Goal: Transaction & Acquisition: Purchase product/service

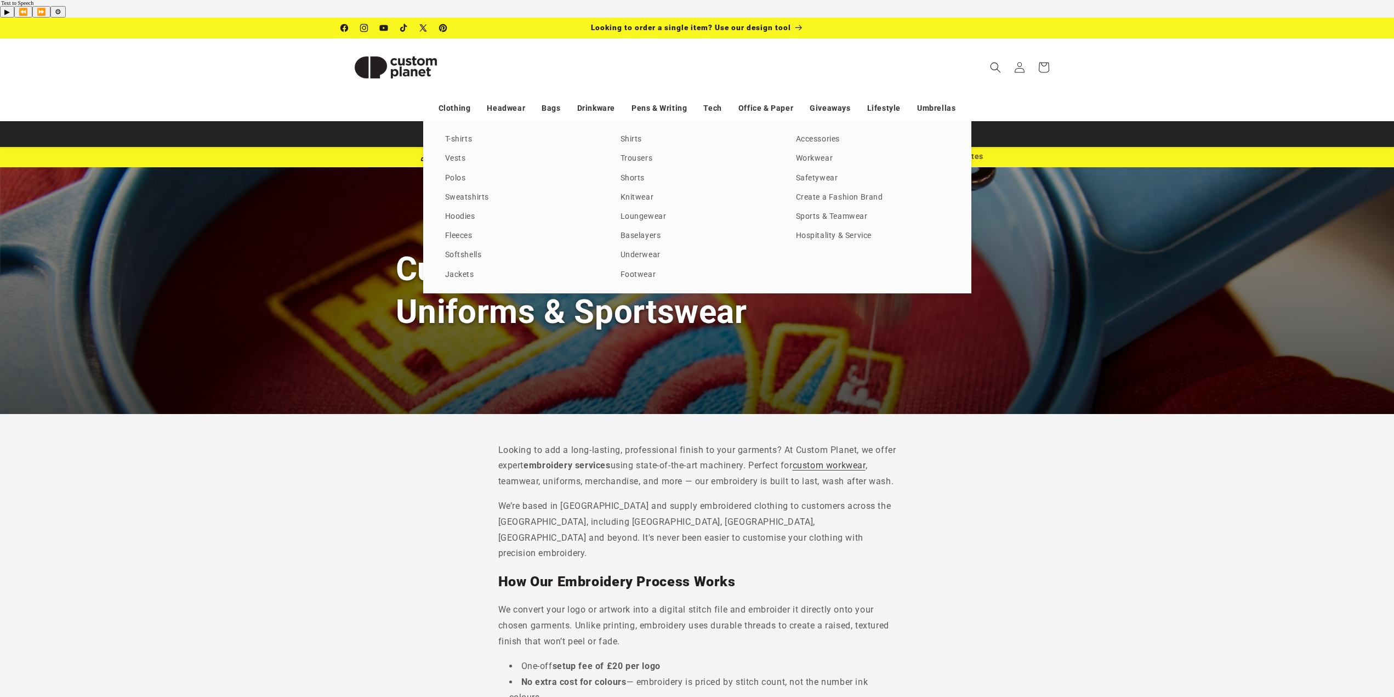
click at [450, 191] on div "T-shirts Vests Polos Sweatshirts Hoodies Fleeces Softshells Jackets Shirts Trou…" at bounding box center [697, 207] width 548 height 172
click at [450, 209] on link "Hoodies" at bounding box center [522, 216] width 154 height 15
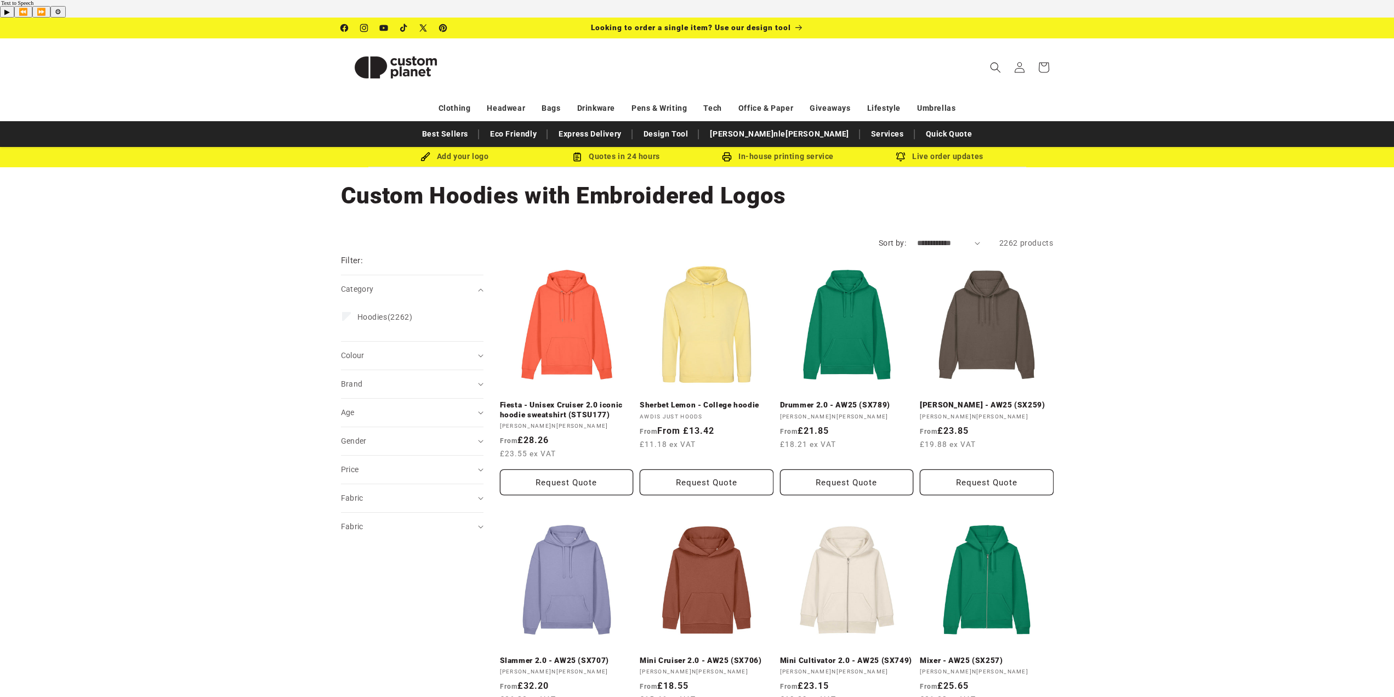
click at [391, 350] on div "Colour (0)" at bounding box center [407, 356] width 133 height 12
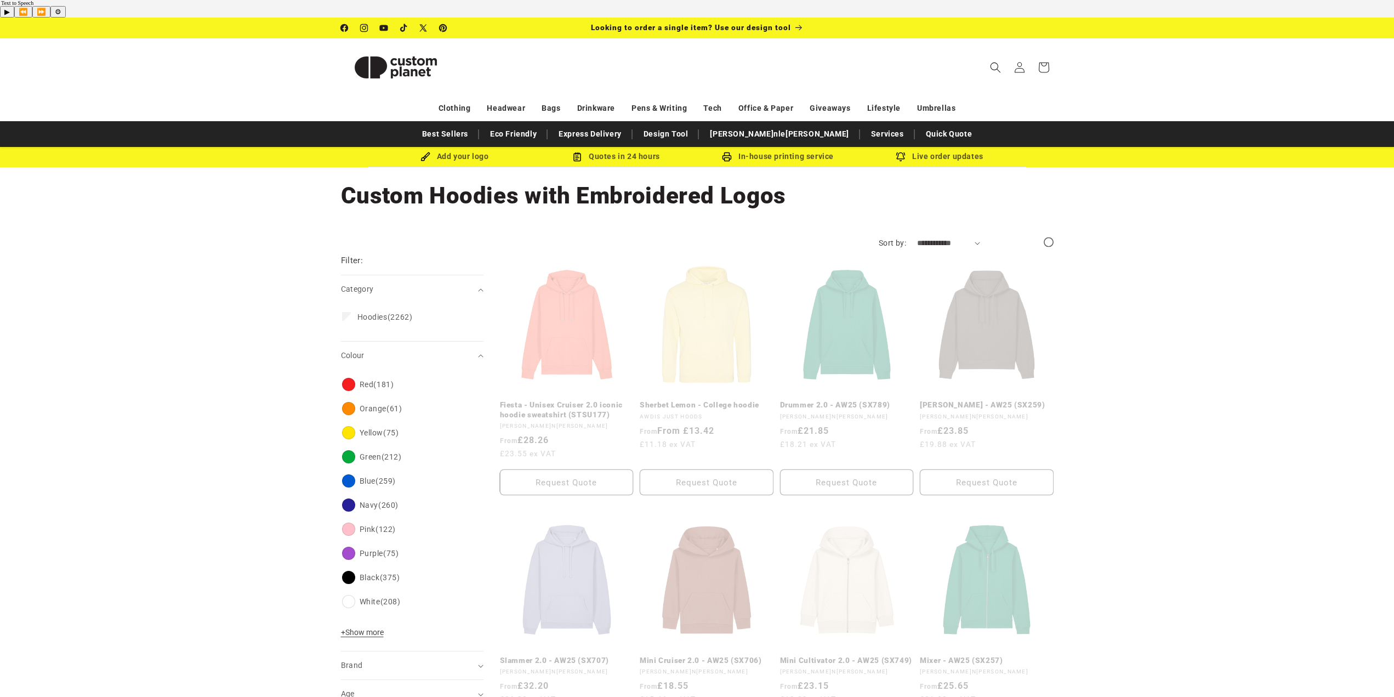
click at [360, 604] on div "Colour Red (181) Red (181 products) Orange (61) Orange (61 products) Yellow (75…" at bounding box center [412, 511] width 143 height 282
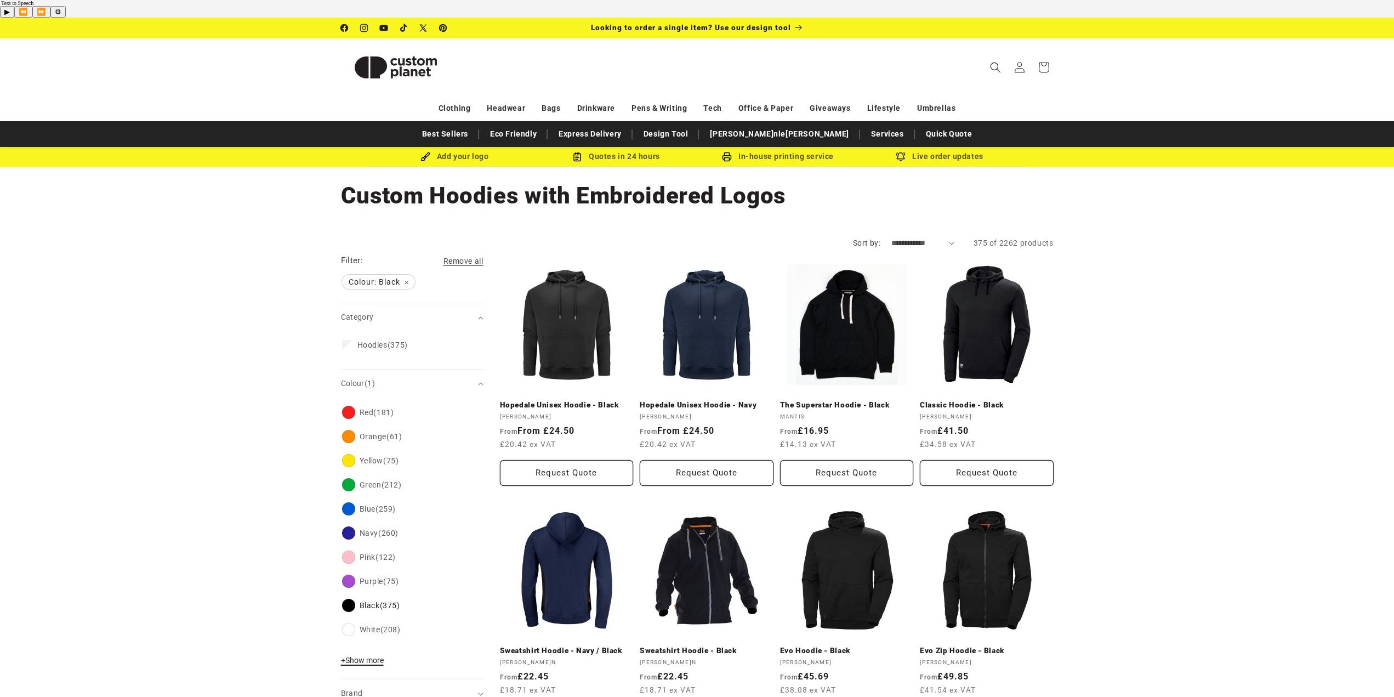
click at [362, 656] on span "+ Show more" at bounding box center [362, 660] width 43 height 9
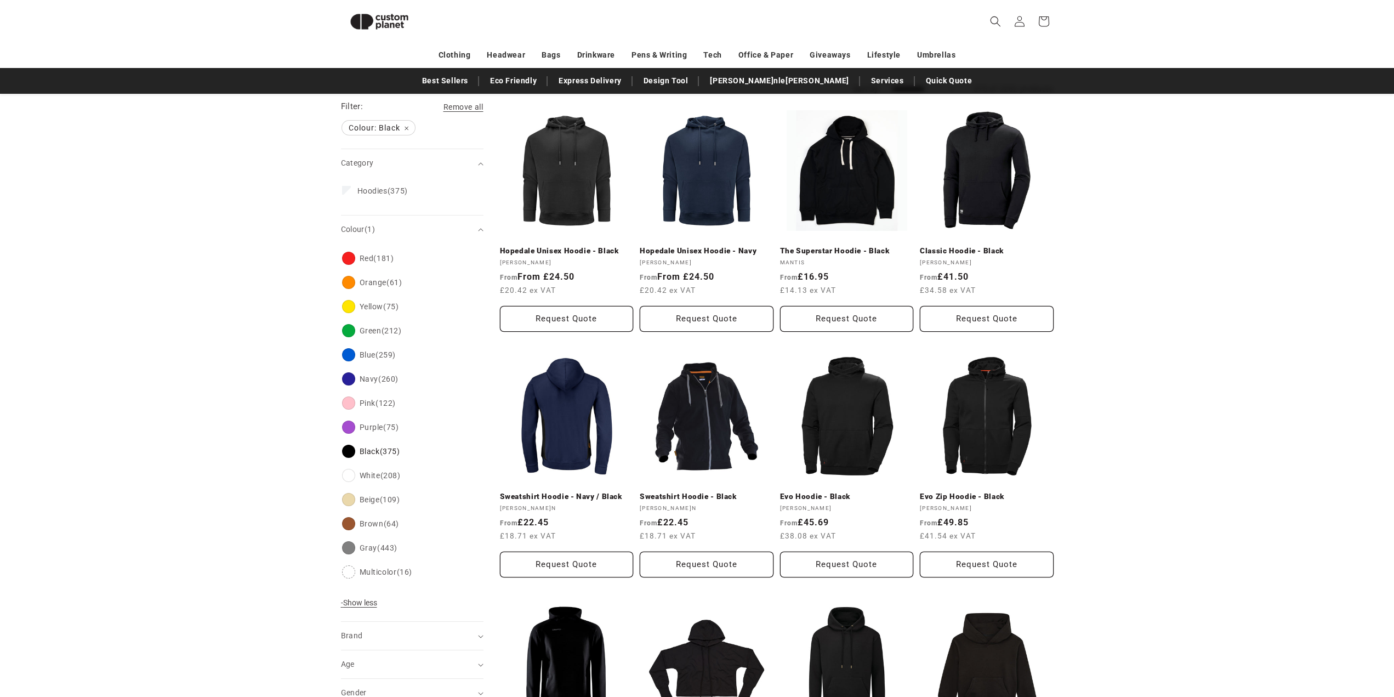
scroll to position [150, 0]
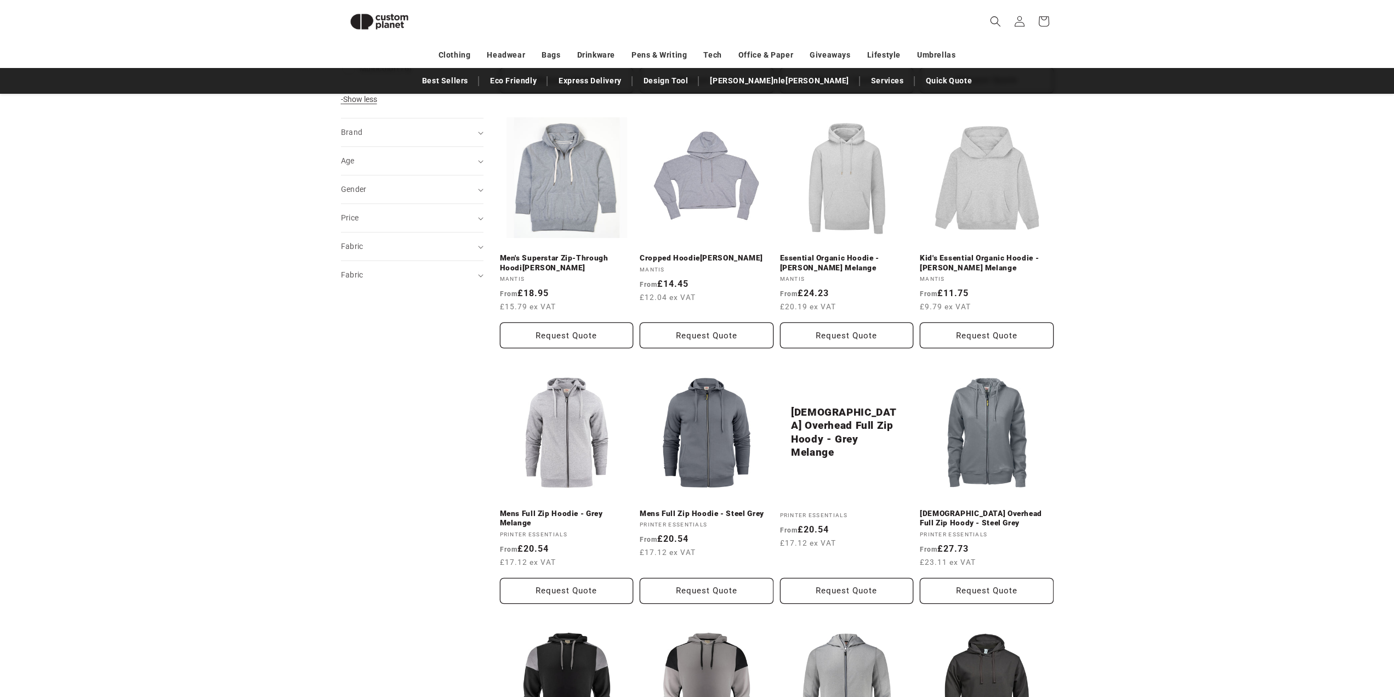
scroll to position [478, 0]
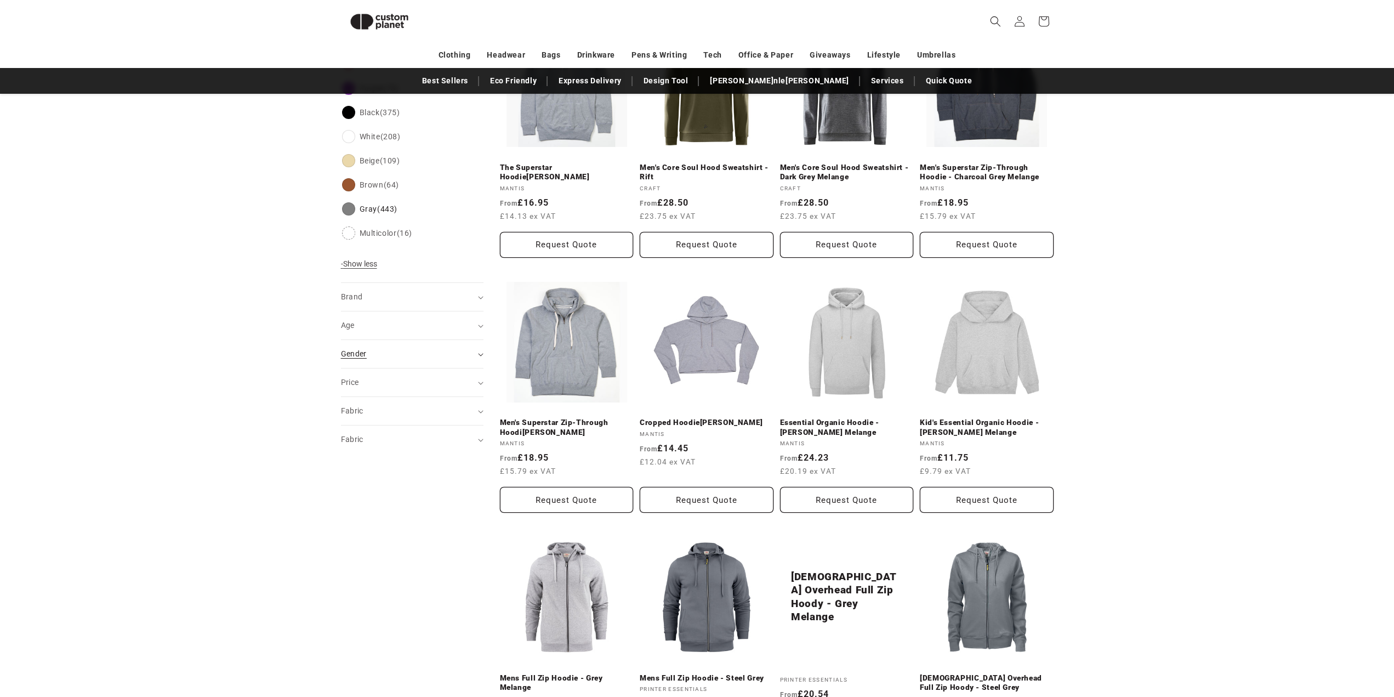
click at [384, 348] on div "Gender (0)" at bounding box center [407, 354] width 133 height 12
click at [368, 398] on span "[DEMOGRAPHIC_DATA]" at bounding box center [400, 402] width 86 height 9
click at [363, 419] on span "Unisex" at bounding box center [369, 423] width 25 height 9
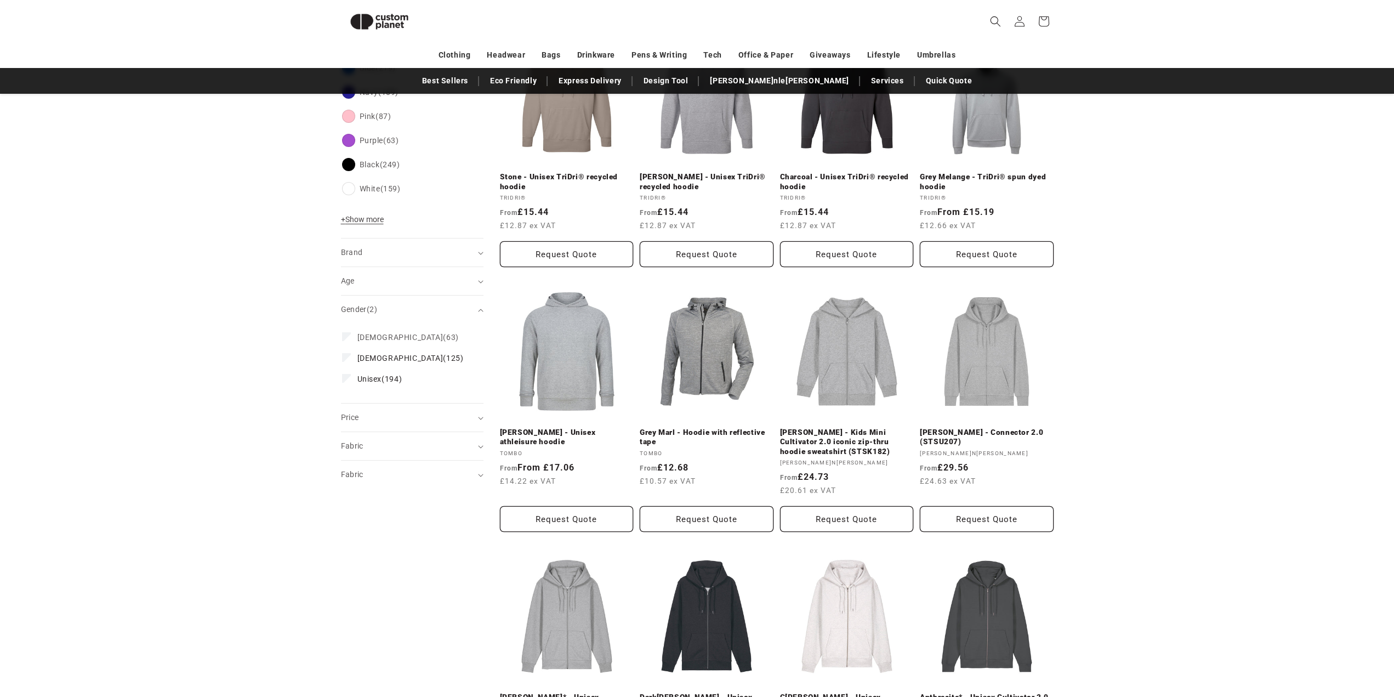
scroll to position [523, 0]
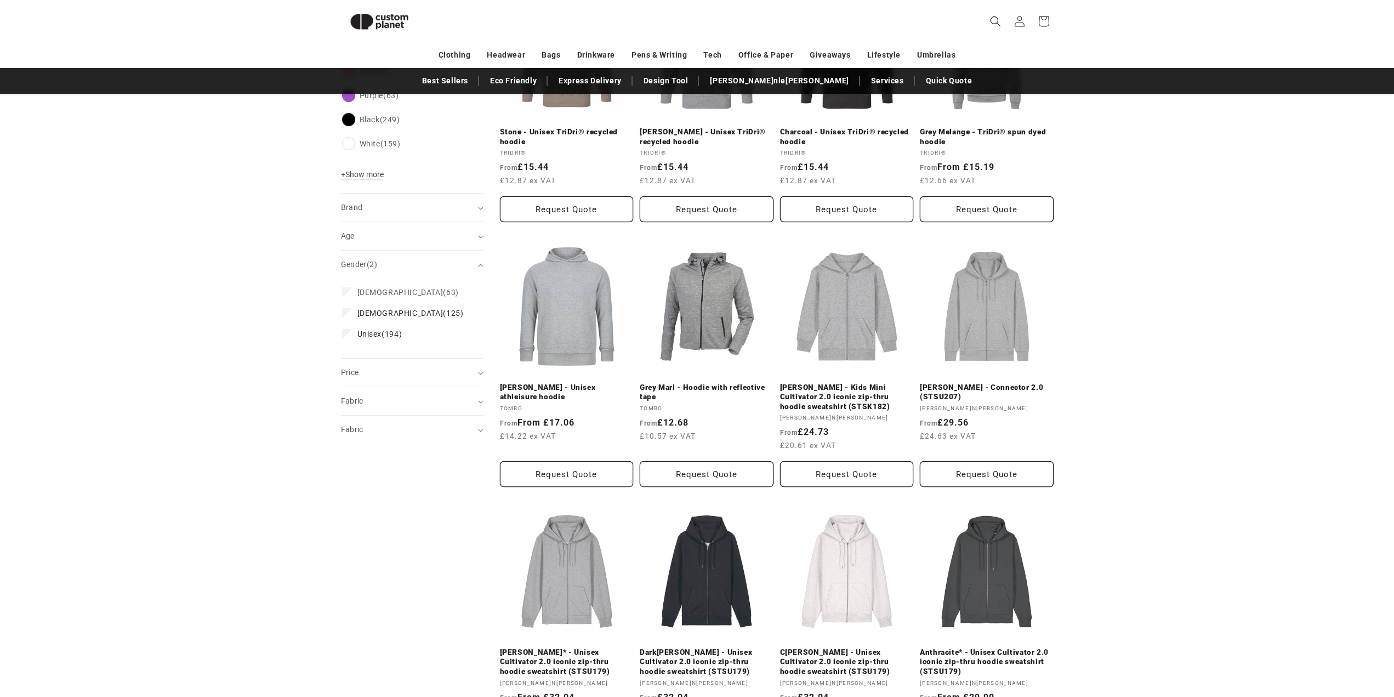
click at [350, 475] on aside "Filter: Remove all Colour: Gray Remove filter Gender: Male Remove filter Gender…" at bounding box center [420, 395] width 159 height 1369
click at [396, 387] on summary "Fabric (0)" at bounding box center [412, 401] width 143 height 28
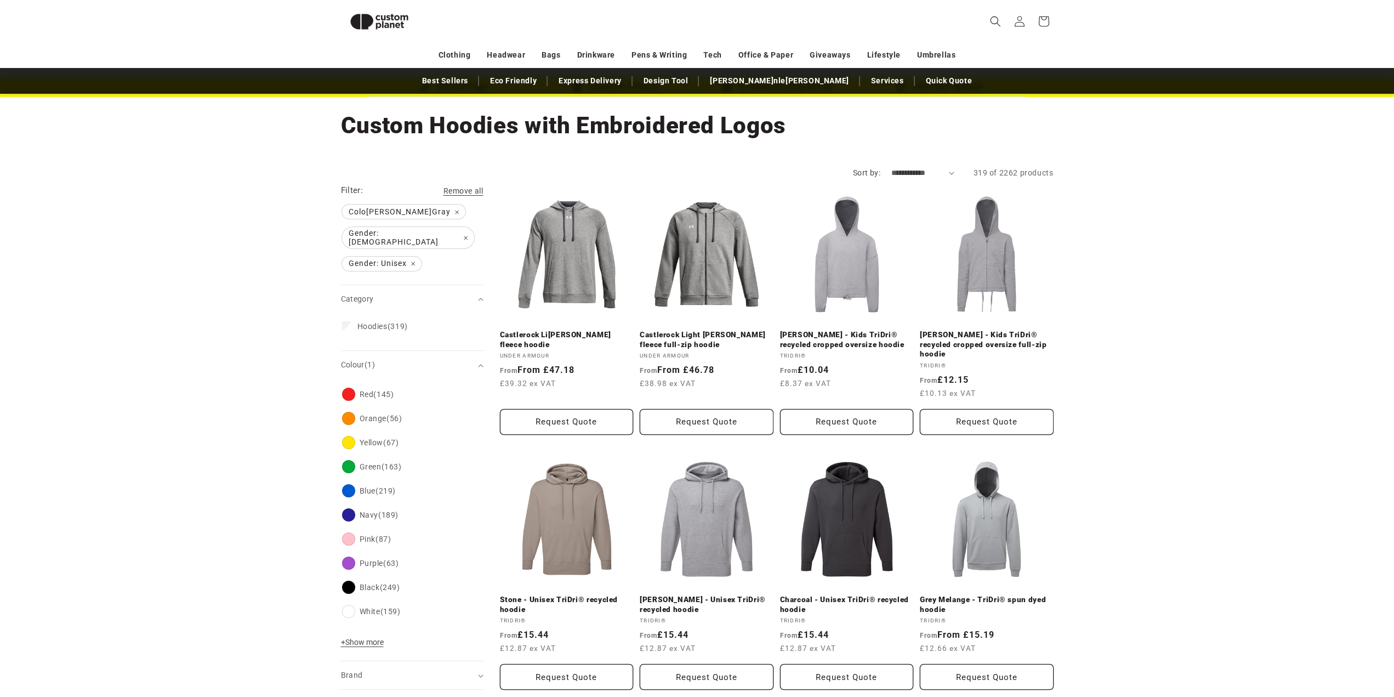
scroll to position [30, 0]
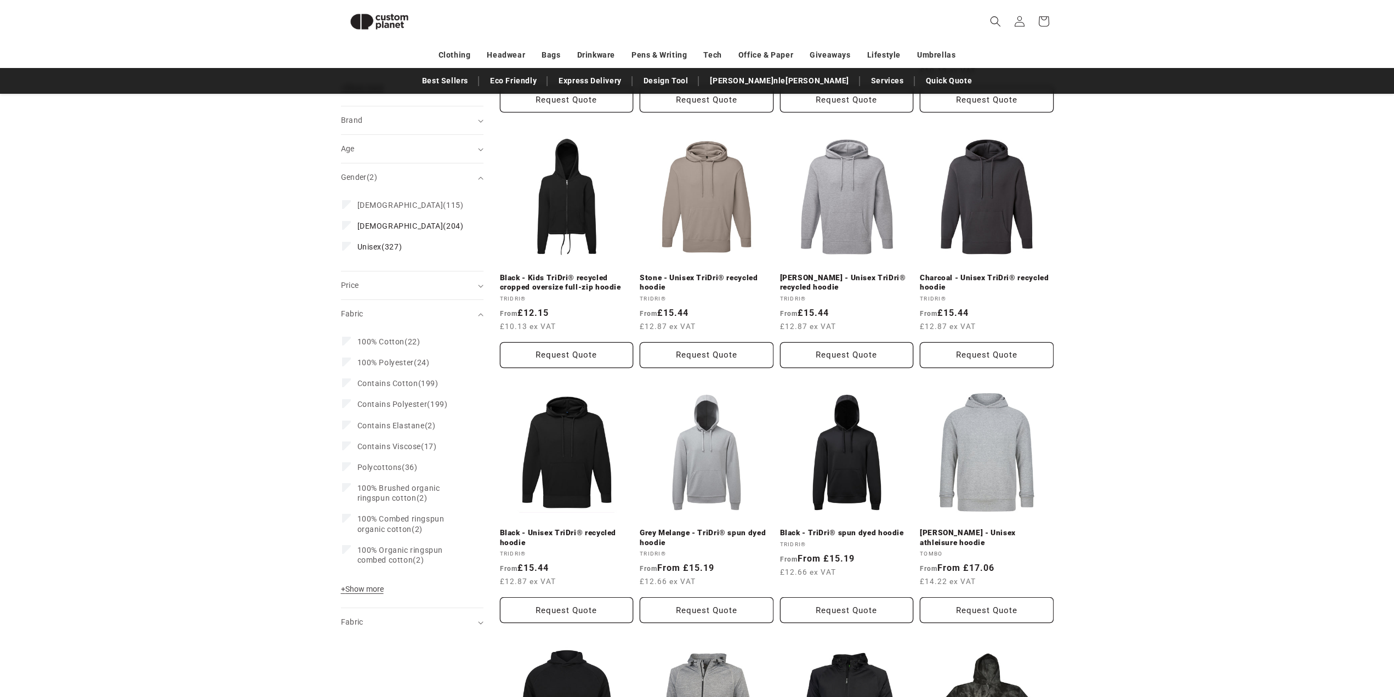
scroll to position [962, 0]
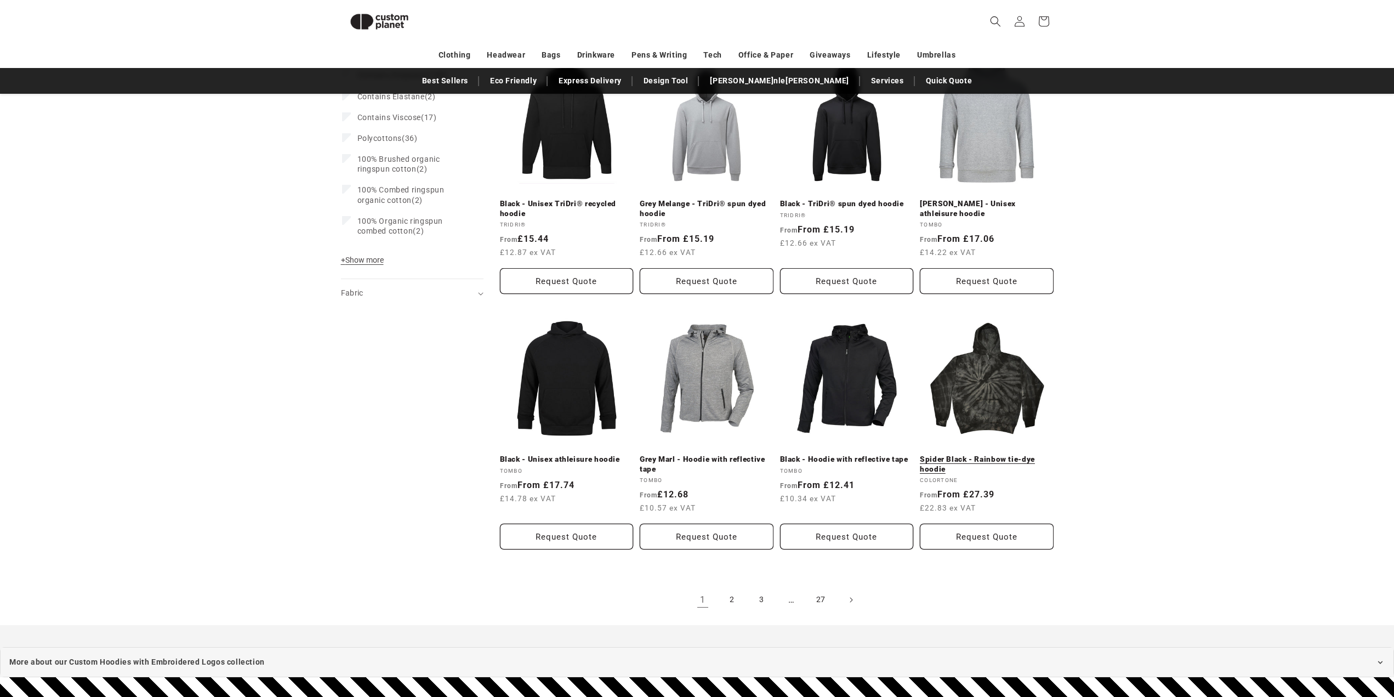
click at [1016, 455] on link "Spider Black - Rainbow tie-dye hoodie" at bounding box center [987, 464] width 134 height 19
click at [733, 588] on link "2" at bounding box center [732, 600] width 24 height 24
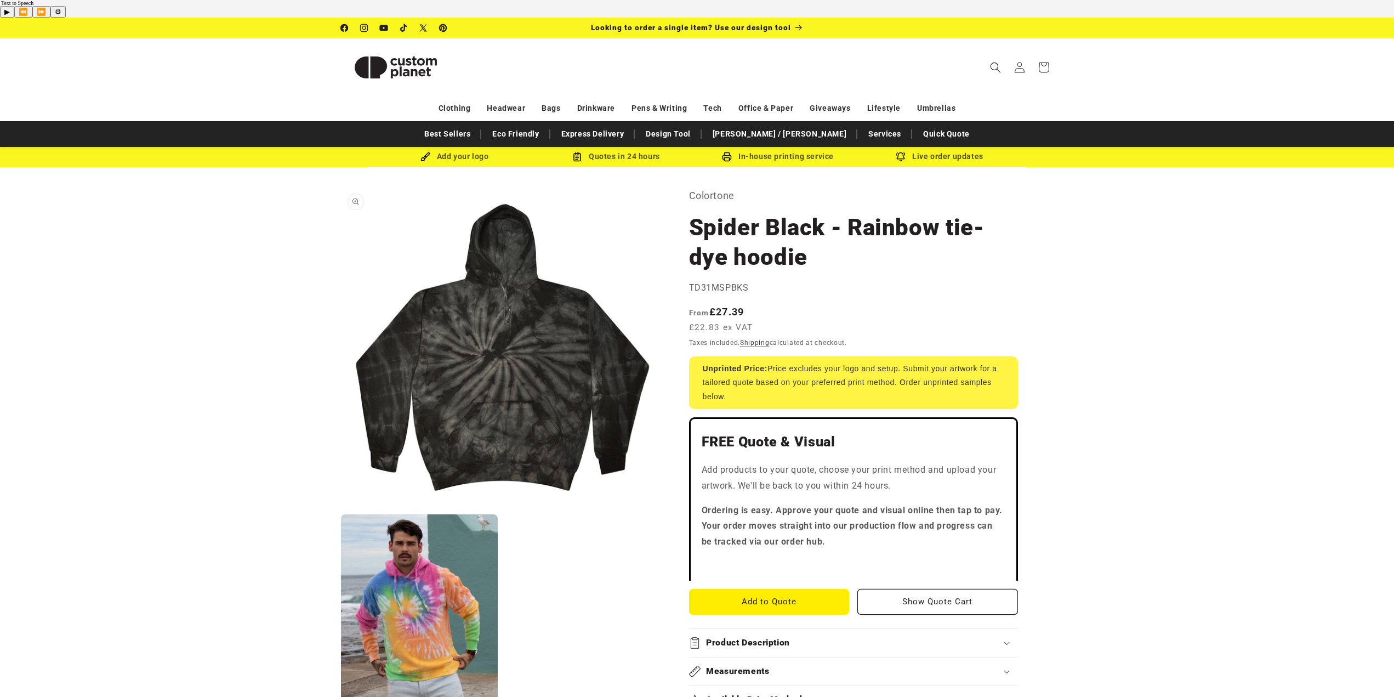
scroll to position [55, 0]
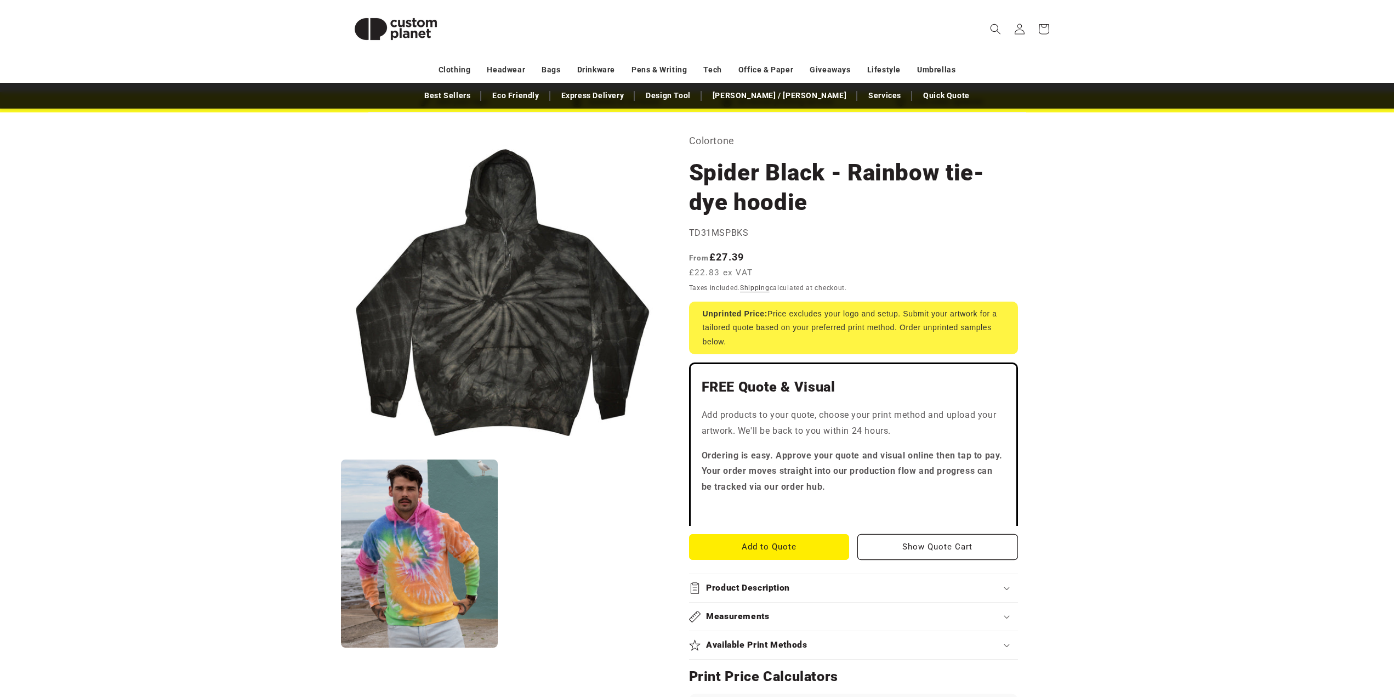
click at [823, 321] on div "Unprinted Price: Price excludes your logo and setup. Submit your artwork for a …" at bounding box center [853, 328] width 329 height 53
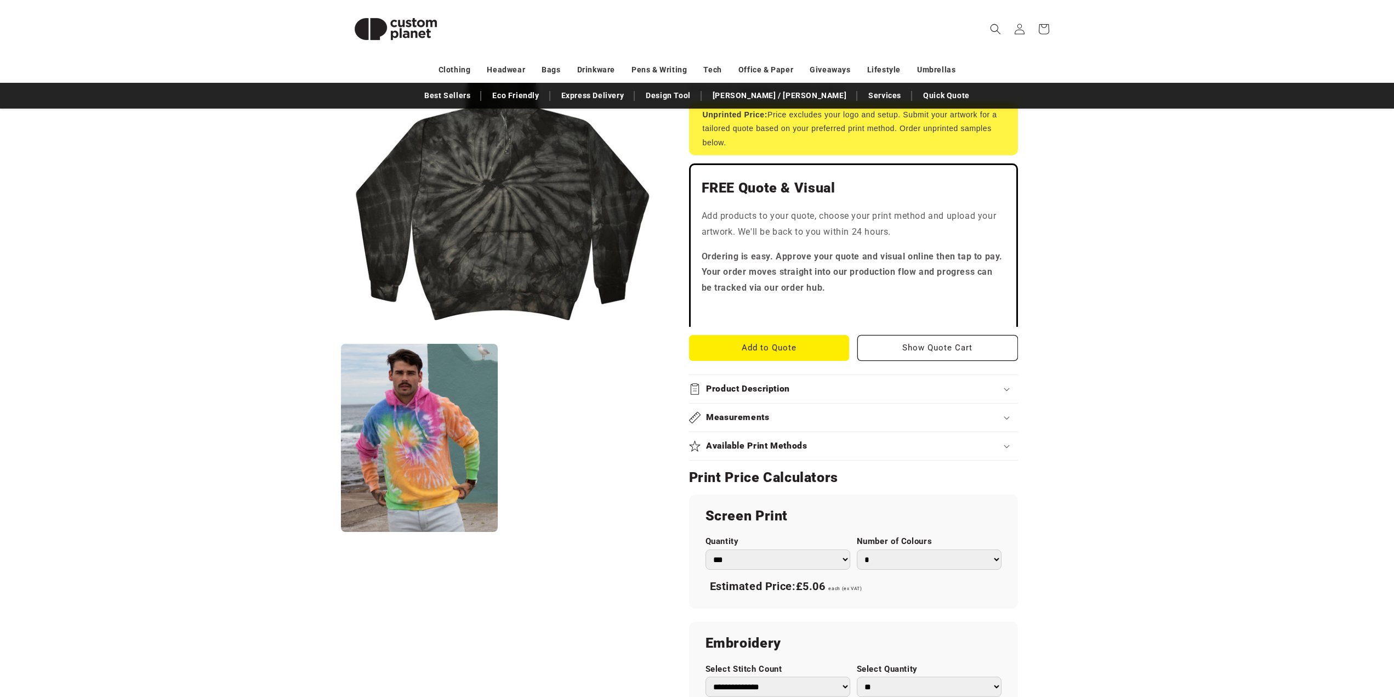
scroll to position [274, 0]
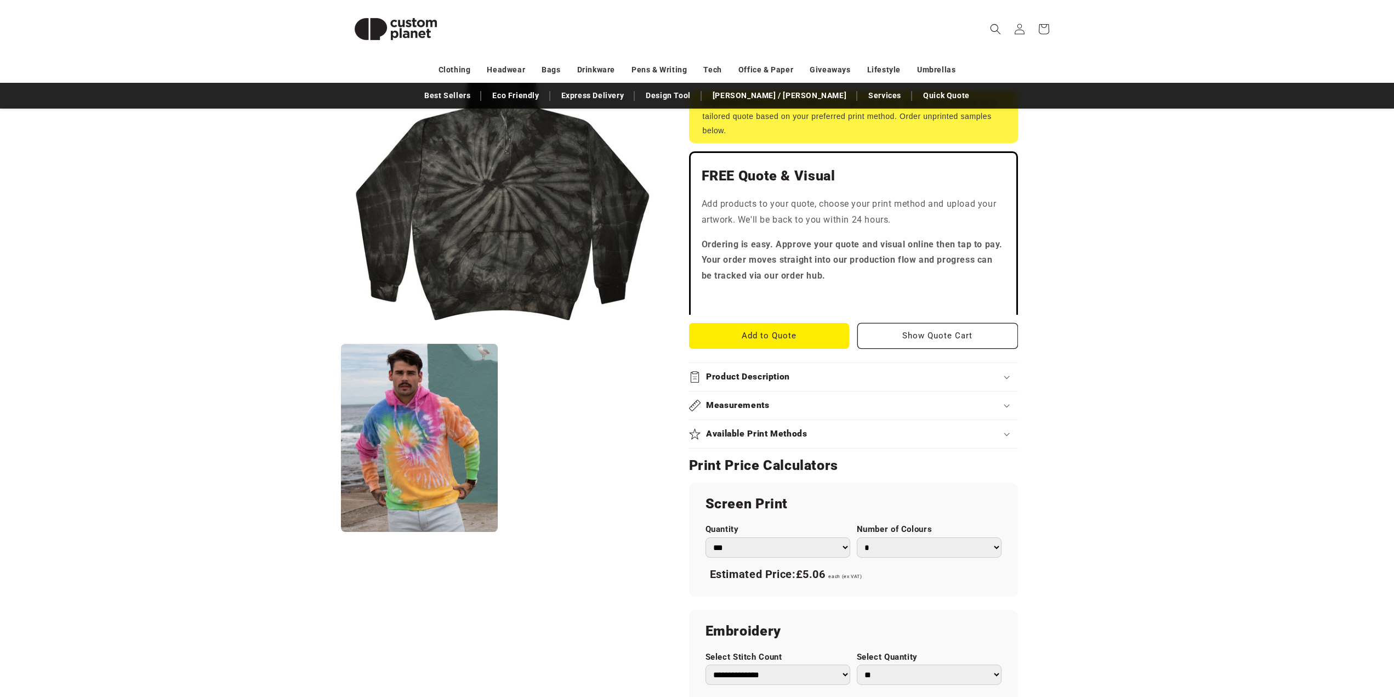
click at [724, 371] on h2 "Product Description" at bounding box center [748, 377] width 84 height 12
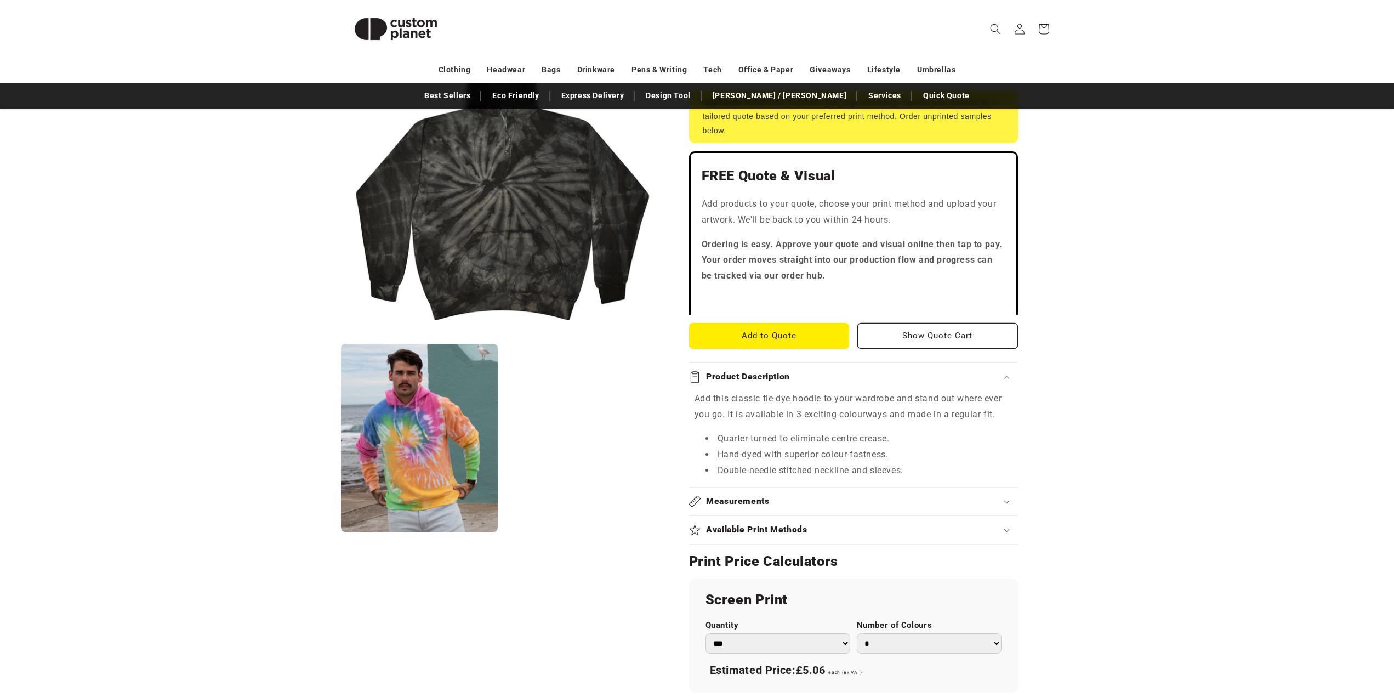
click at [638, 361] on ul "Open media 1 in modal Open media 2 in modal" at bounding box center [501, 274] width 321 height 516
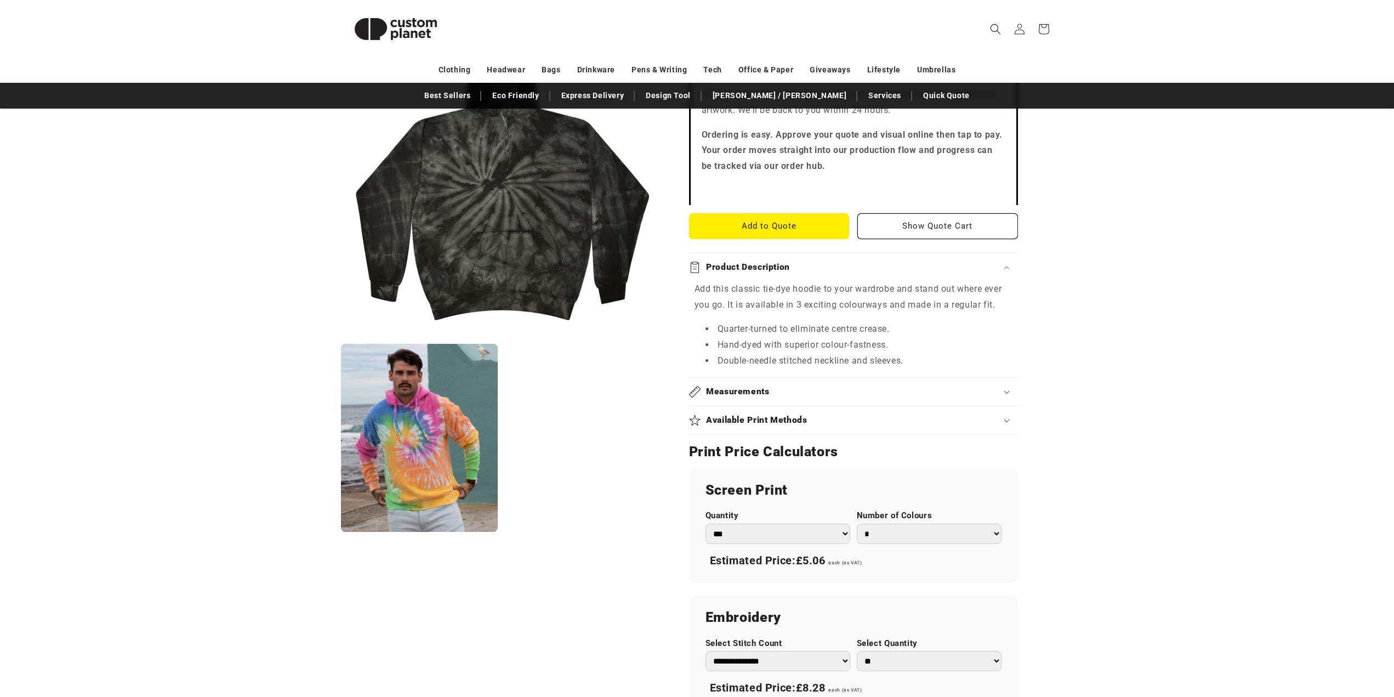
scroll to position [548, 0]
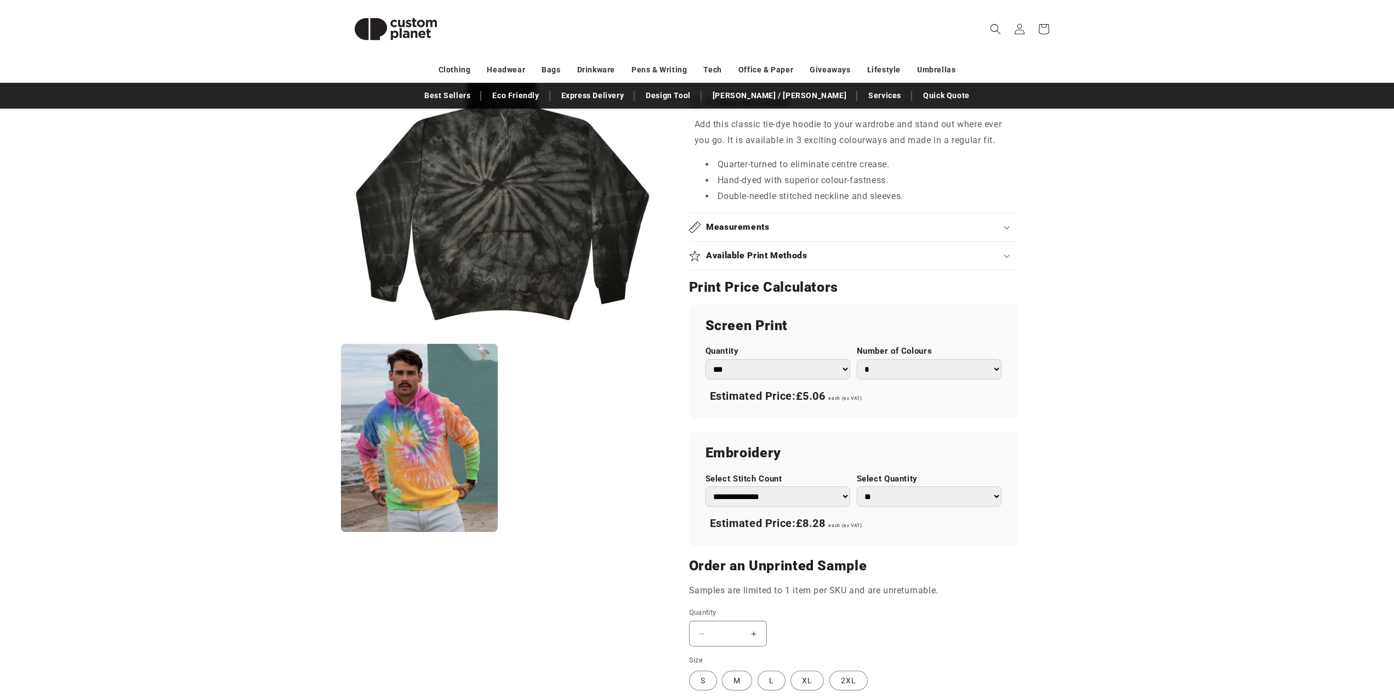
click at [801, 359] on select "*** *** *** **** **** **** ***** *****" at bounding box center [778, 369] width 145 height 20
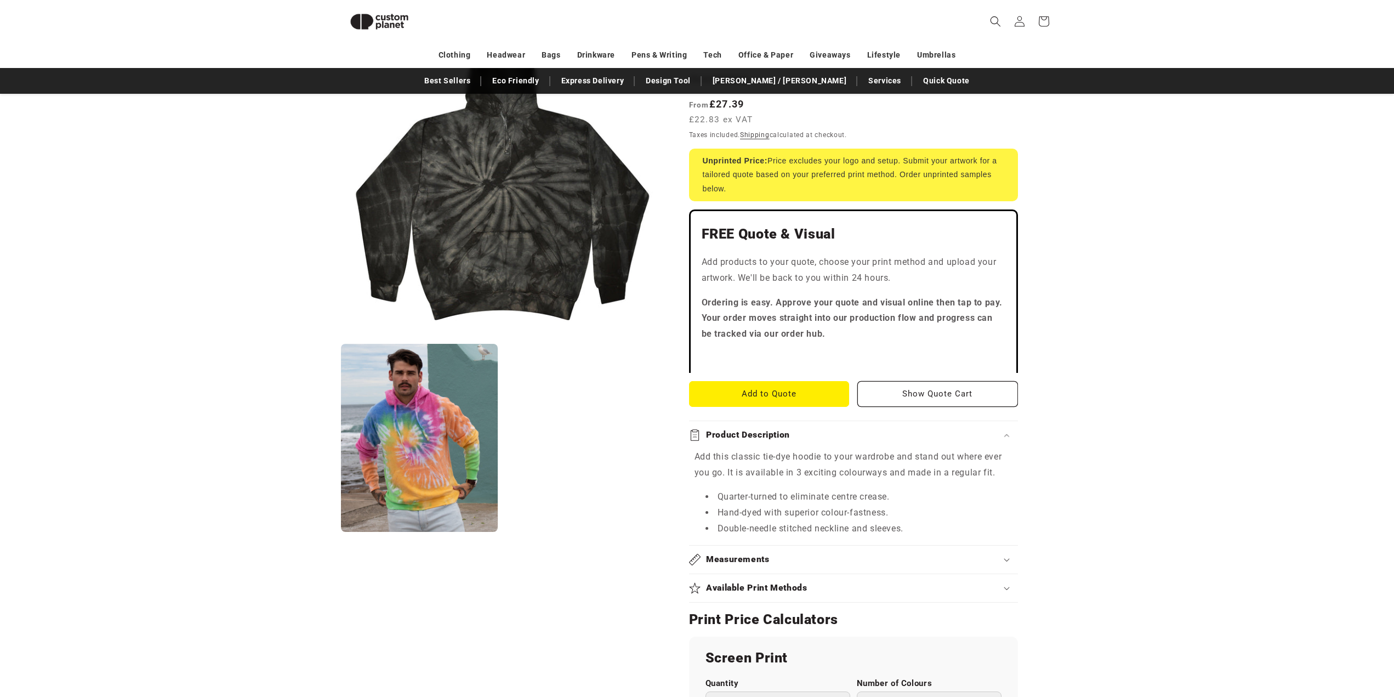
scroll to position [0, 0]
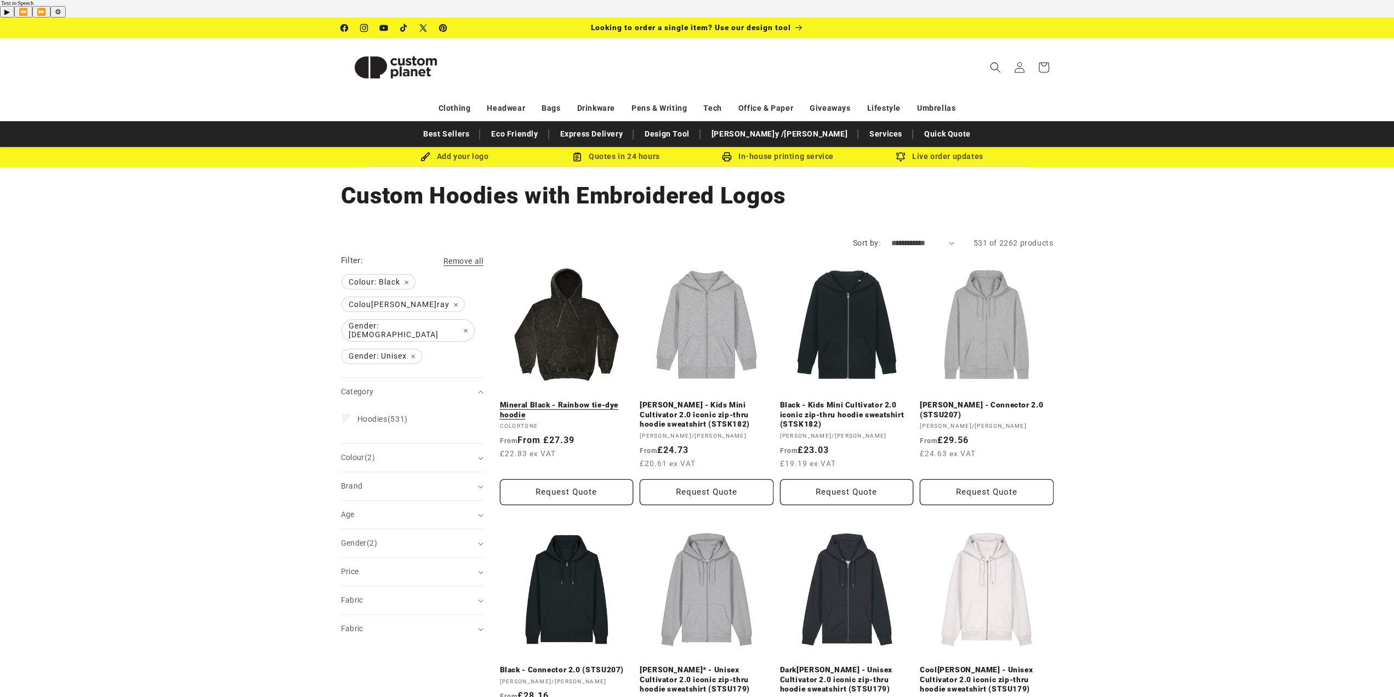
click at [586, 400] on link "Mineral Black - Rainbow tie-dye hoodie" at bounding box center [567, 409] width 134 height 19
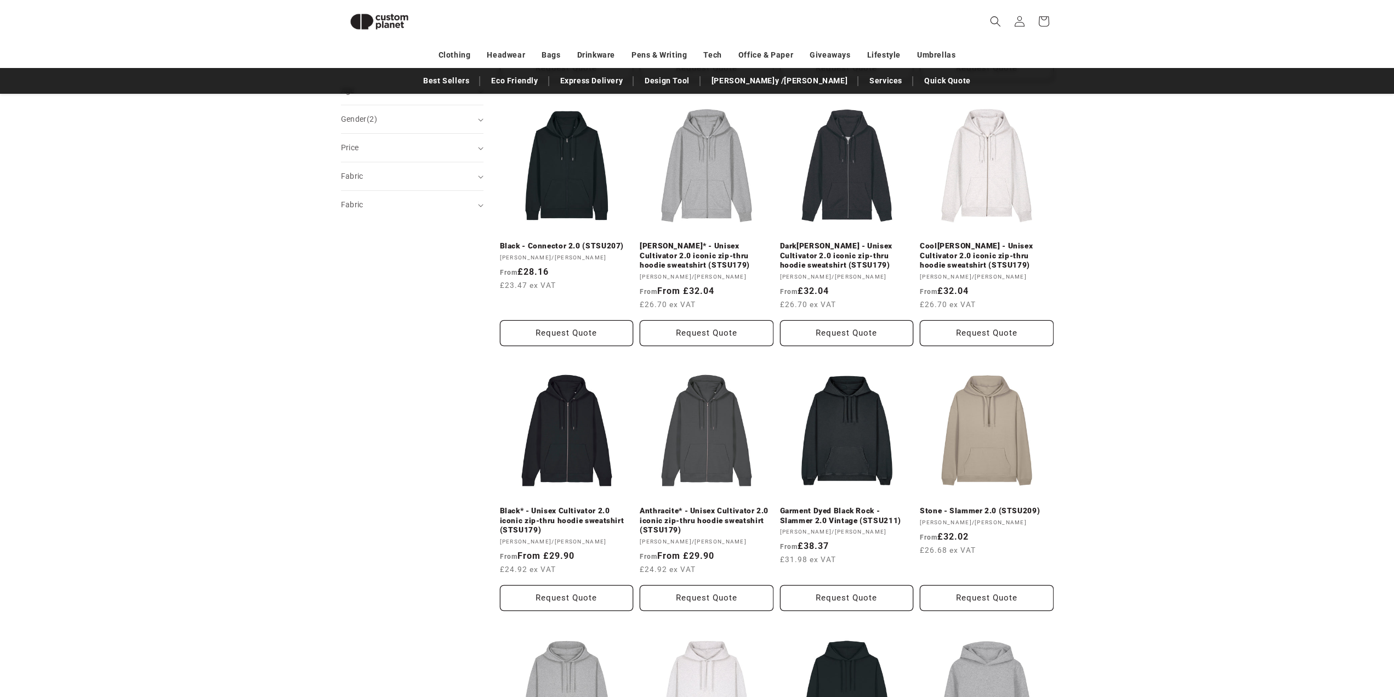
scroll to position [369, 0]
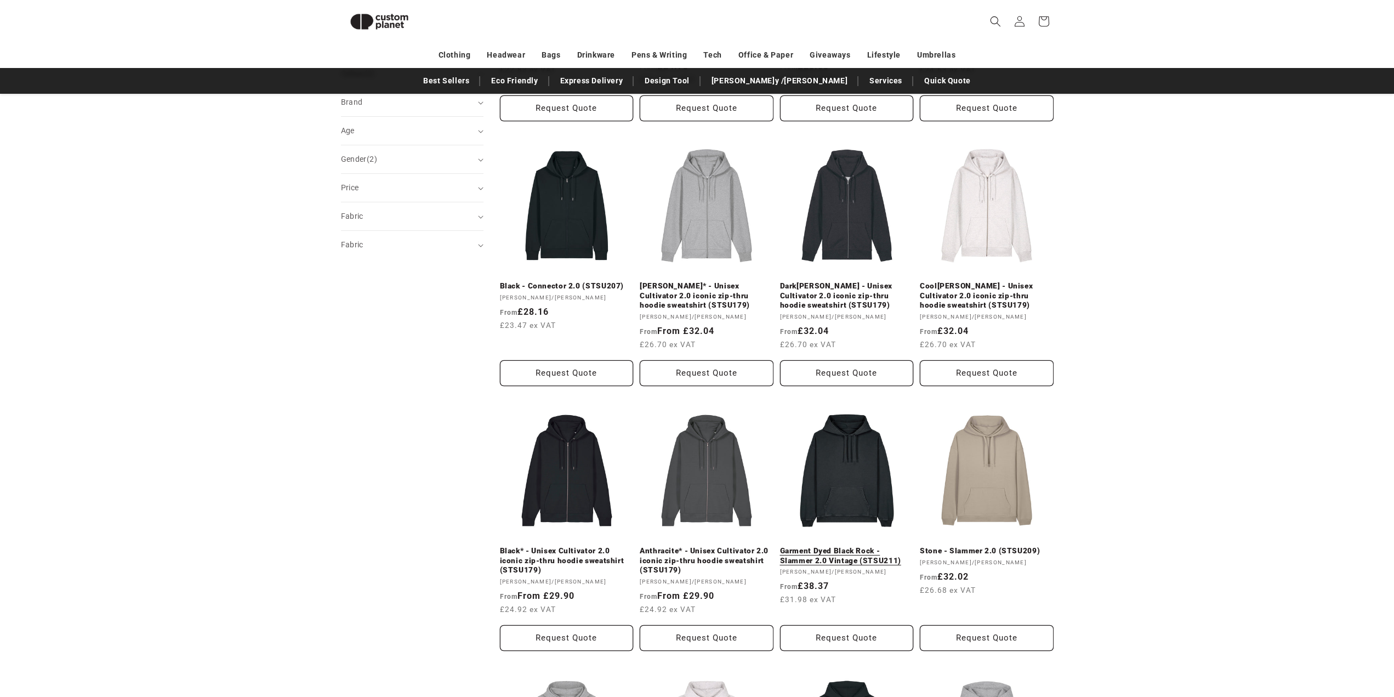
click at [854, 546] on link "Garment Dyed Black Rock - Slammer 2.0 Vintage (STSU211)" at bounding box center [847, 555] width 134 height 19
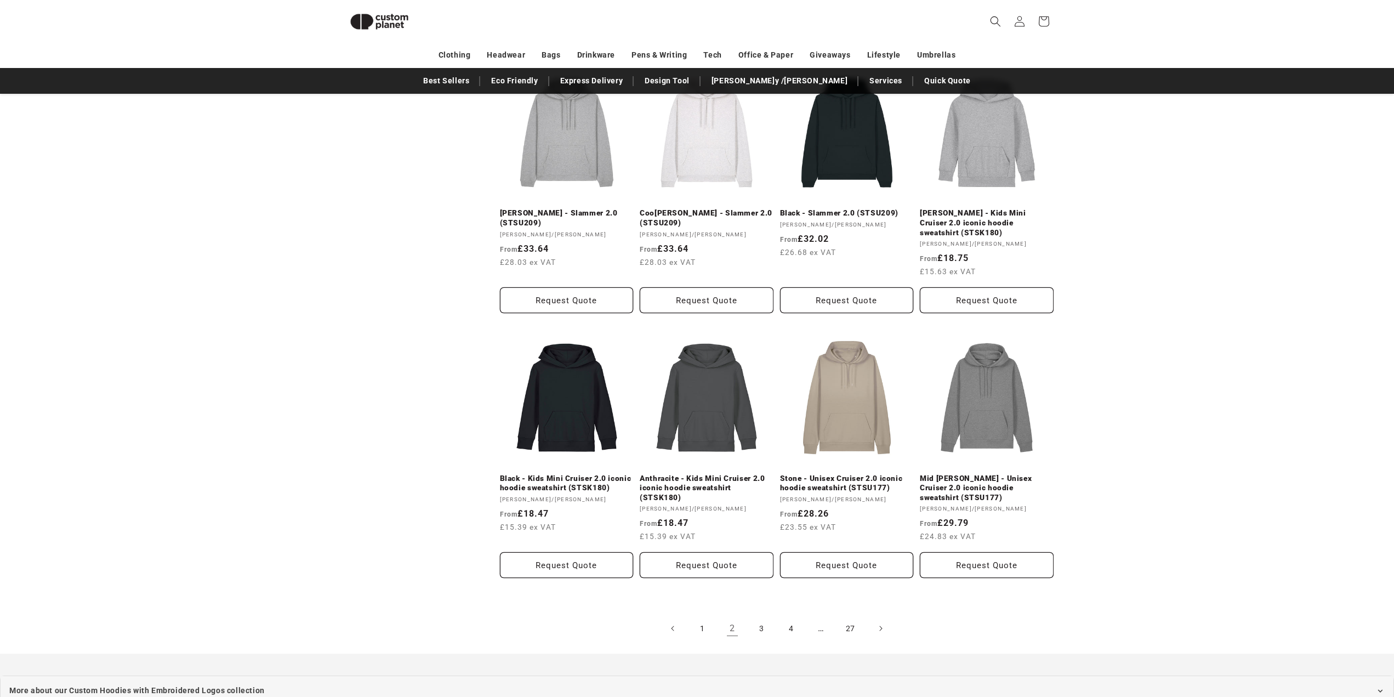
scroll to position [972, 0]
click at [755, 616] on link "3" at bounding box center [762, 628] width 24 height 24
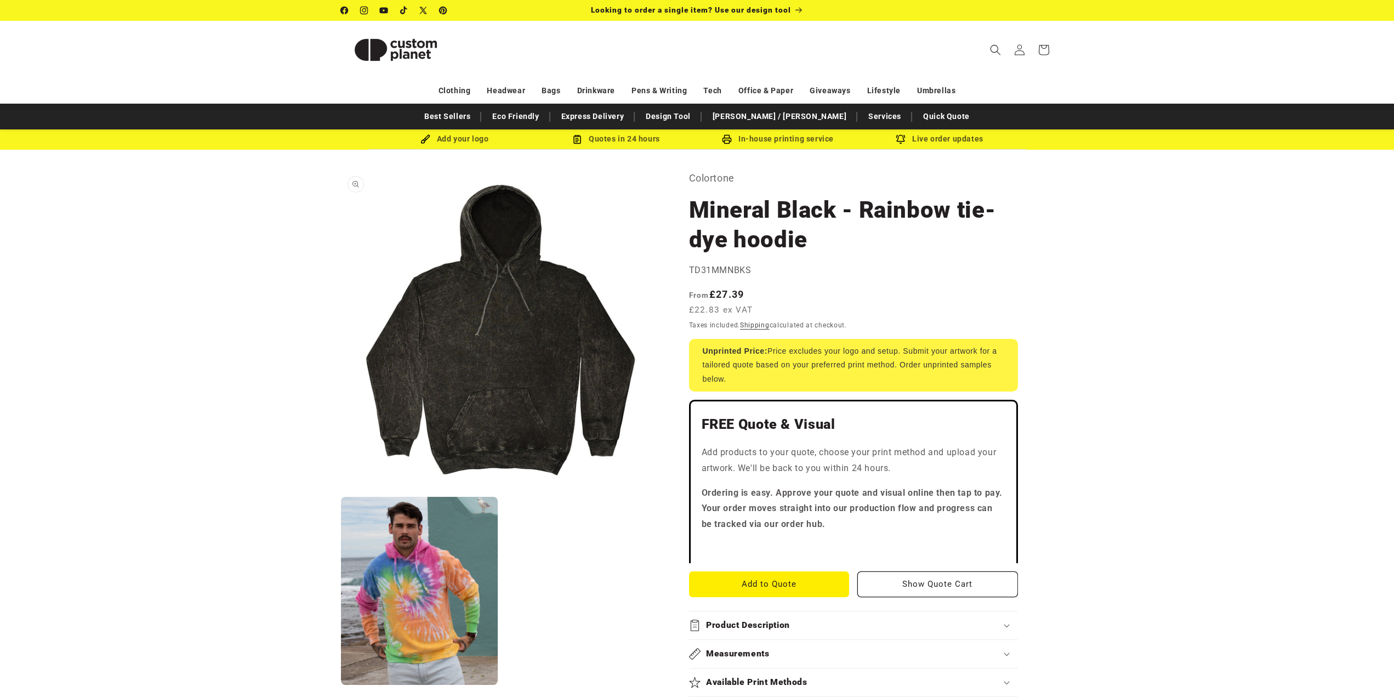
click at [341, 490] on button "Open media 1 in modal" at bounding box center [341, 490] width 0 height 0
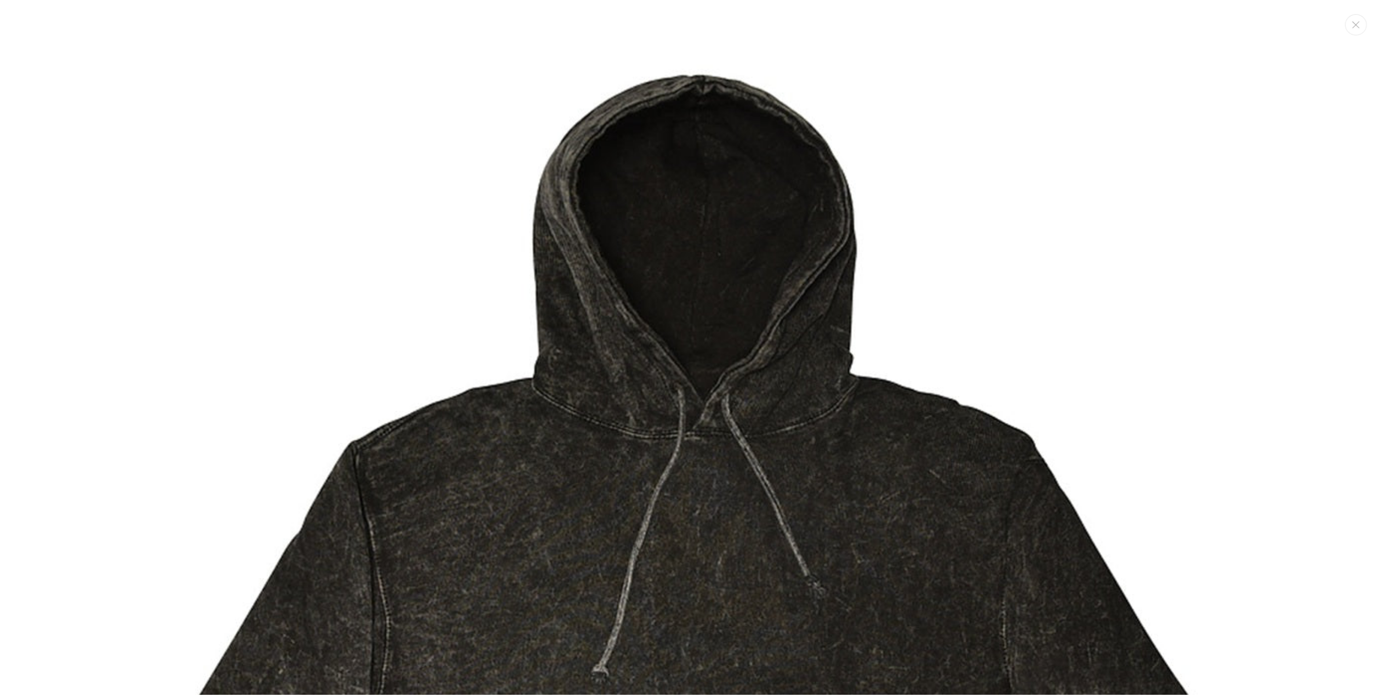
scroll to position [11, 0]
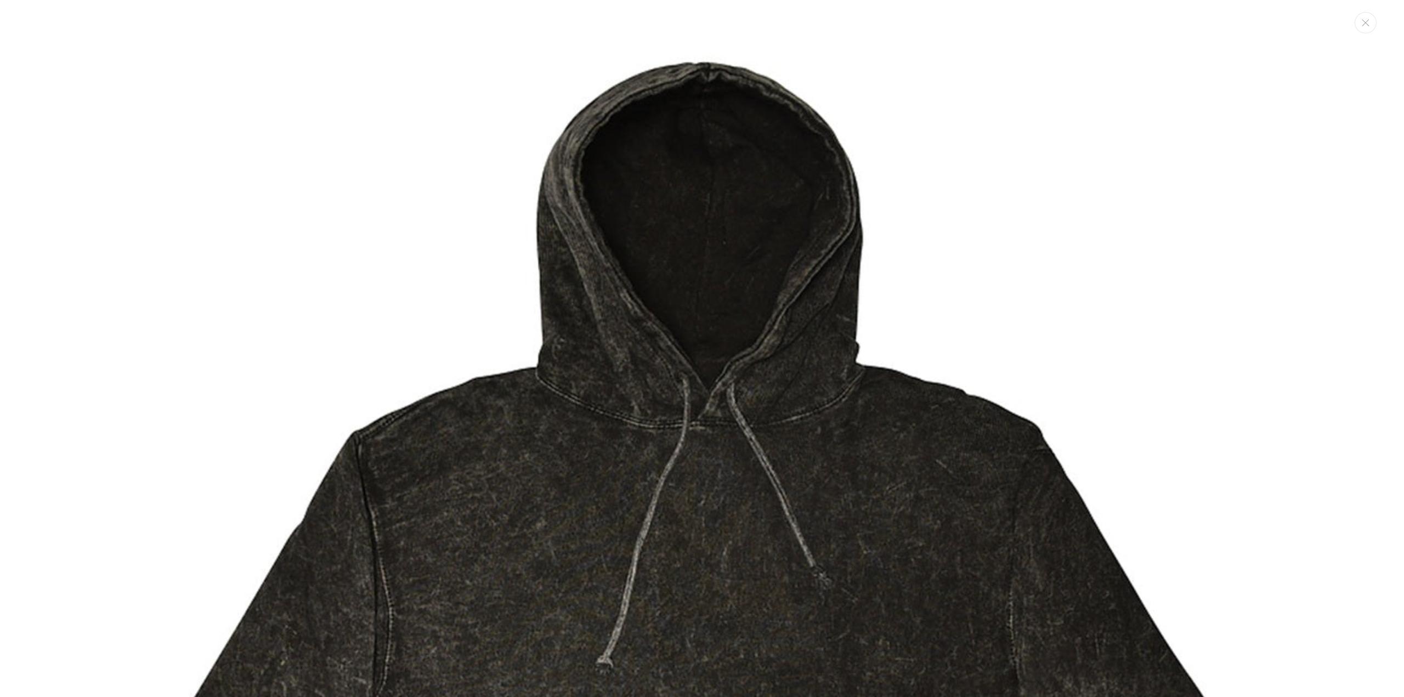
click at [1176, 338] on img "Media gallery" at bounding box center [701, 641] width 1283 height 1283
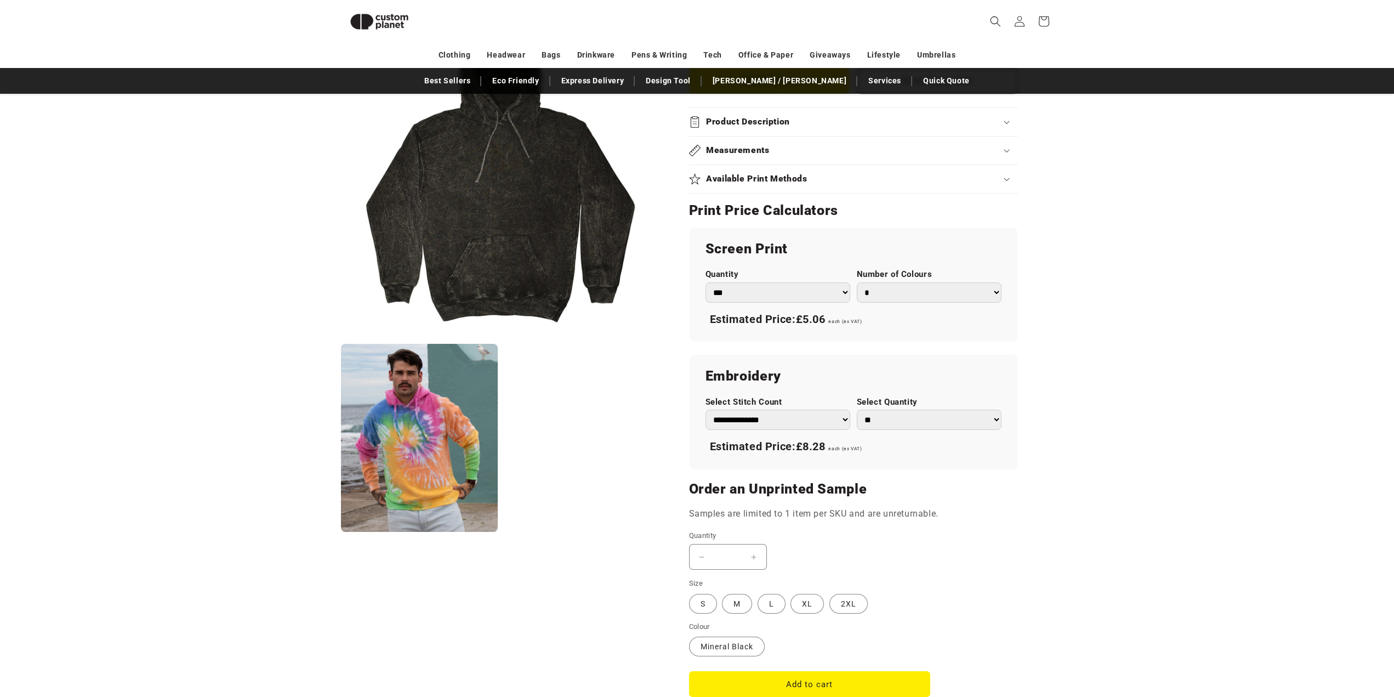
scroll to position [534, 0]
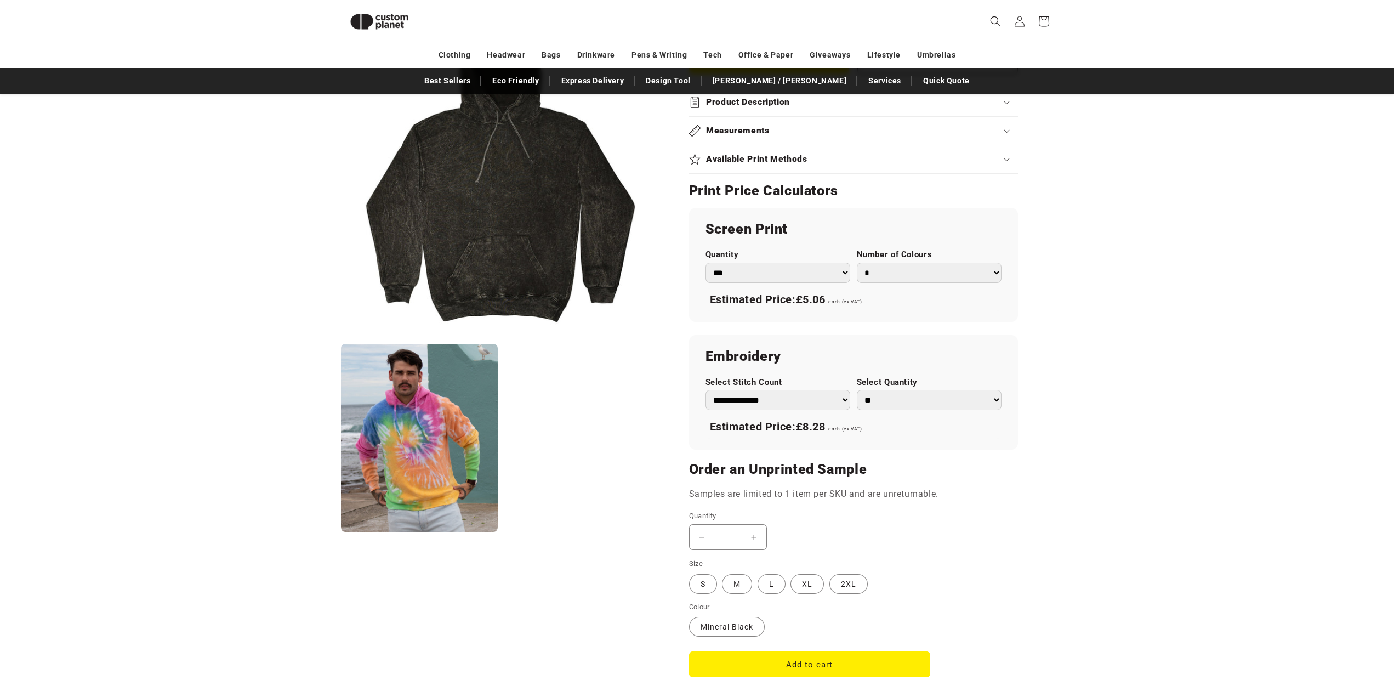
click at [801, 263] on select "*** *** *** **** **** **** ***** *****" at bounding box center [778, 273] width 145 height 20
click at [803, 263] on select "*** *** *** **** **** **** ***** *****" at bounding box center [778, 273] width 145 height 20
click at [1045, 310] on div "Colortone Mineral Black - Rainbow tie-dye hoodie Mineral Black - Rainbow tie-dy…" at bounding box center [858, 176] width 392 height 1077
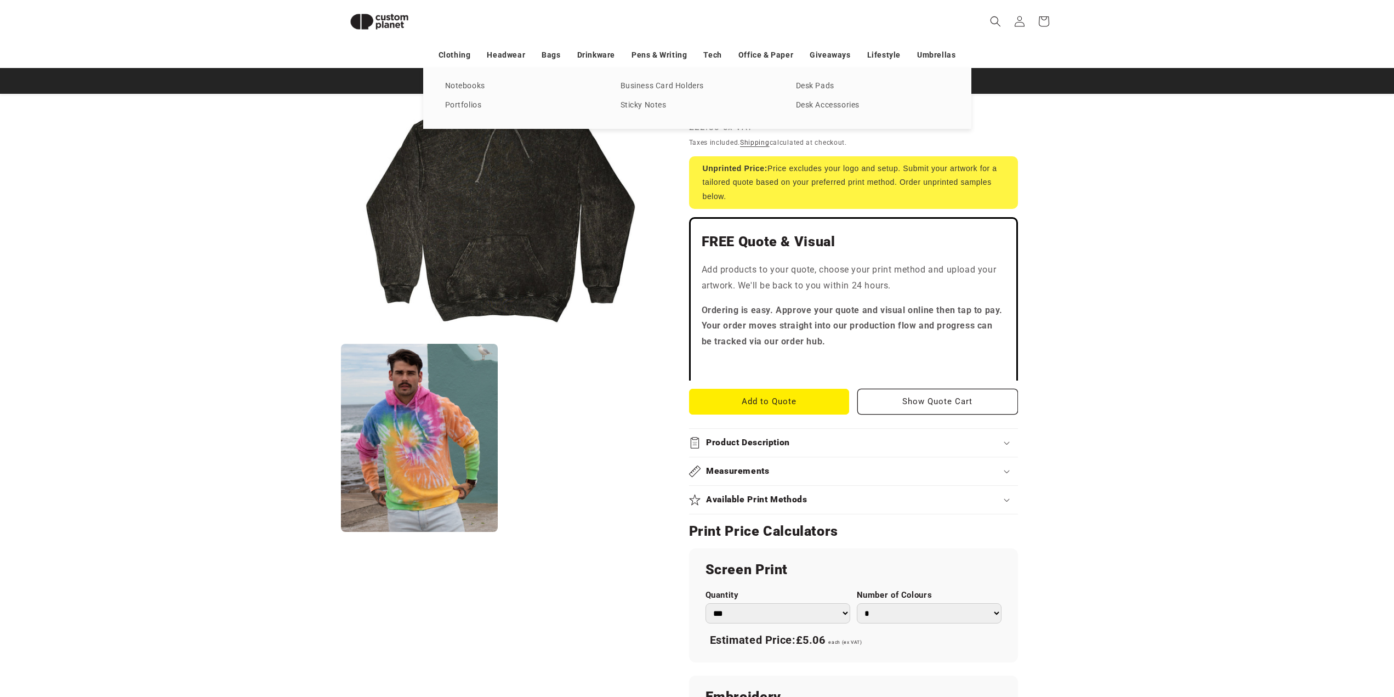
scroll to position [95, 0]
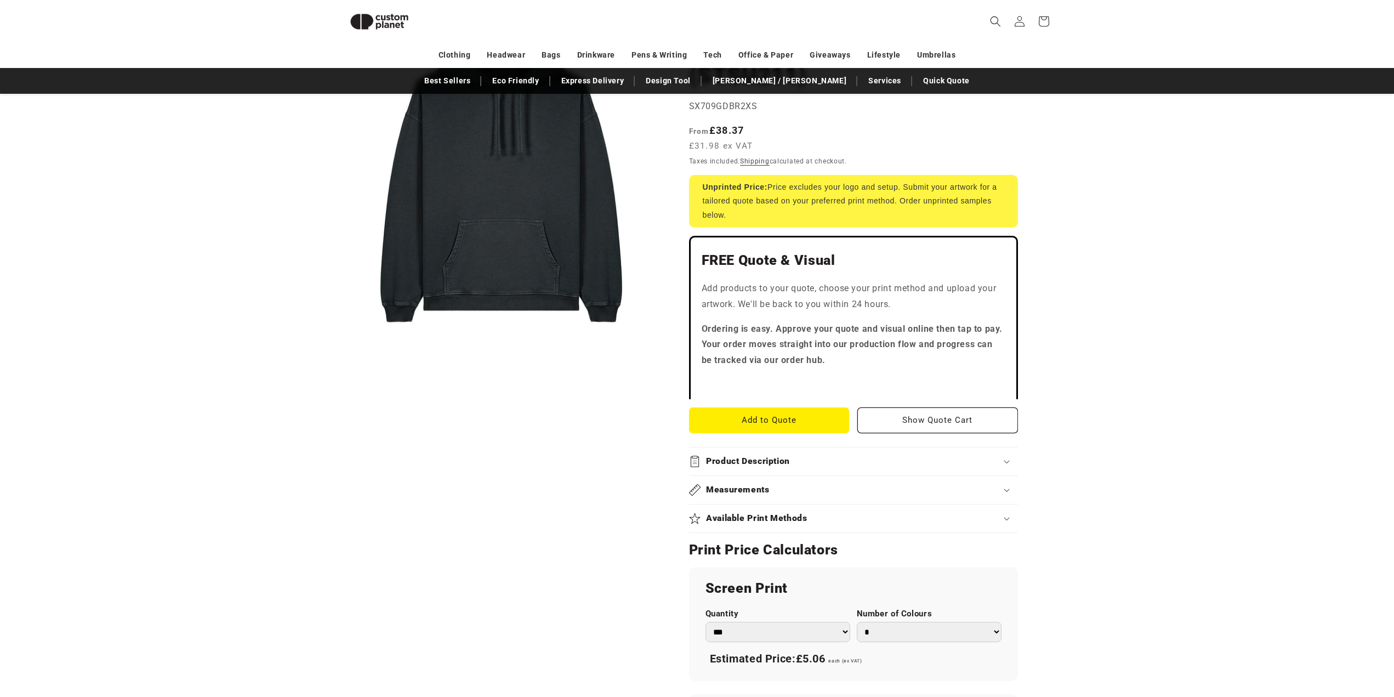
scroll to position [424, 0]
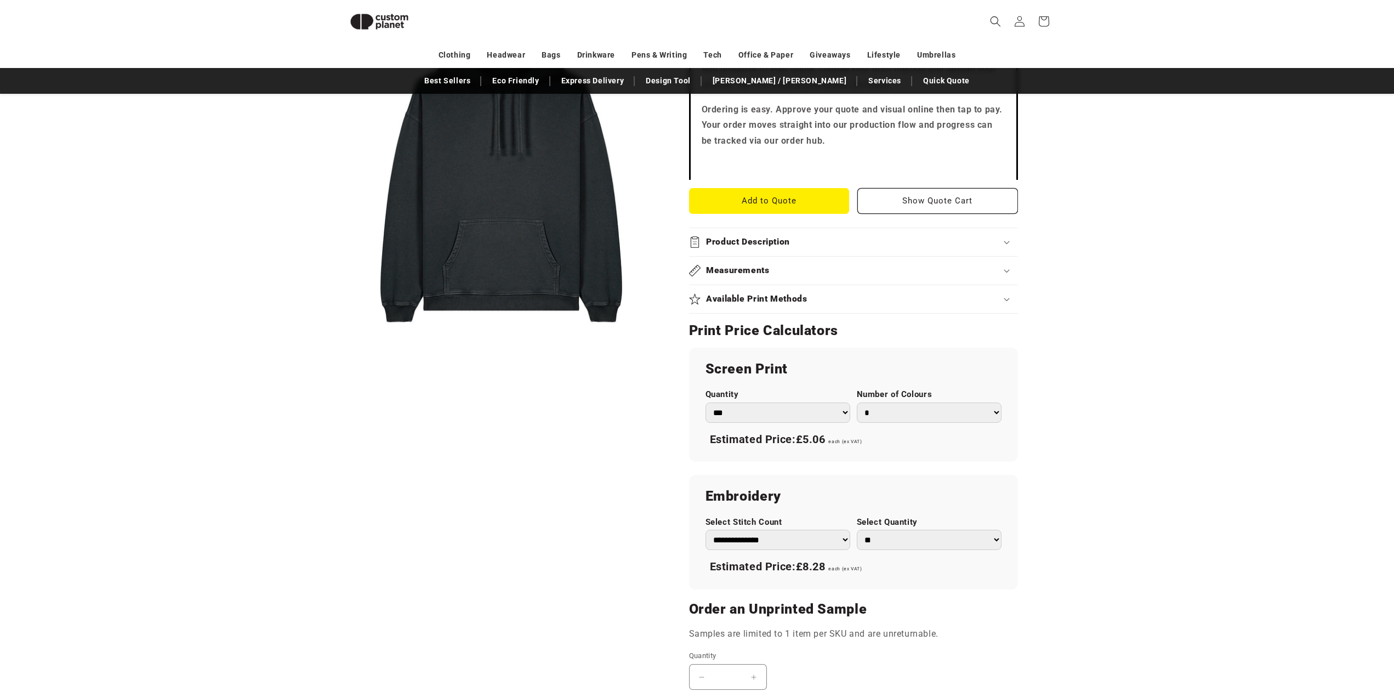
click at [742, 402] on select "*** *** *** **** **** **** ***** *****" at bounding box center [778, 412] width 145 height 20
drag, startPoint x: 745, startPoint y: 397, endPoint x: 714, endPoint y: 396, distance: 30.2
click at [745, 402] on select "*** *** *** **** **** **** ***** *****" at bounding box center [778, 412] width 145 height 20
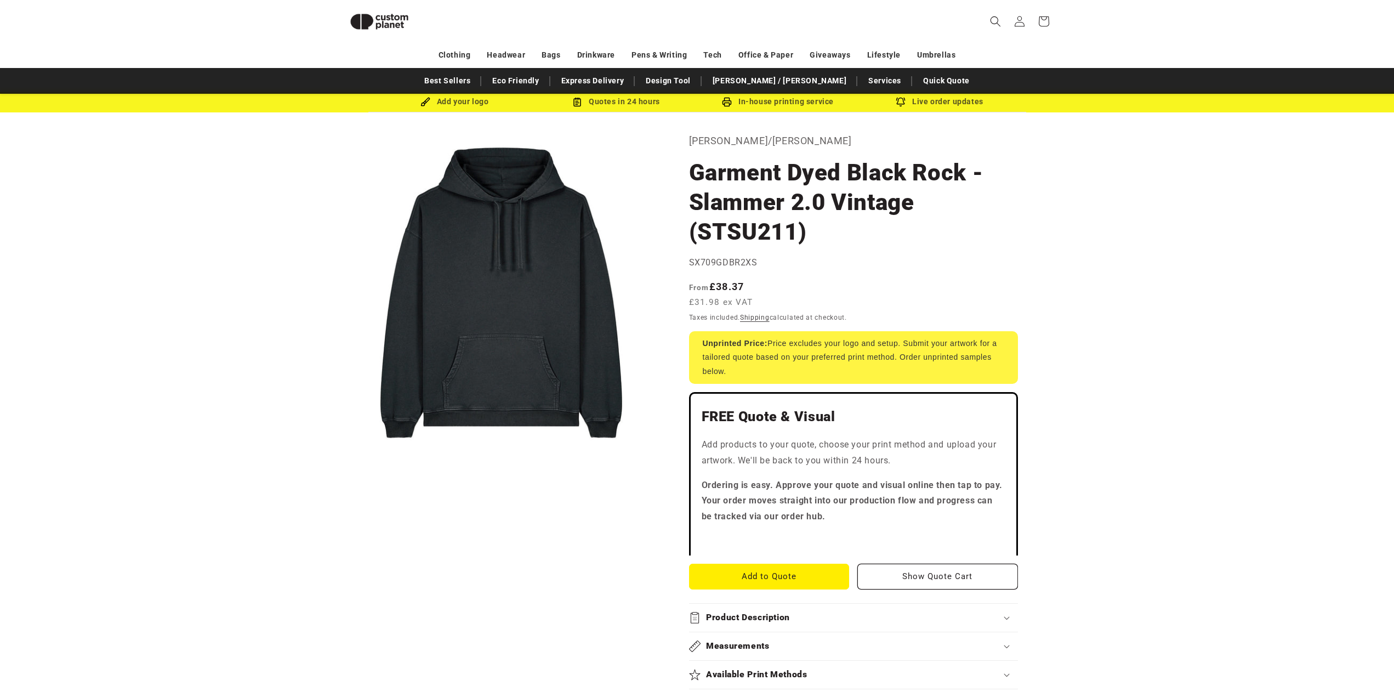
scroll to position [0, 0]
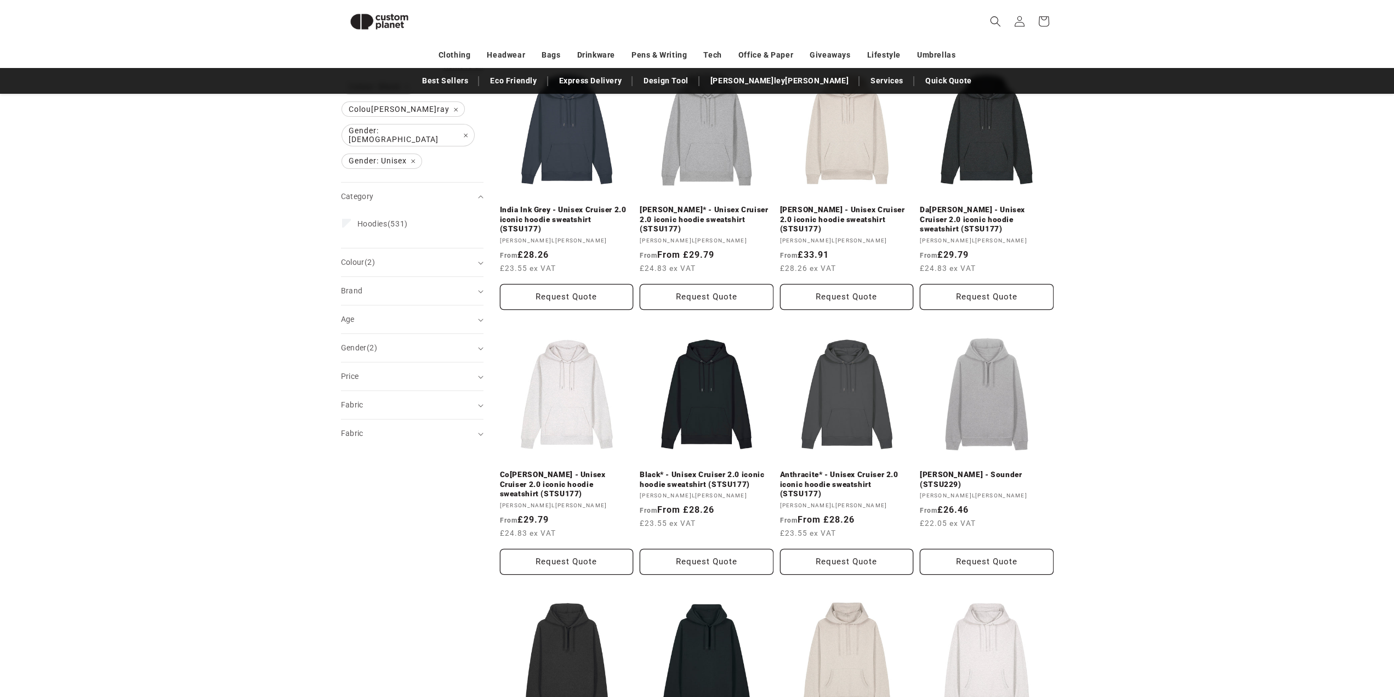
scroll to position [205, 0]
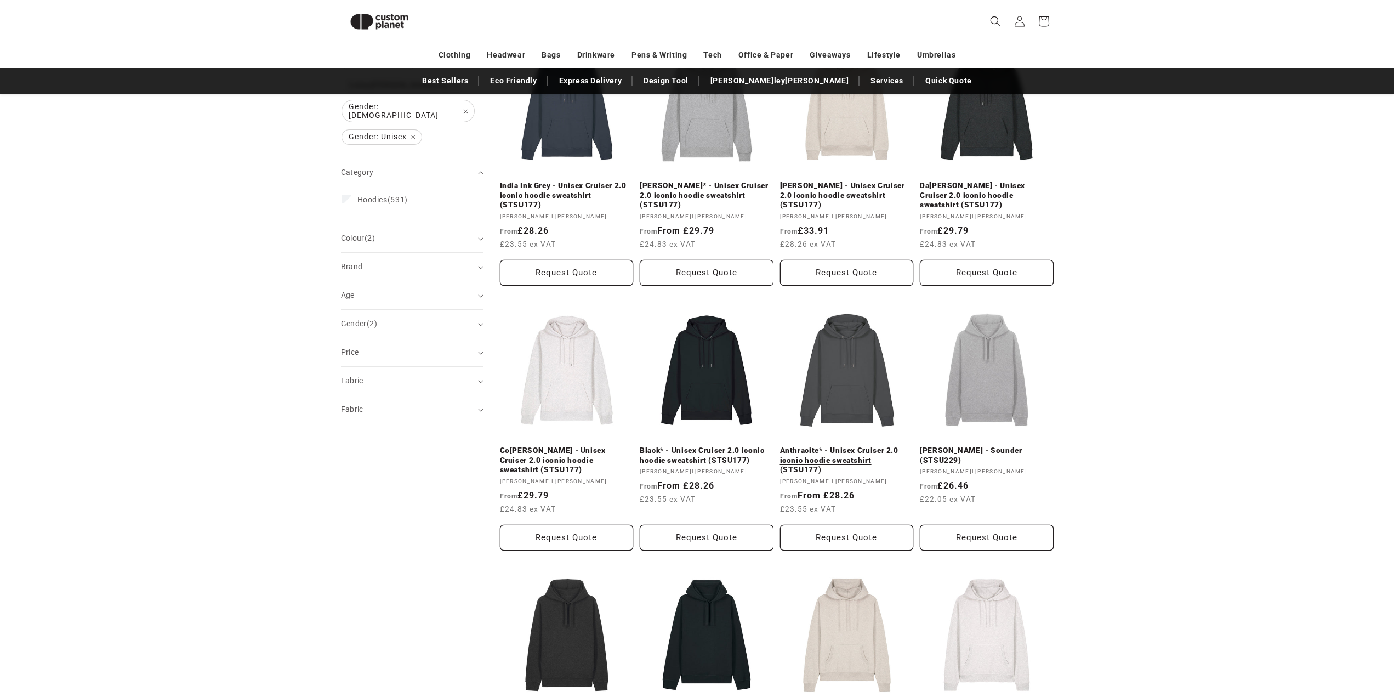
click at [836, 446] on link "Anthracite* - Unisex Cruiser 2.0 iconic hoodie sweatshirt (STSU177)" at bounding box center [847, 460] width 134 height 29
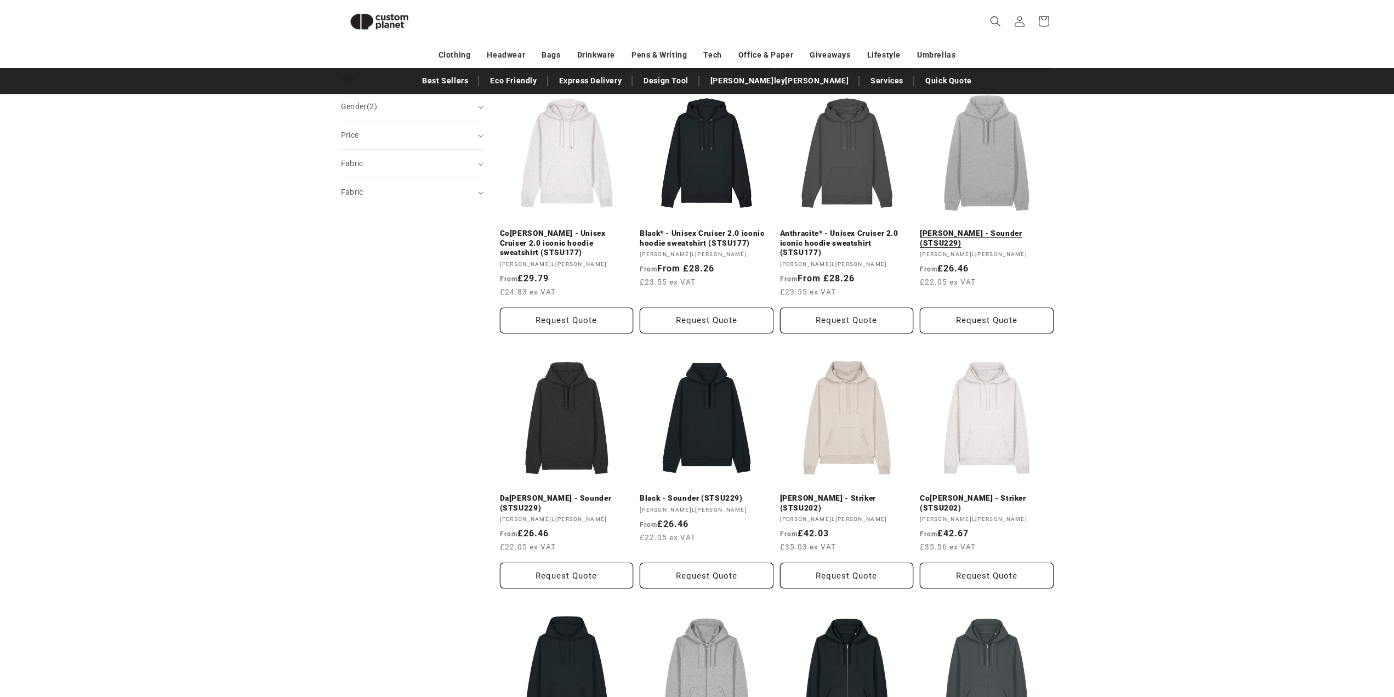
scroll to position [479, 0]
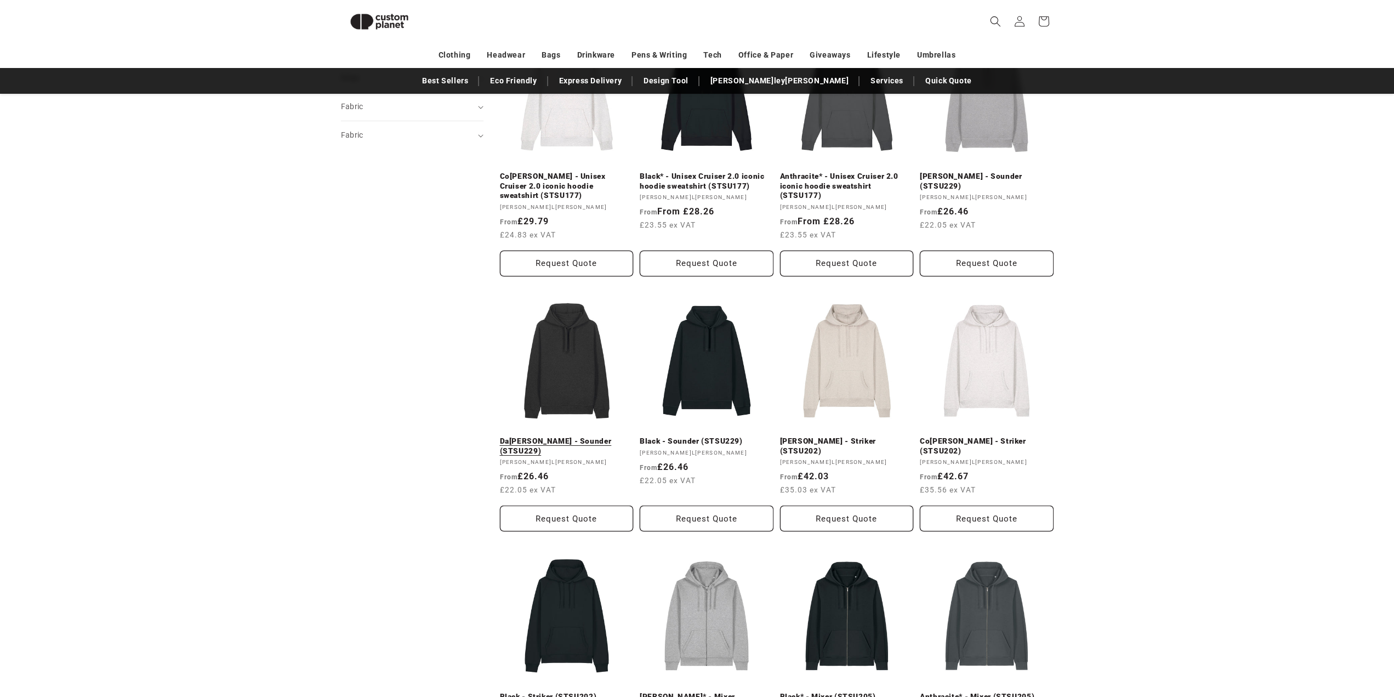
click at [564, 436] on link "Dark Heather Grey - Sounder (STSU229)" at bounding box center [567, 445] width 134 height 19
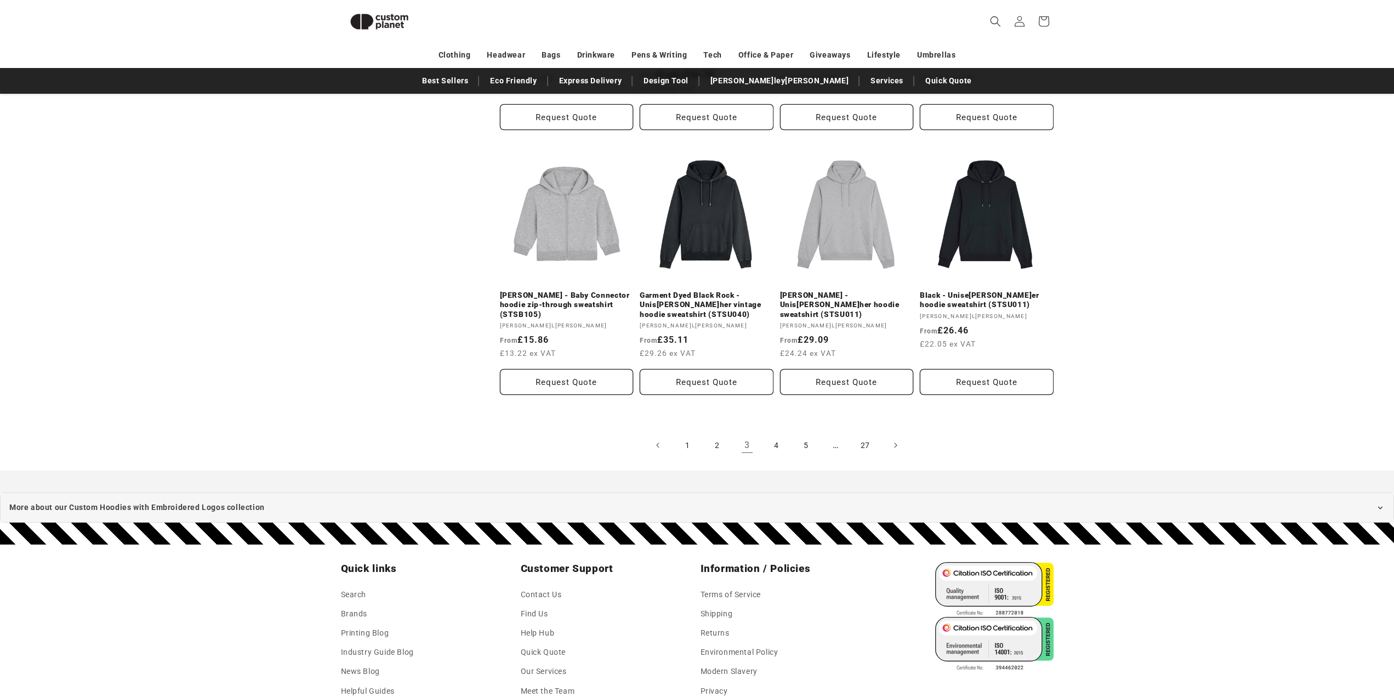
scroll to position [1137, 0]
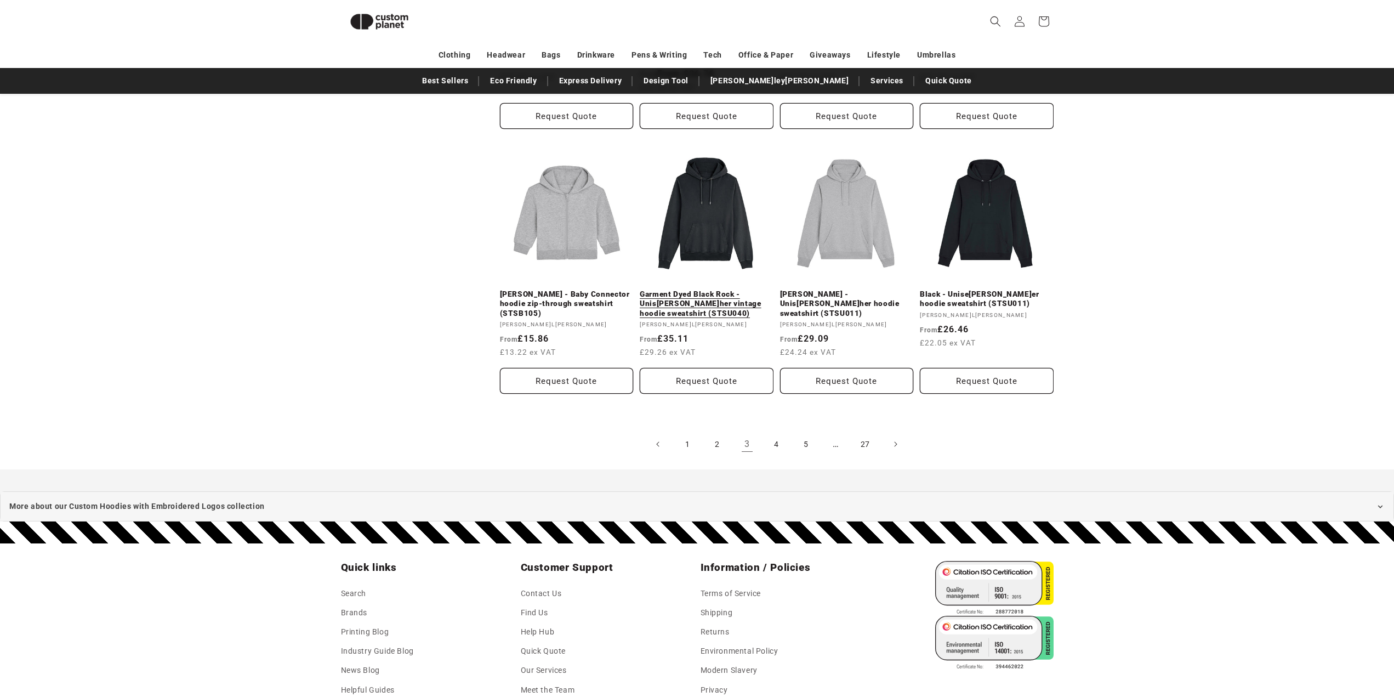
click at [717, 290] on link "Garment Dyed Black Rock - Unisex Archer vintage hoodie sweatshirt (STSU040)" at bounding box center [707, 304] width 134 height 29
click at [765, 432] on link "4" at bounding box center [777, 444] width 24 height 24
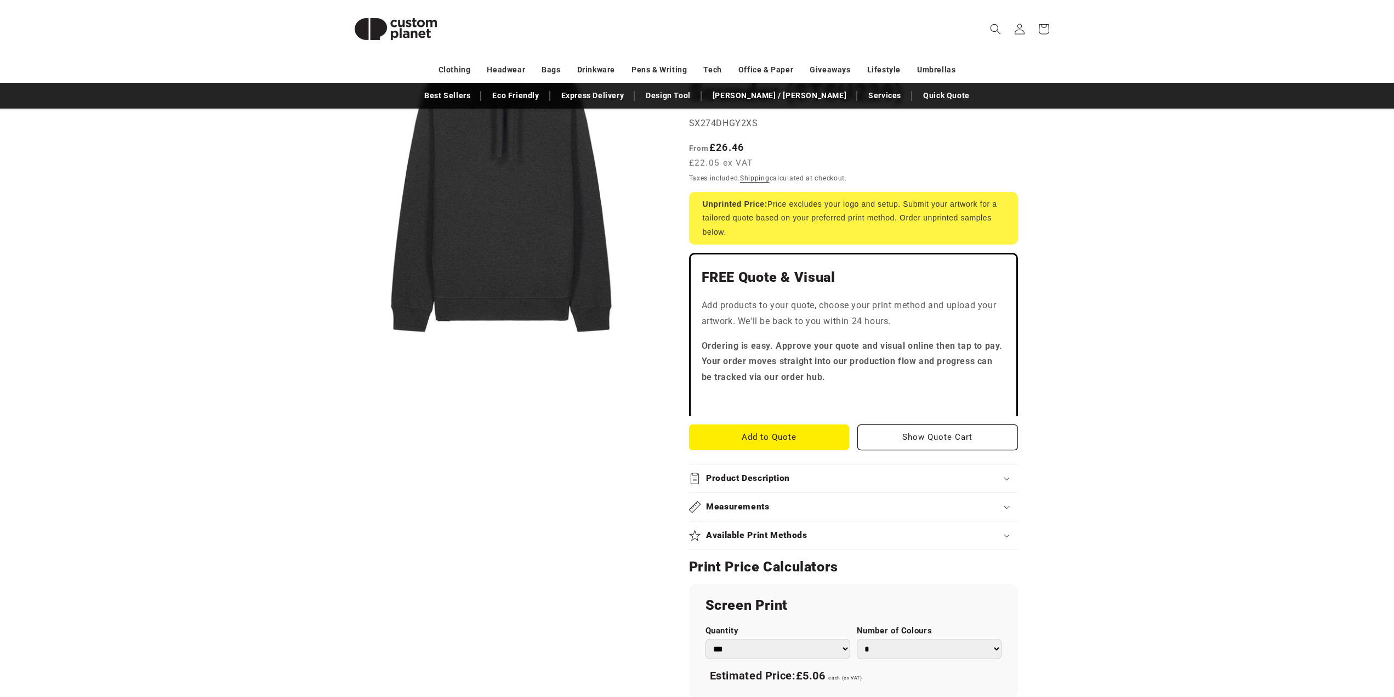
scroll to position [274, 0]
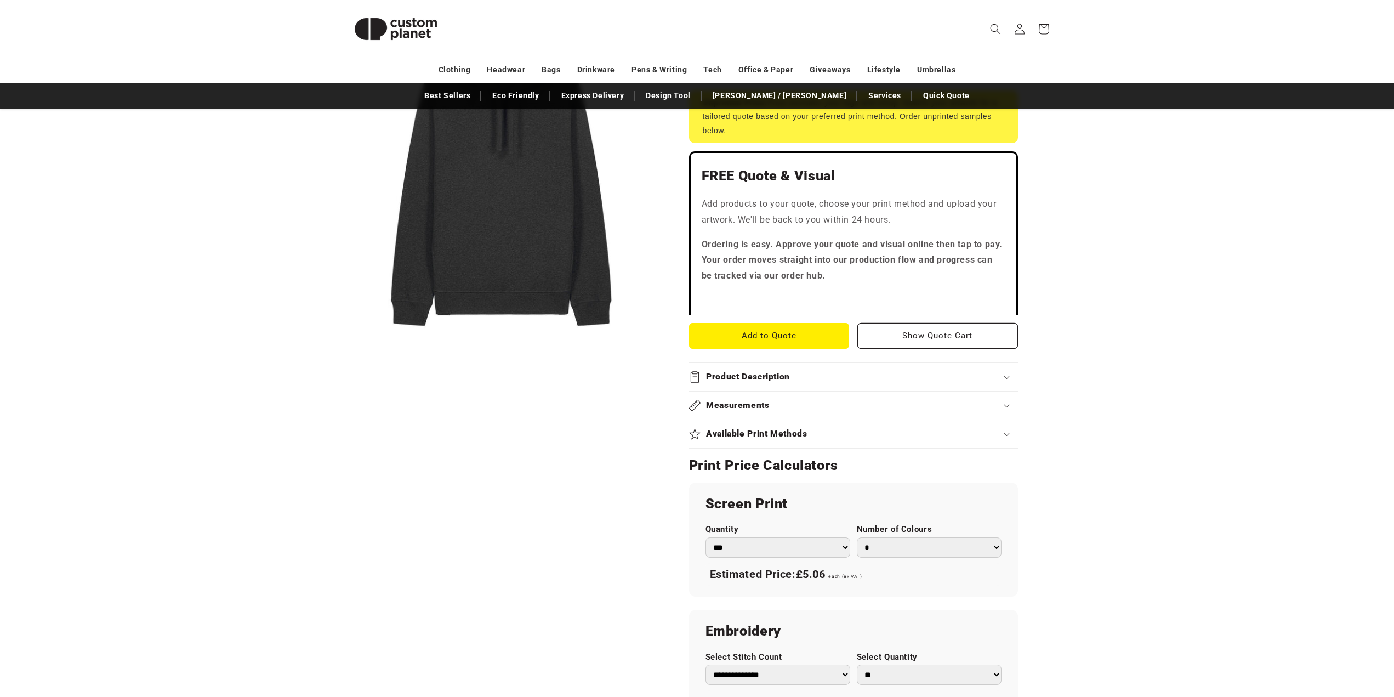
click at [789, 537] on select "*** *** *** **** **** **** ***** *****" at bounding box center [778, 547] width 145 height 20
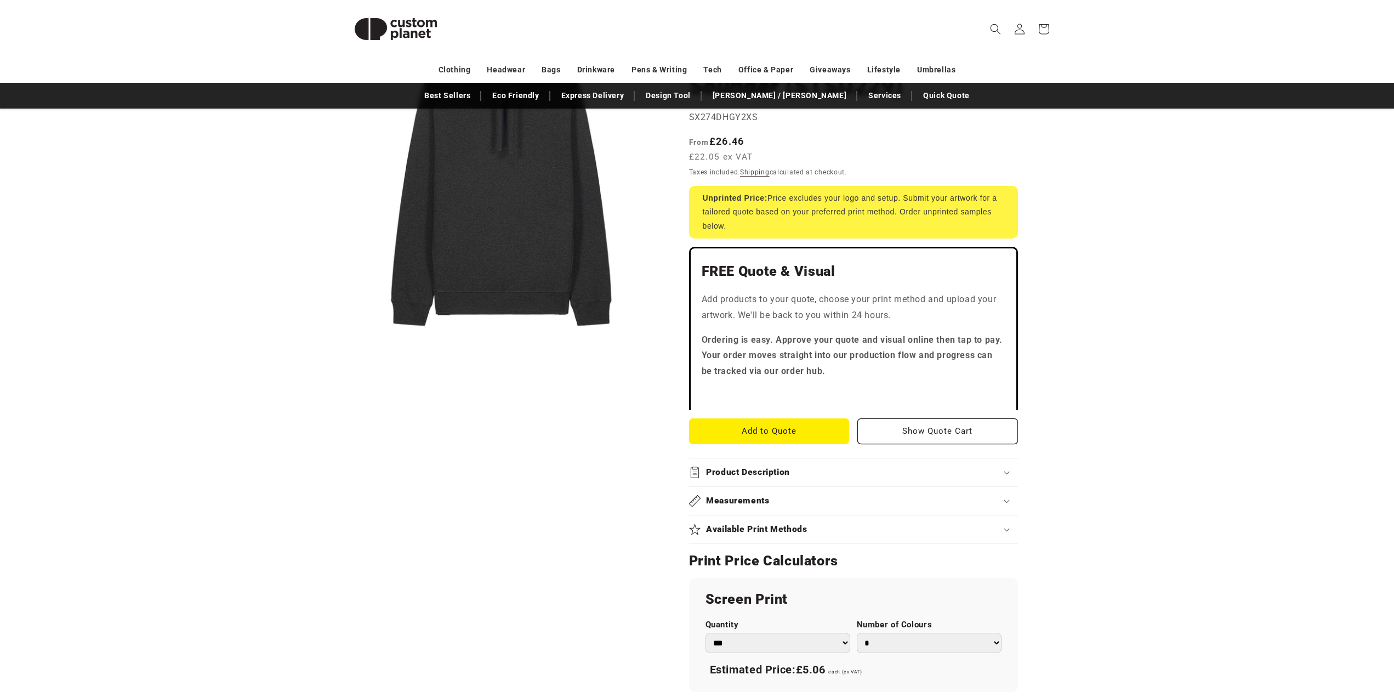
scroll to position [0, 0]
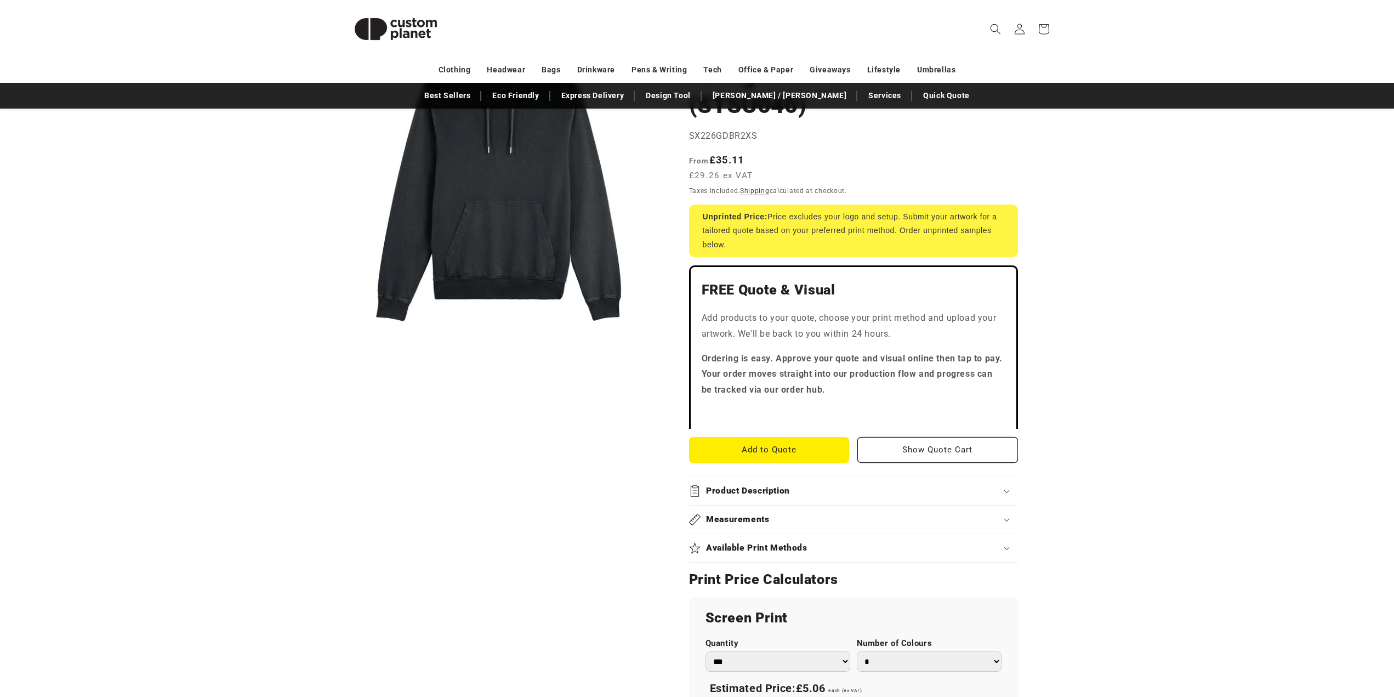
click at [786, 651] on select "*** *** *** **** **** **** ***** *****" at bounding box center [778, 661] width 145 height 20
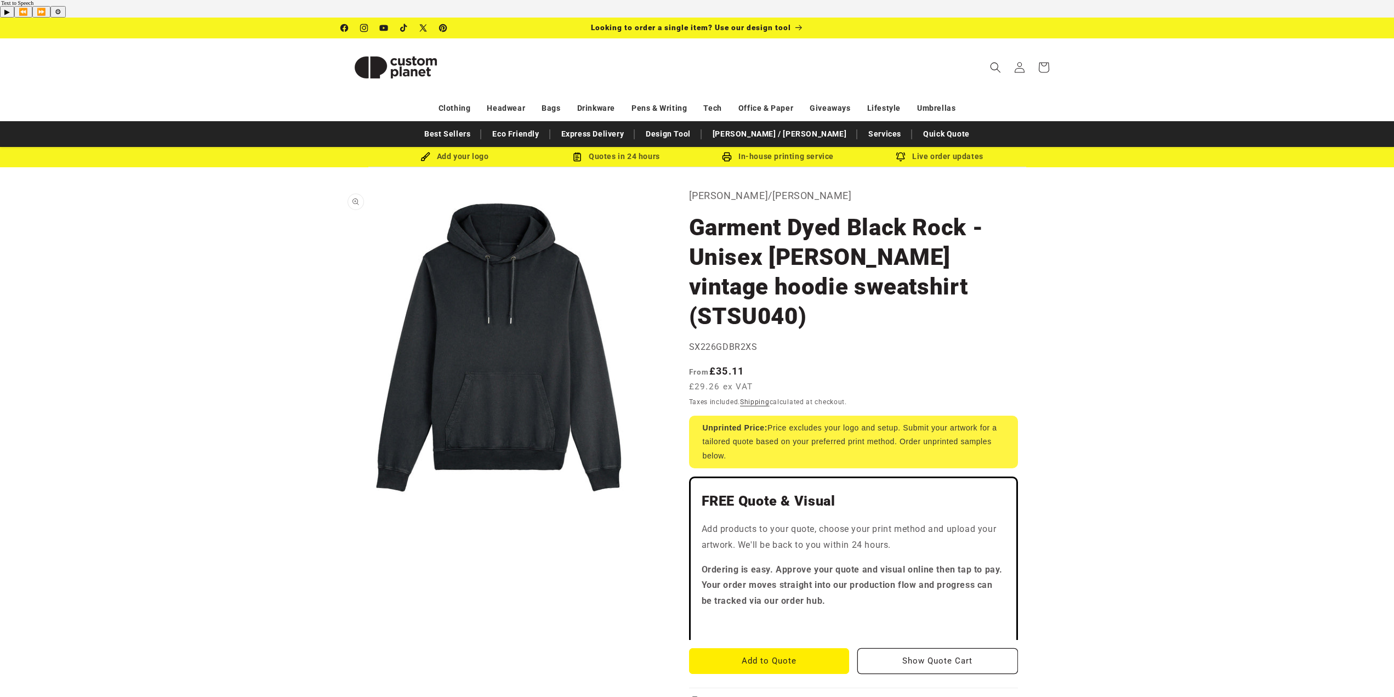
click at [341, 508] on button "Open media 1 in modal" at bounding box center [341, 508] width 0 height 0
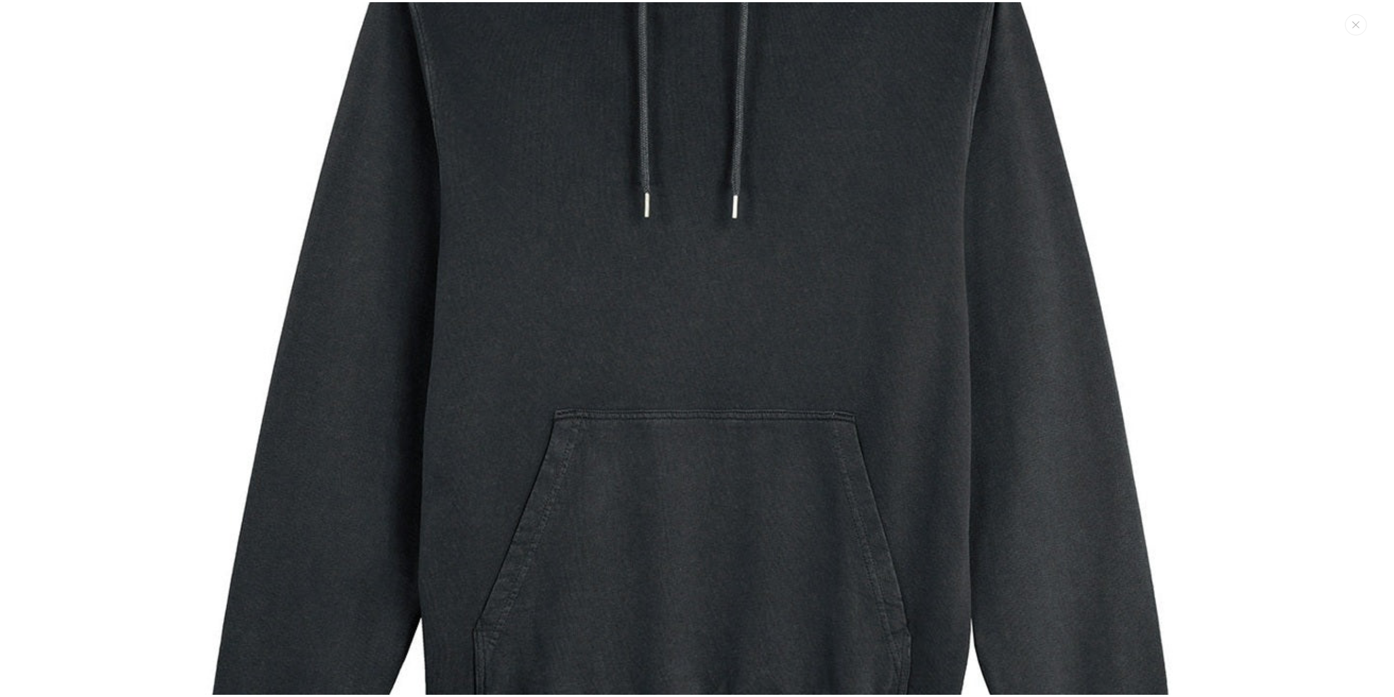
scroll to position [395, 0]
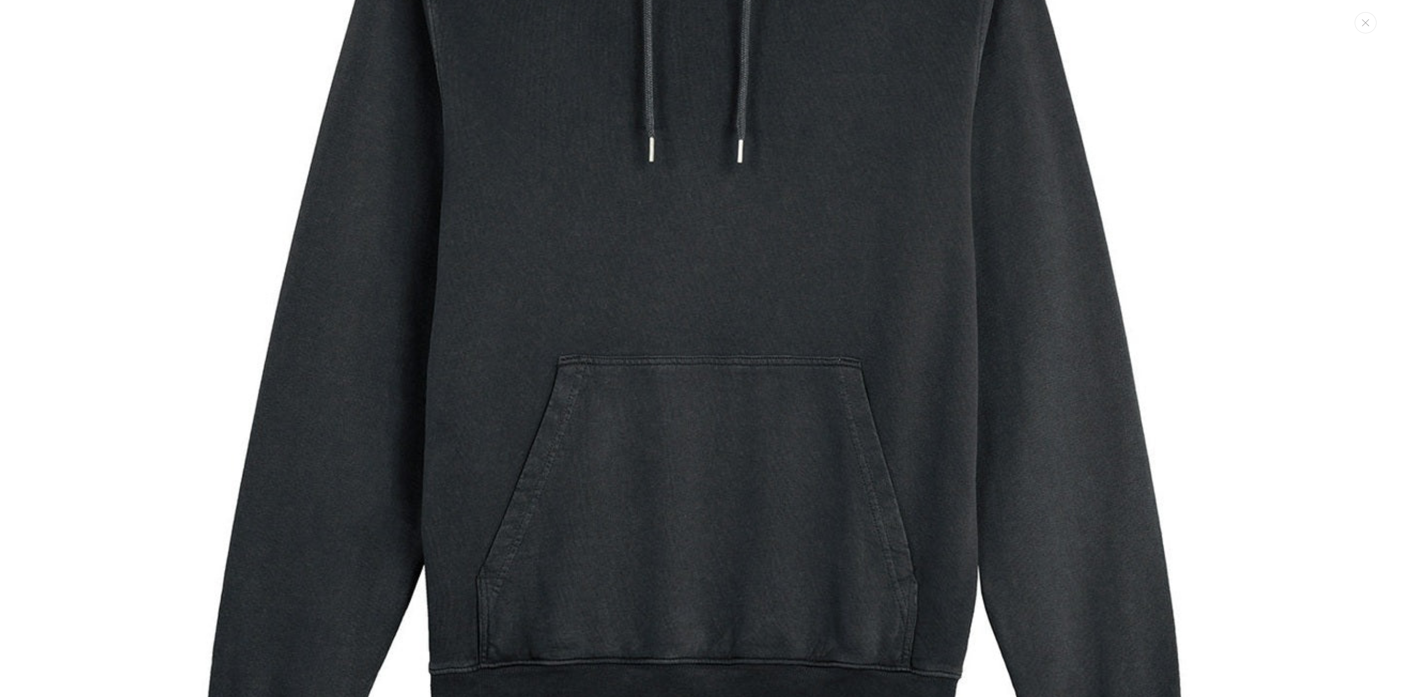
click at [1113, 328] on img "Media gallery" at bounding box center [701, 257] width 1283 height 1283
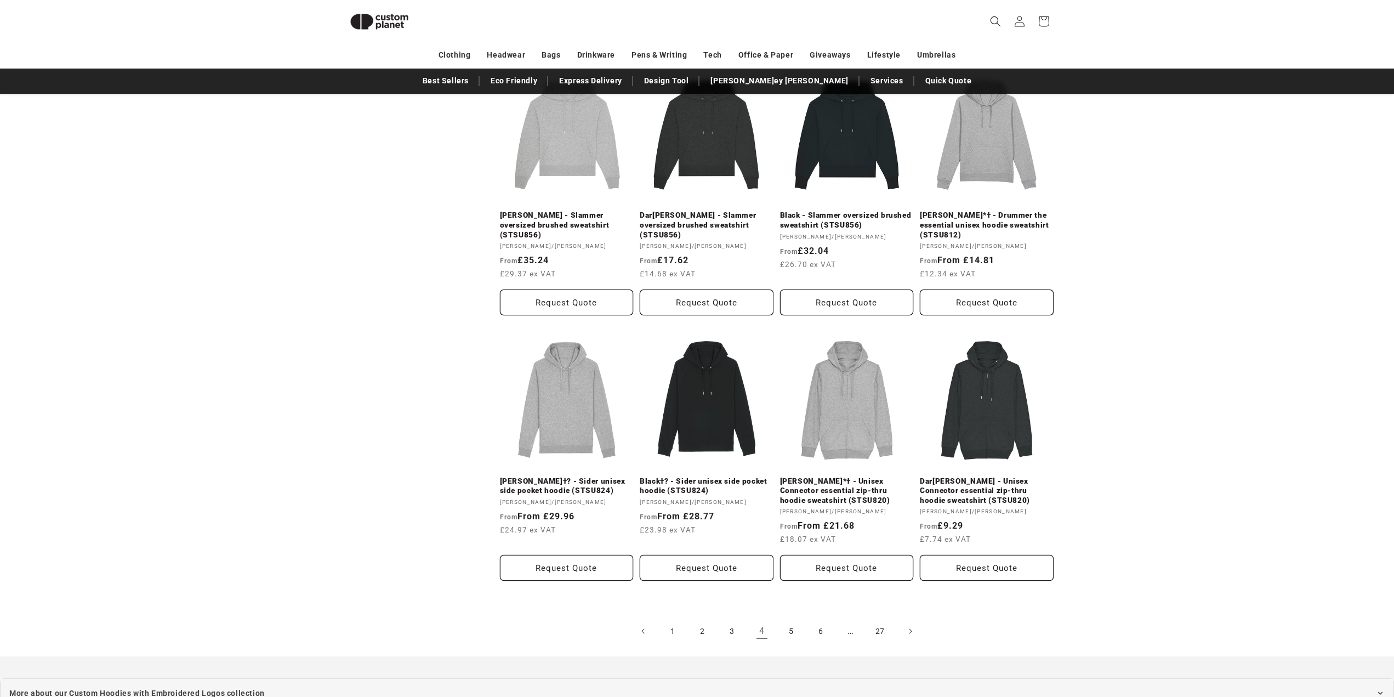
scroll to position [972, 0]
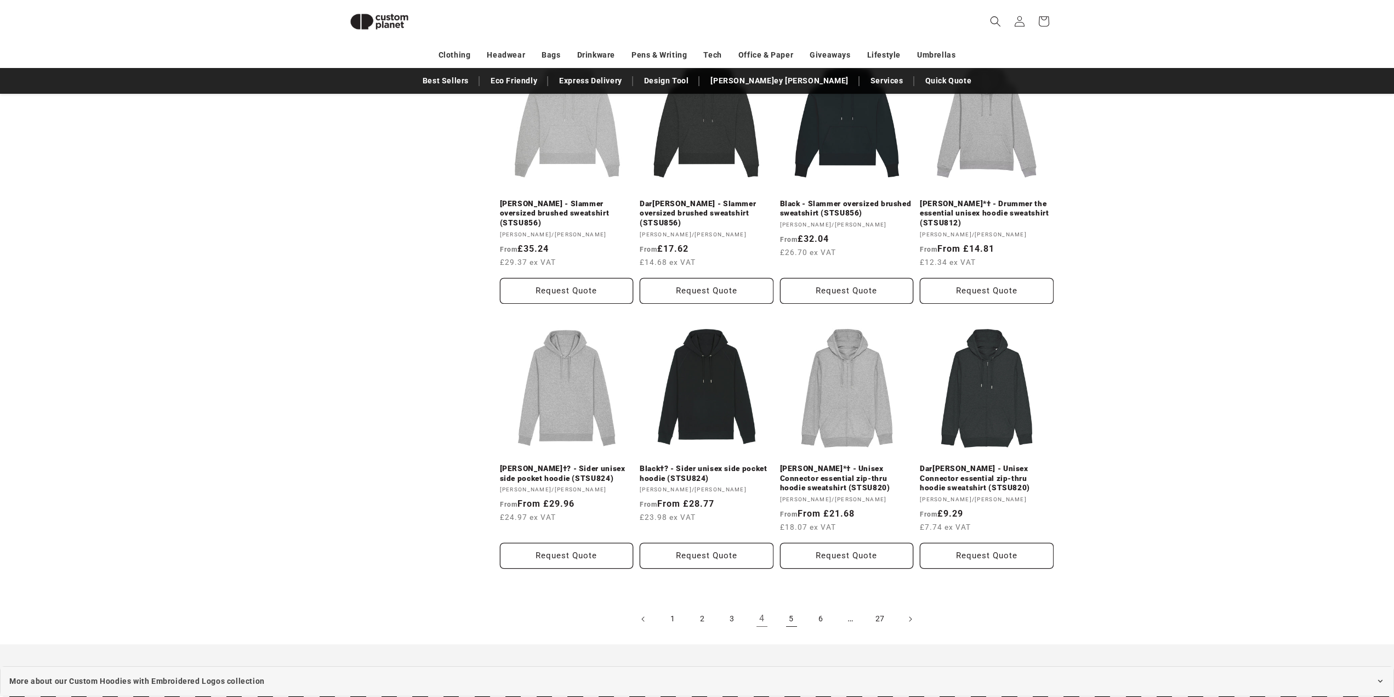
click at [802, 607] on link "5" at bounding box center [792, 619] width 24 height 24
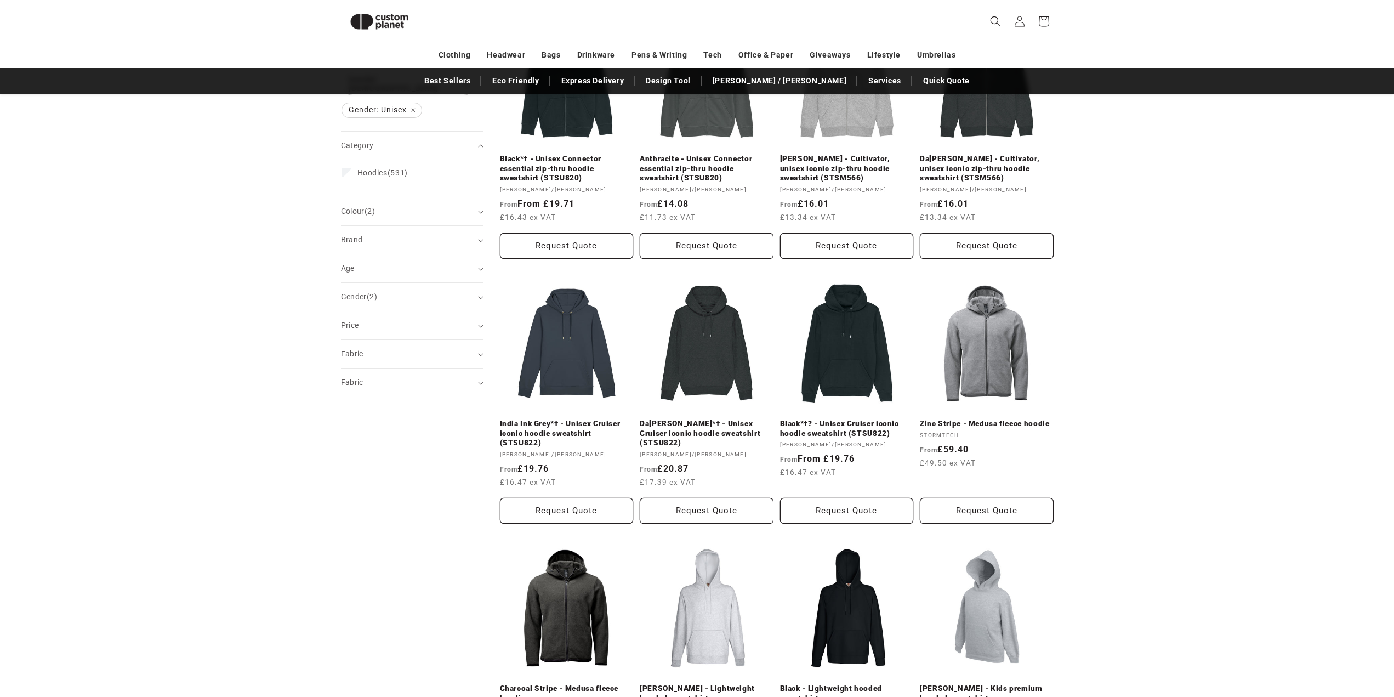
scroll to position [259, 0]
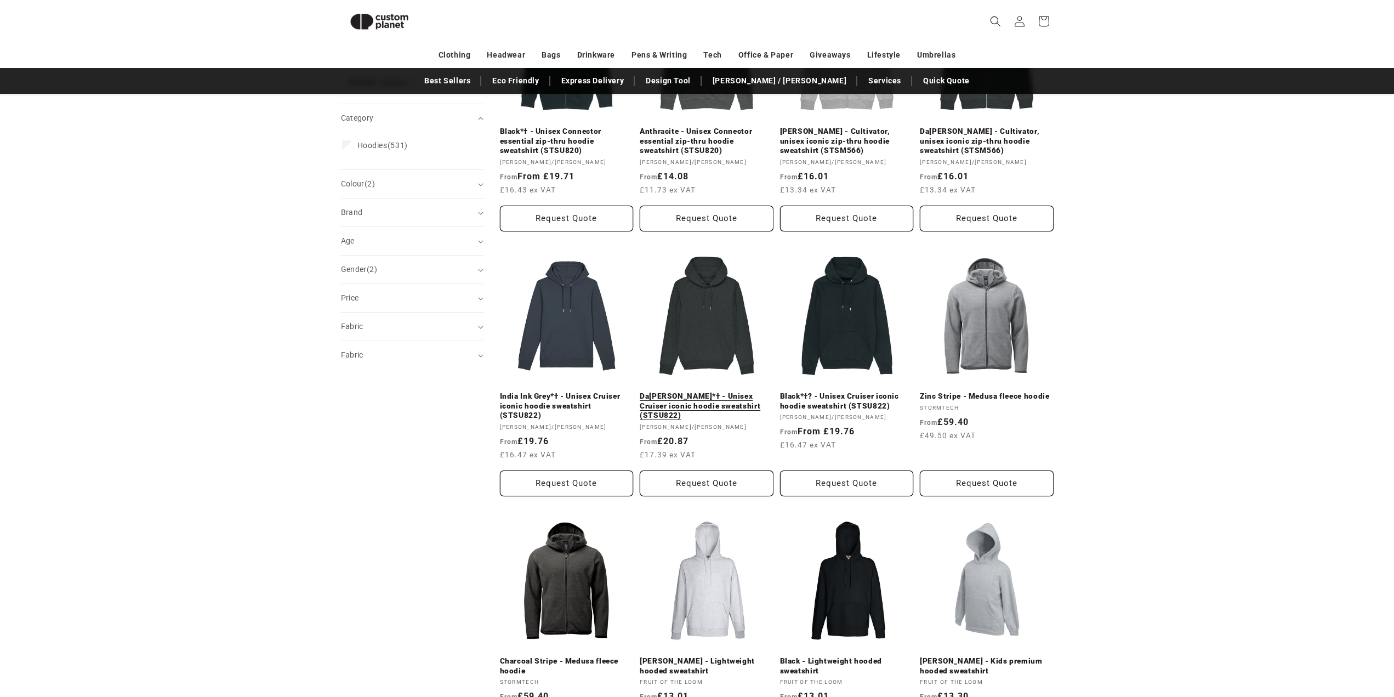
click at [745, 391] on link "Da[PERSON_NAME]*† - Unisex Cruiser iconic hoodie sweatshirt (STSU822)" at bounding box center [707, 405] width 134 height 29
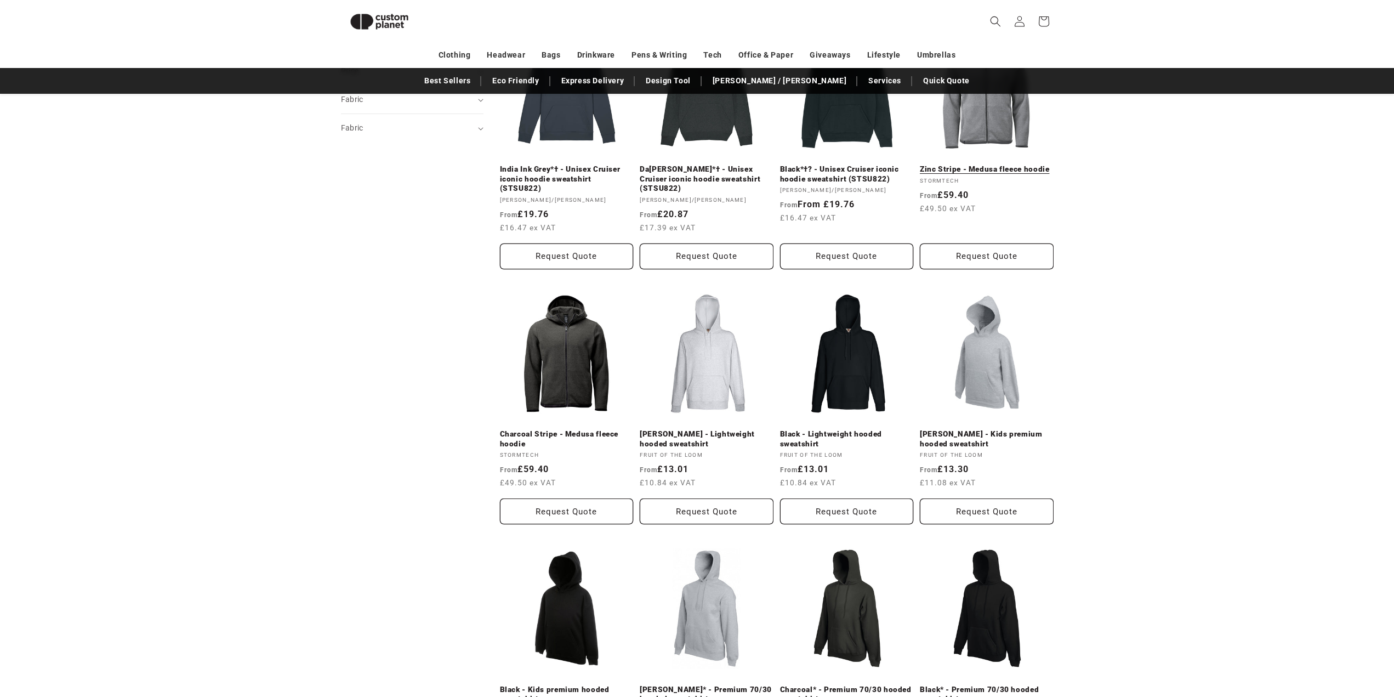
scroll to position [588, 0]
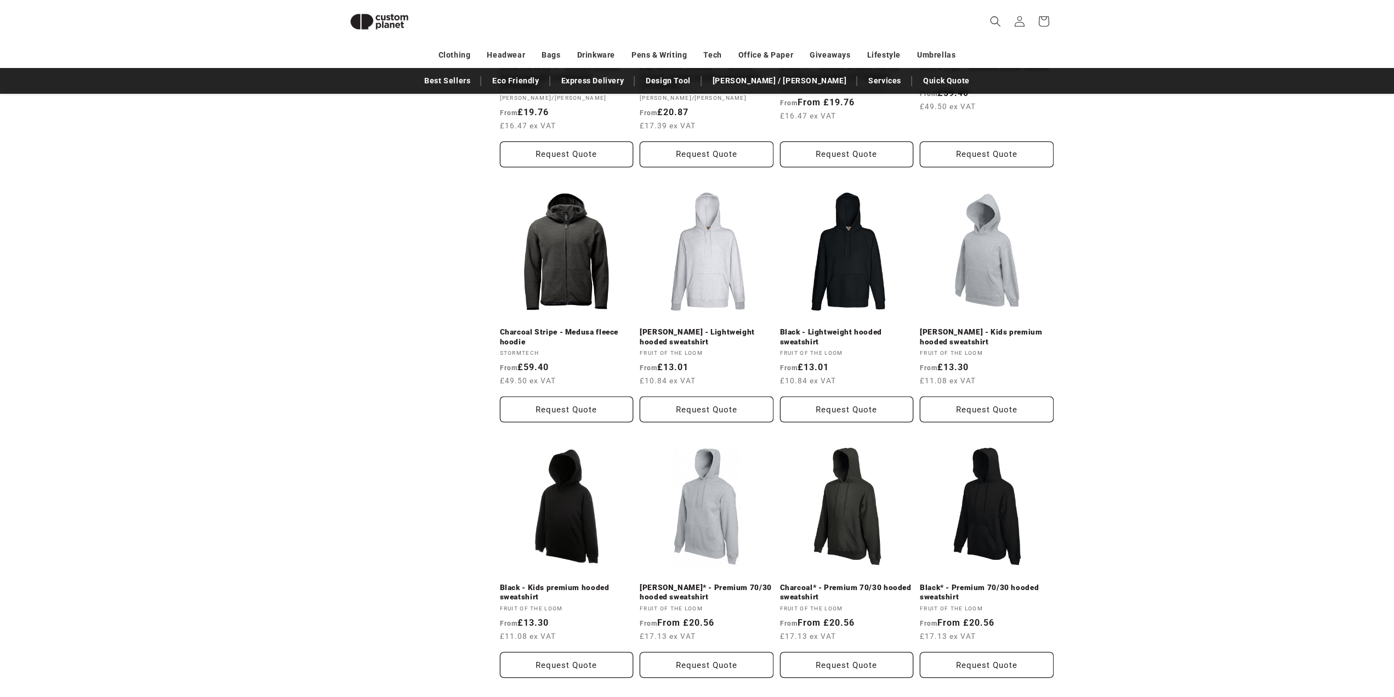
click at [1191, 418] on div "**********" at bounding box center [697, 315] width 1394 height 1387
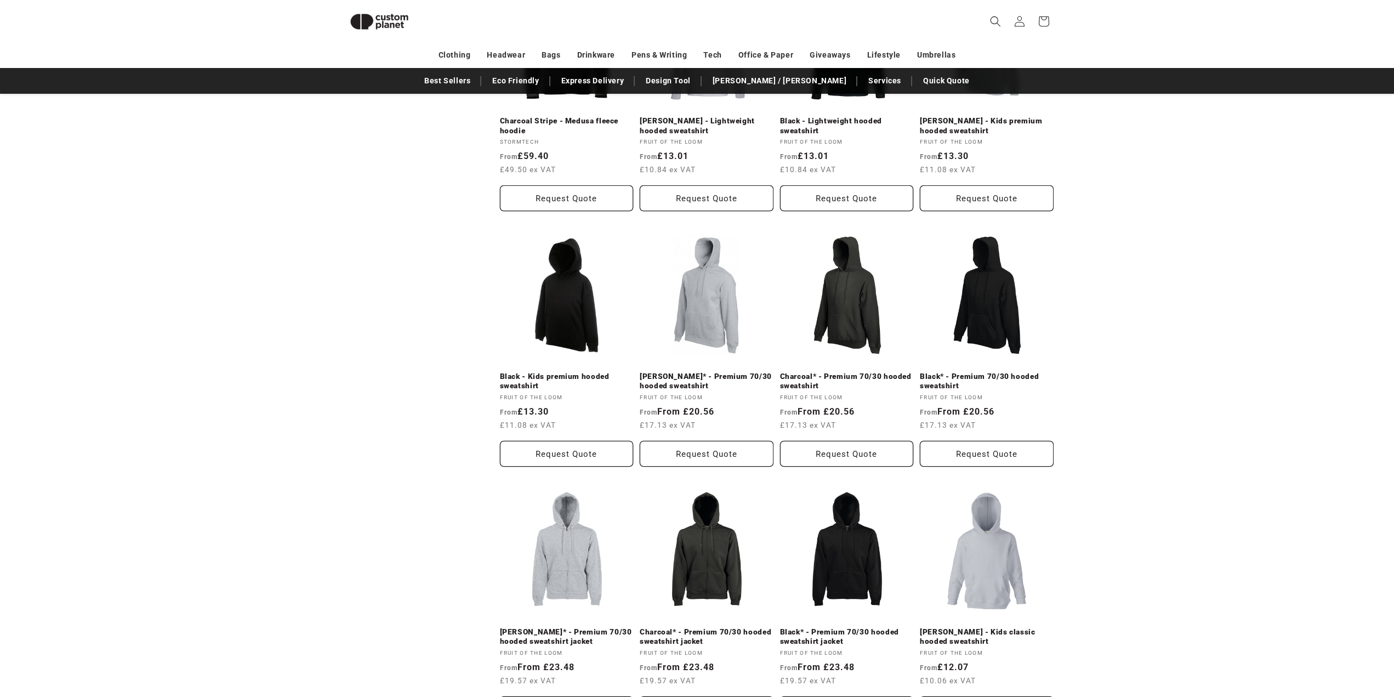
scroll to position [807, 0]
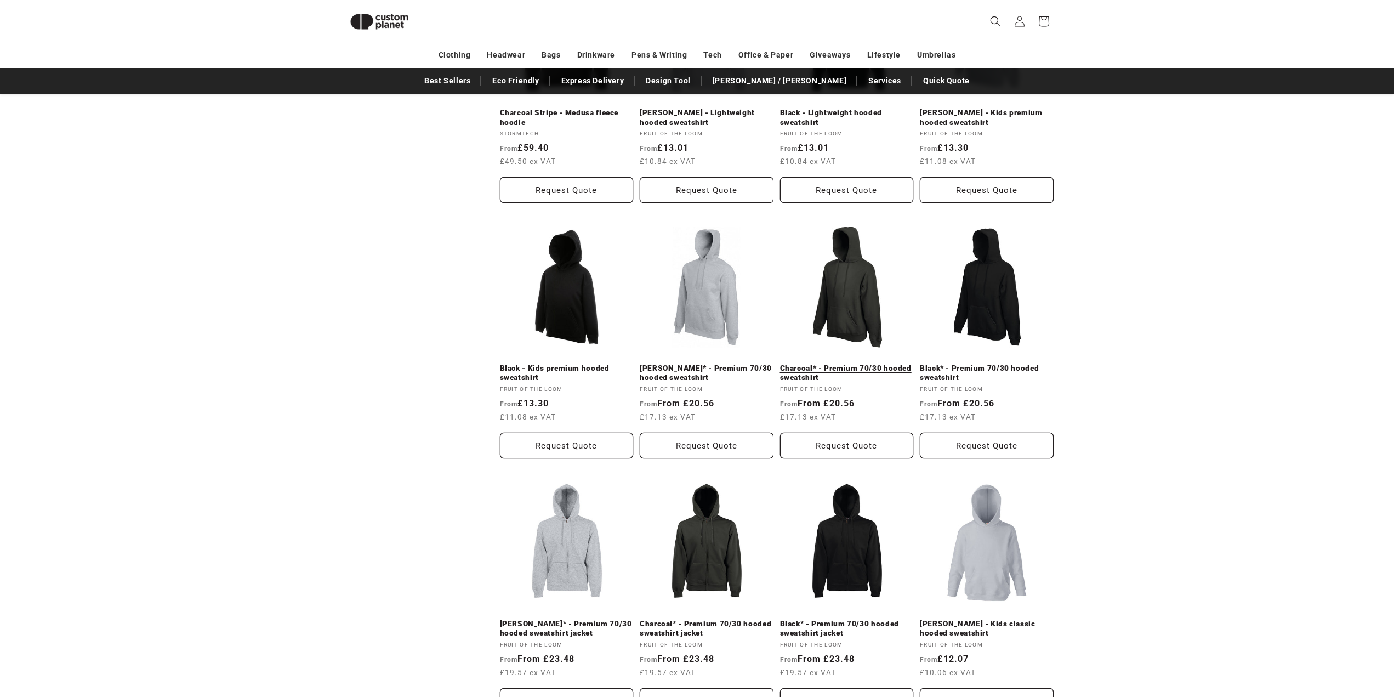
click at [859, 364] on link "Charcoal* - Premium 70/30 hooded sweatshirt" at bounding box center [847, 373] width 134 height 19
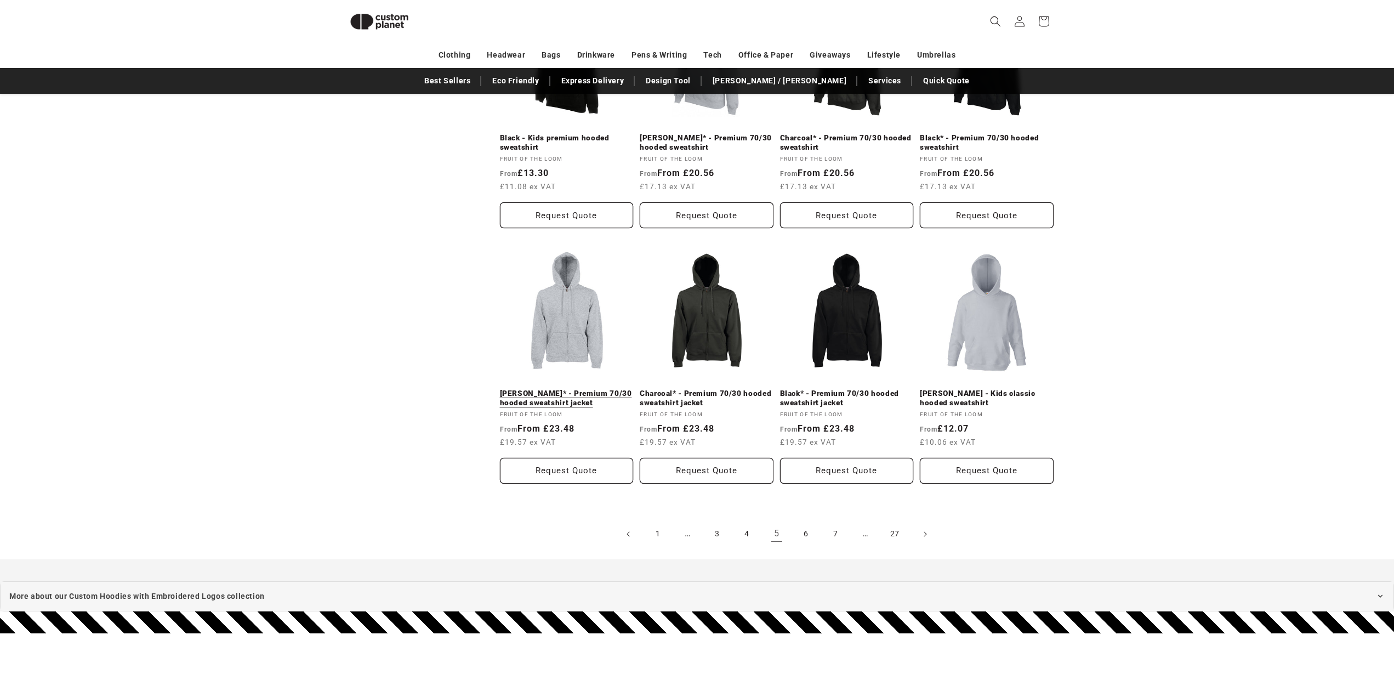
scroll to position [1136, 0]
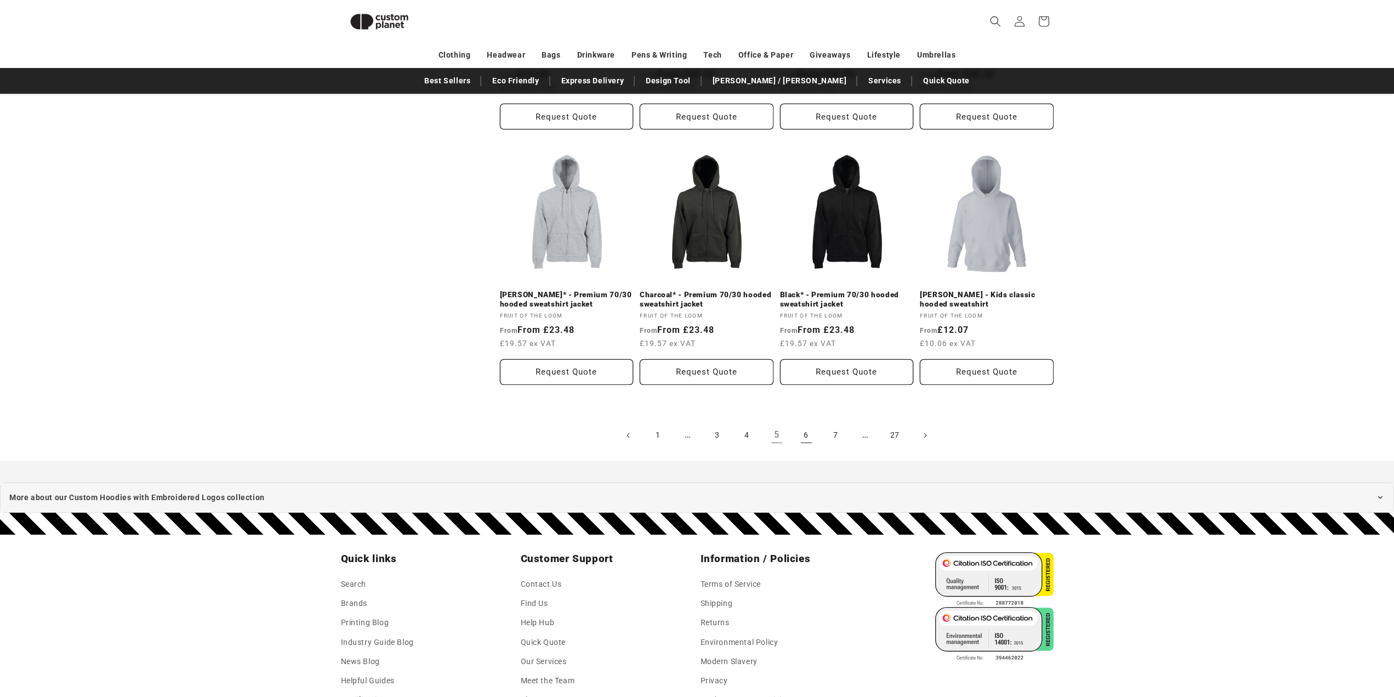
click at [803, 423] on link "6" at bounding box center [806, 435] width 24 height 24
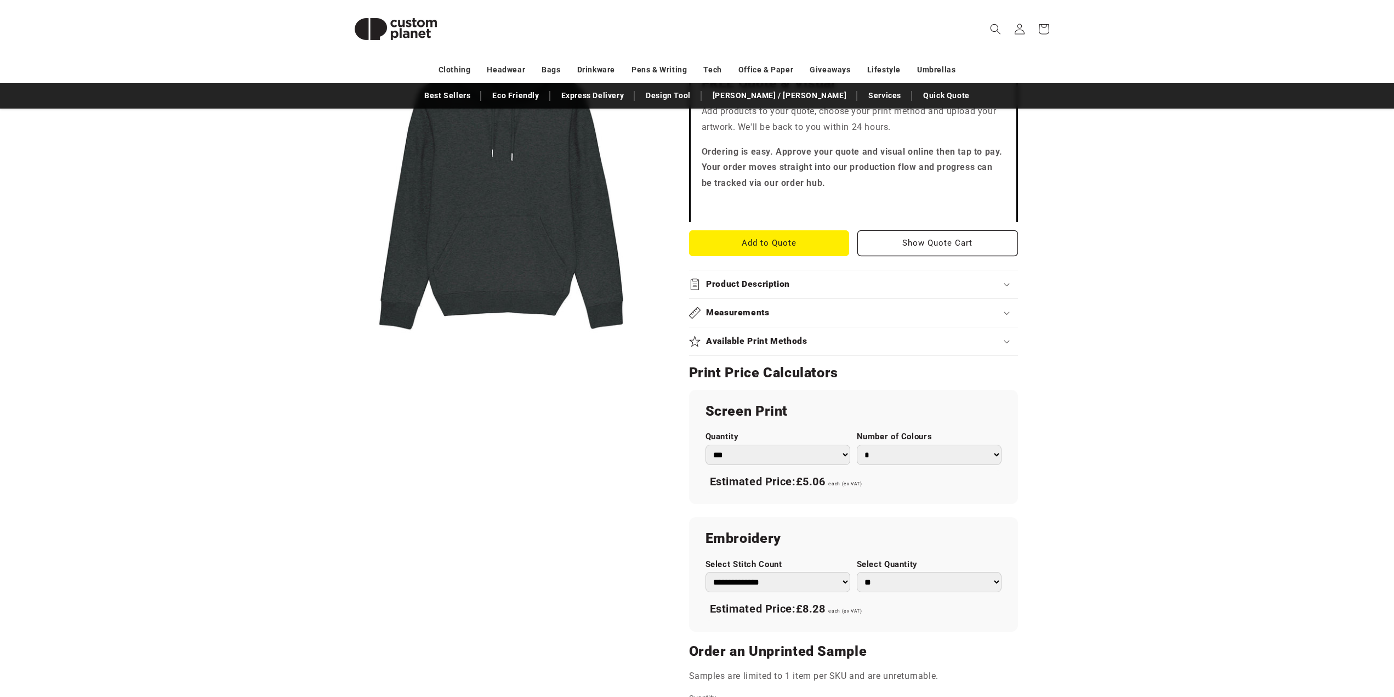
scroll to position [384, 0]
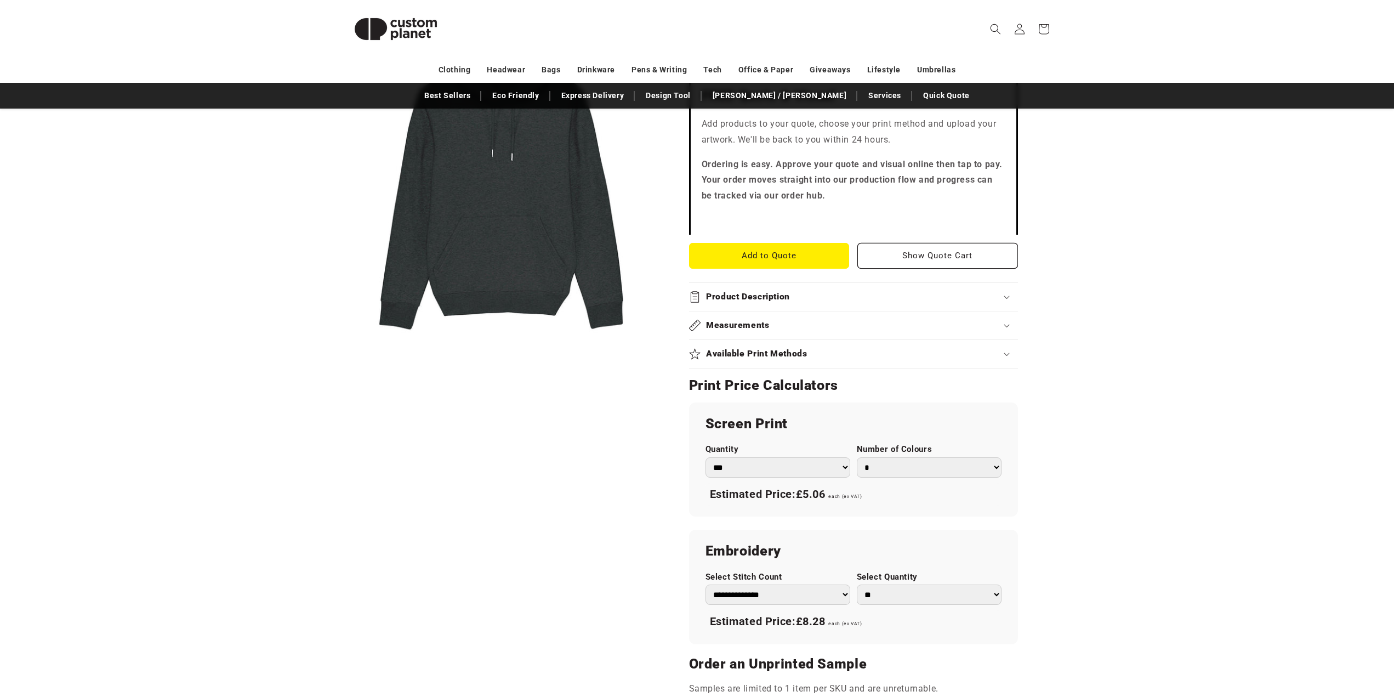
click at [793, 461] on div "Screen Print Quantity *** *** *** **** **** **** ***** ***** Number of Colours …" at bounding box center [853, 459] width 329 height 114
click at [793, 457] on select "*** *** *** **** **** **** ***** *****" at bounding box center [778, 467] width 145 height 20
drag, startPoint x: 793, startPoint y: 456, endPoint x: 826, endPoint y: 182, distance: 276.1
click at [793, 457] on select "*** *** *** **** **** **** ***** *****" at bounding box center [778, 467] width 145 height 20
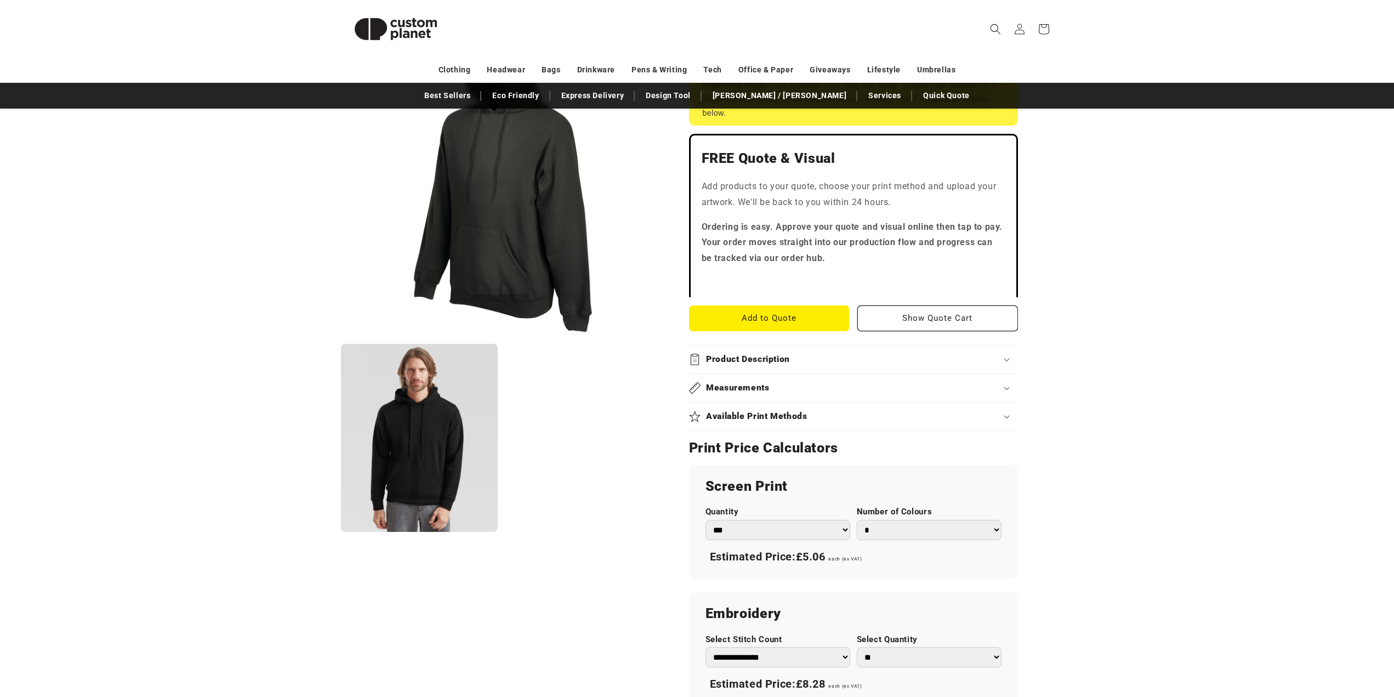
scroll to position [274, 0]
click at [757, 533] on select "*** *** *** **** **** **** ***** *****" at bounding box center [778, 530] width 145 height 20
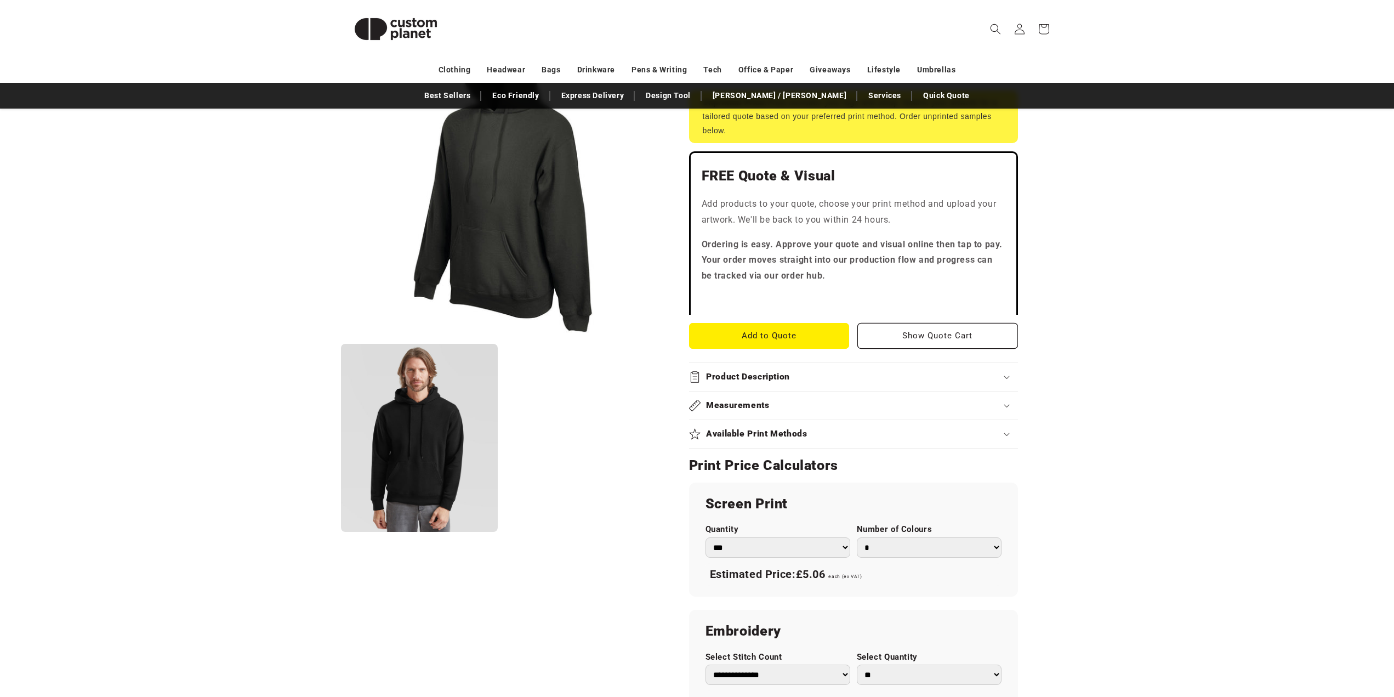
drag, startPoint x: 757, startPoint y: 533, endPoint x: 796, endPoint y: 229, distance: 306.9
click at [757, 537] on select "*** *** *** **** **** **** ***** *****" at bounding box center [778, 547] width 145 height 20
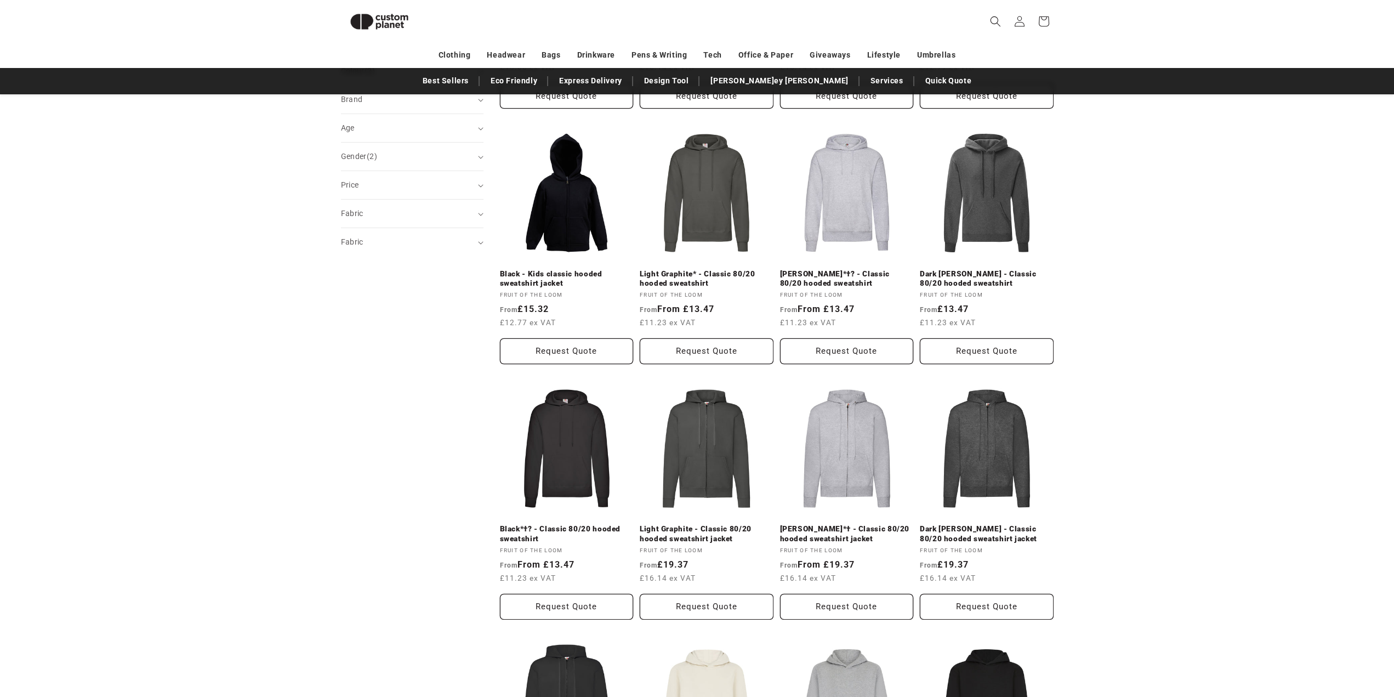
scroll to position [369, 0]
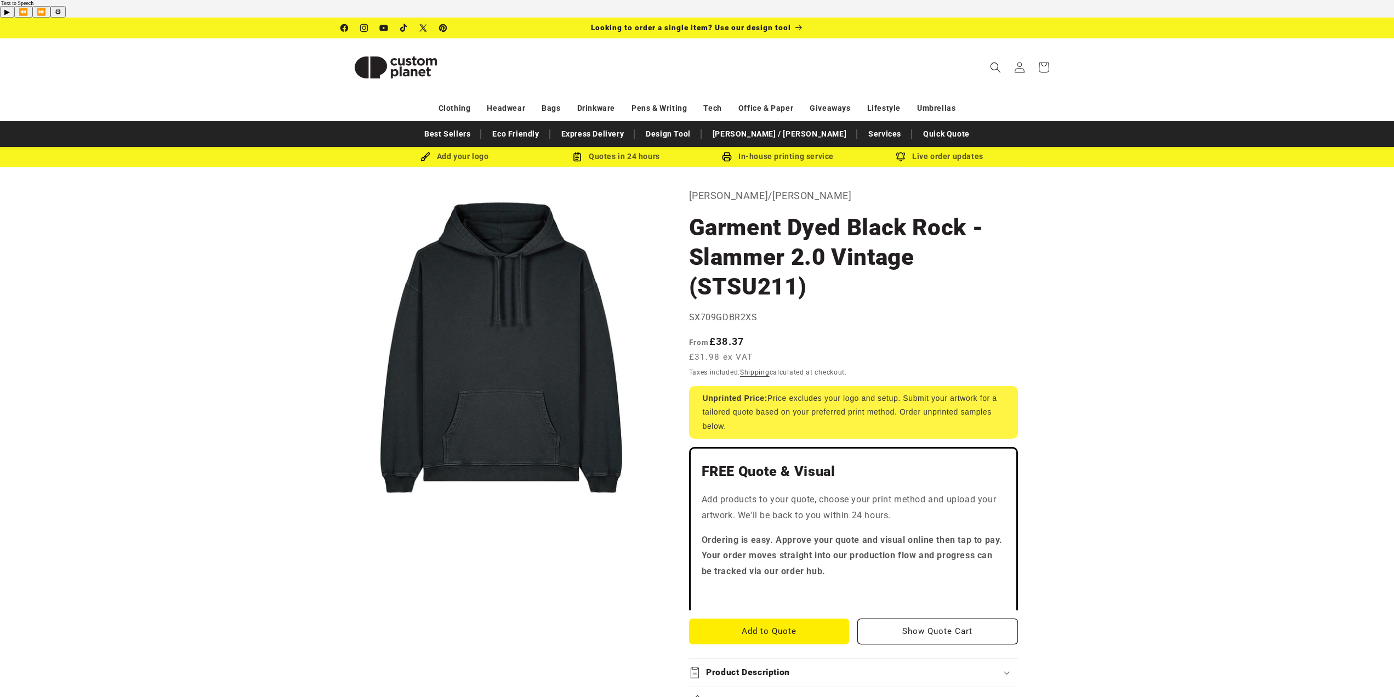
scroll to position [329, 0]
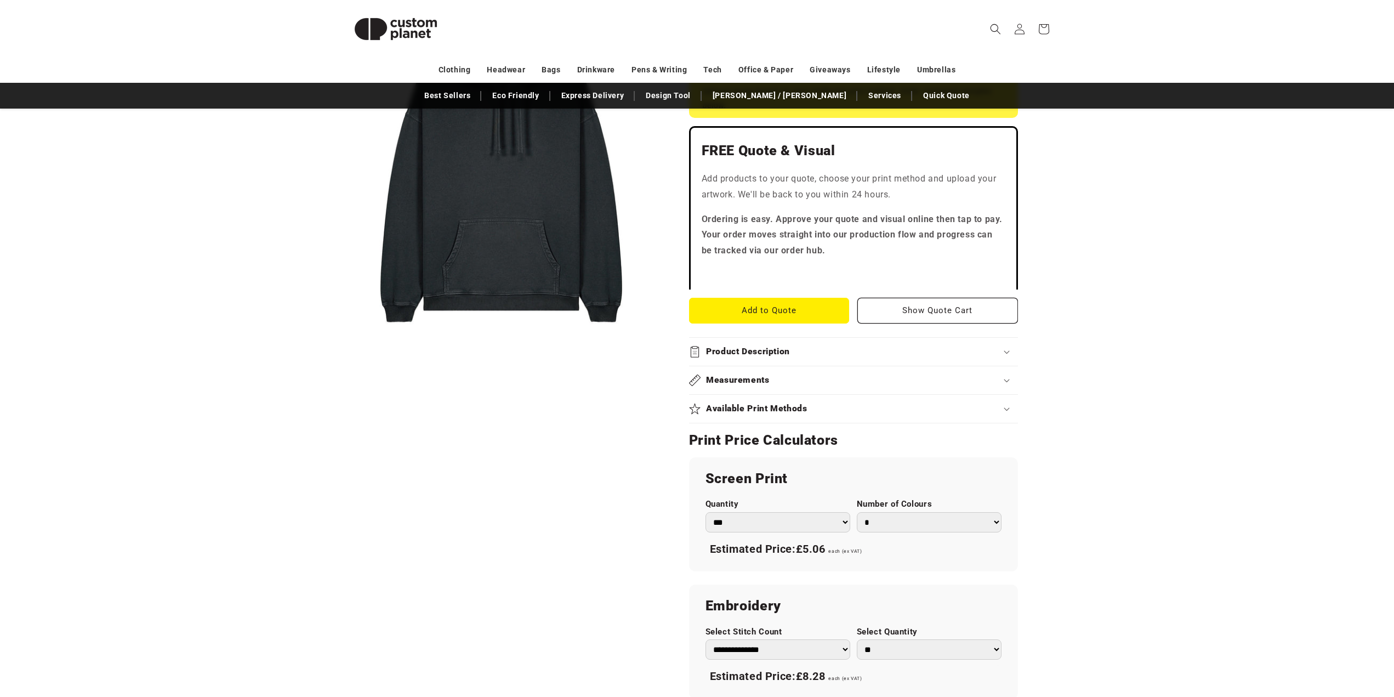
click at [790, 398] on summary "Available Print Methods" at bounding box center [853, 409] width 329 height 28
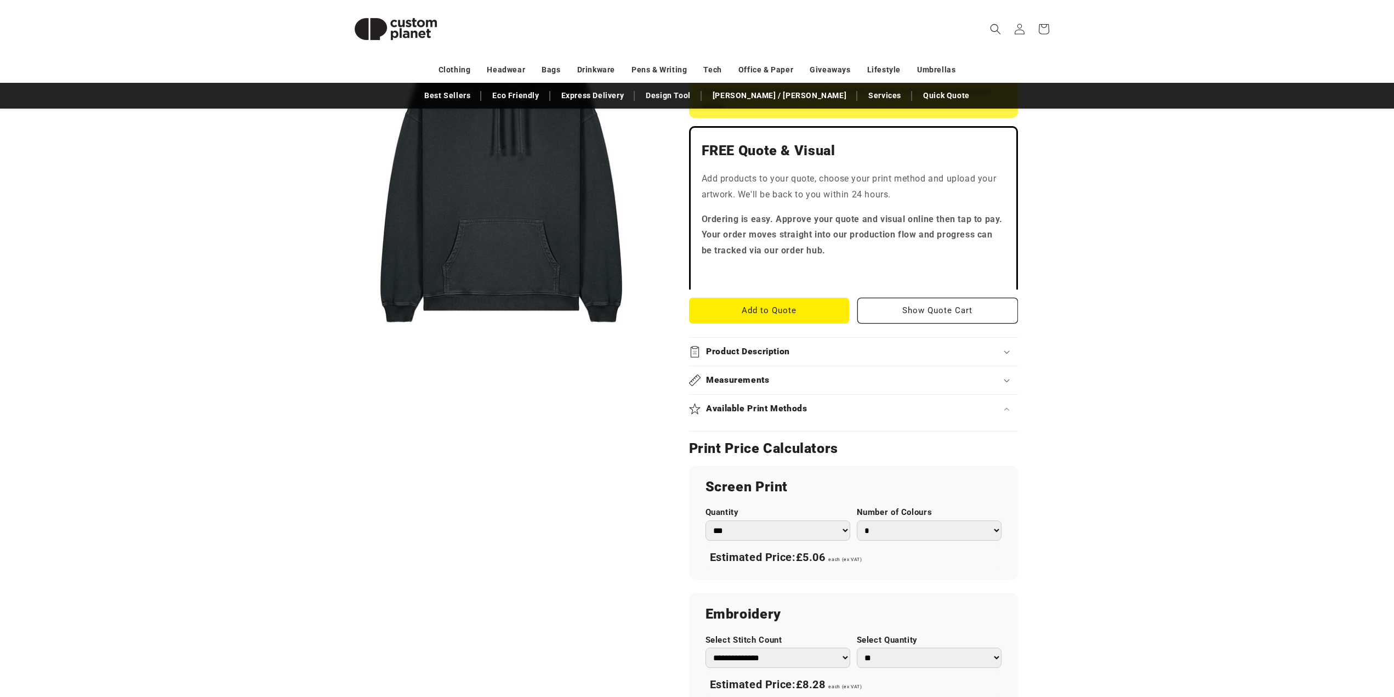
click at [790, 398] on summary "Available Print Methods" at bounding box center [853, 409] width 329 height 28
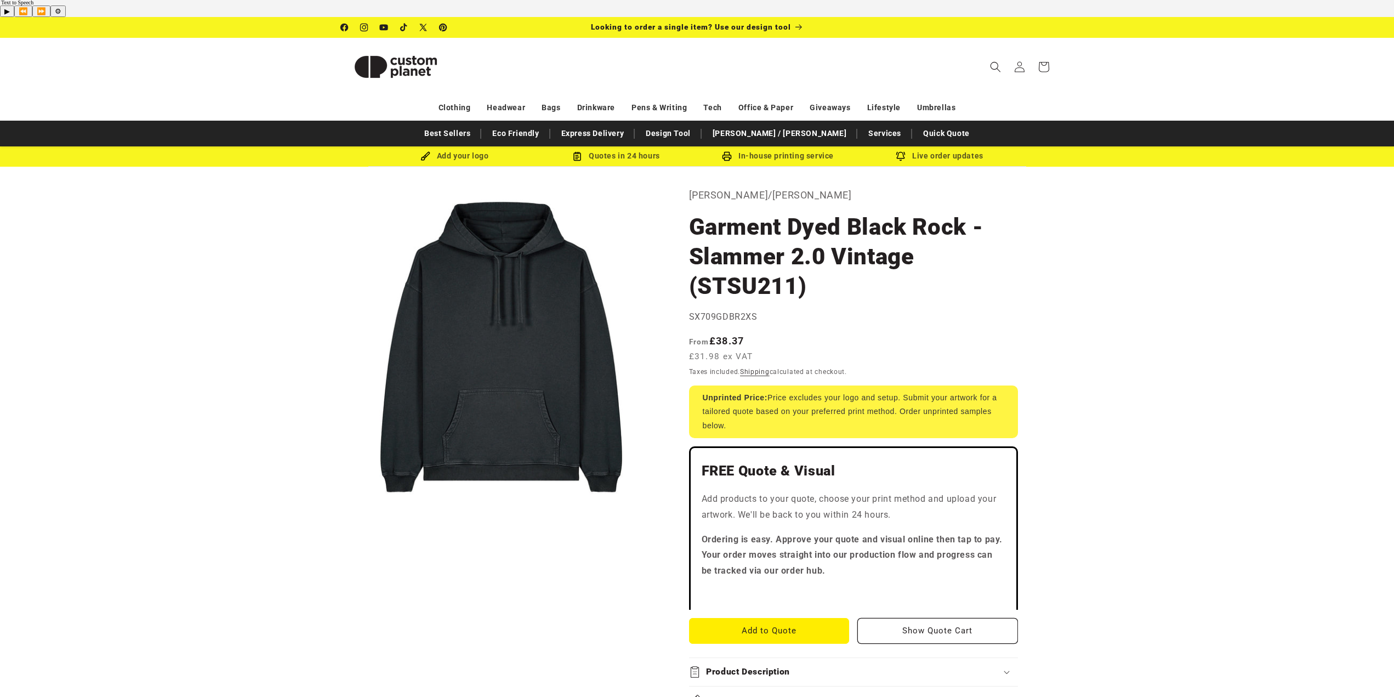
scroll to position [0, 0]
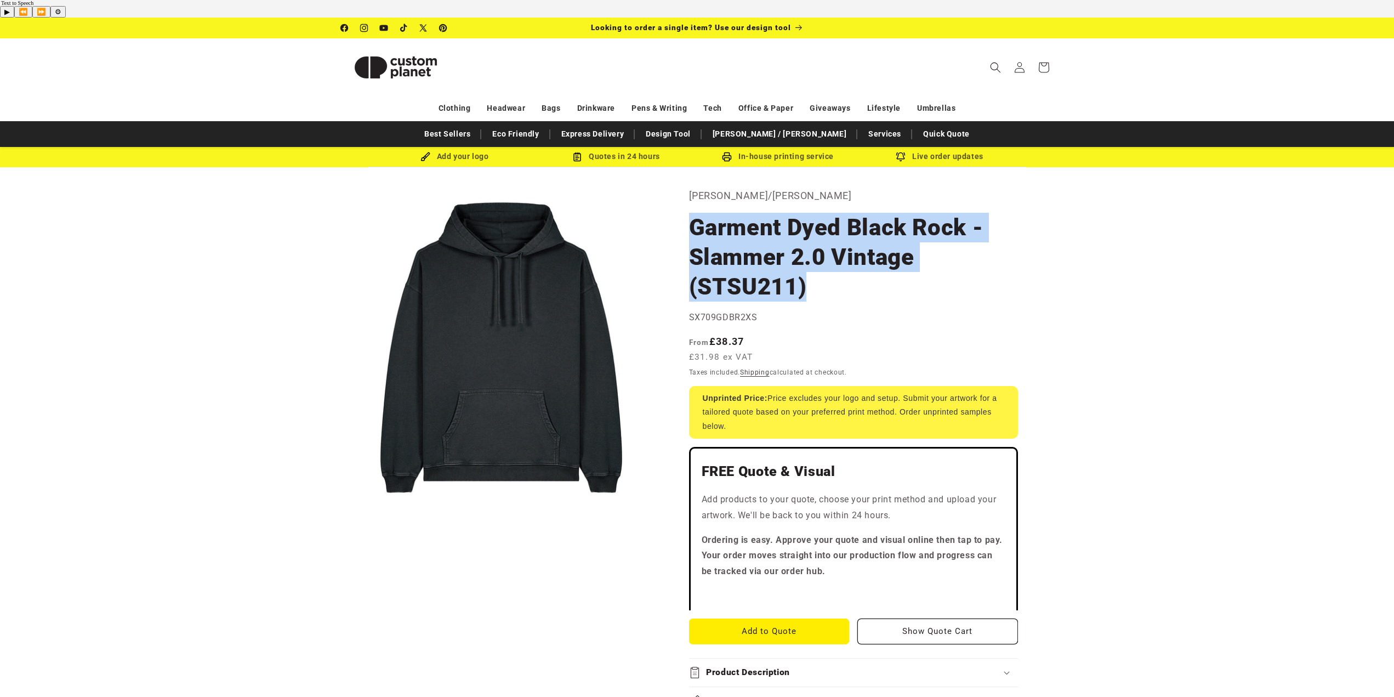
drag, startPoint x: 685, startPoint y: 213, endPoint x: 811, endPoint y: 259, distance: 134.3
copy h1 "Garment Dyed Black Rock - Slammer 2.0 Vintage (STSU211)"
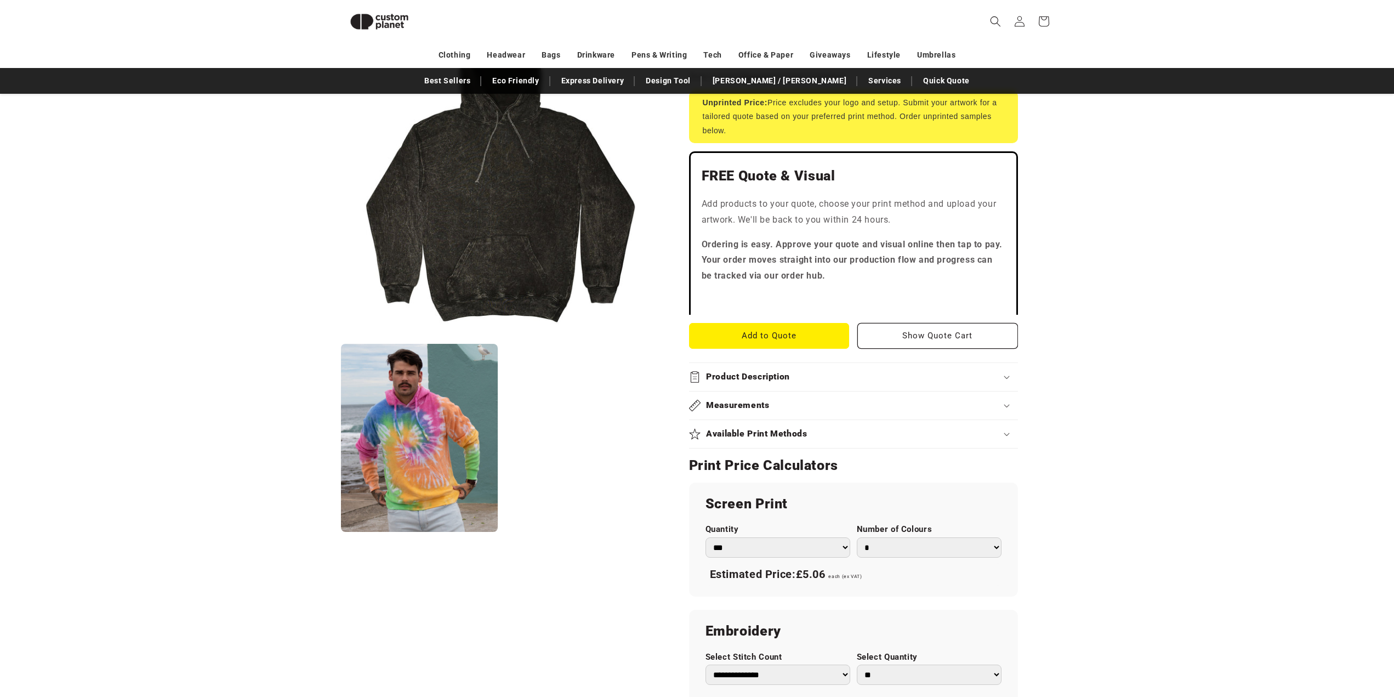
scroll to position [534, 0]
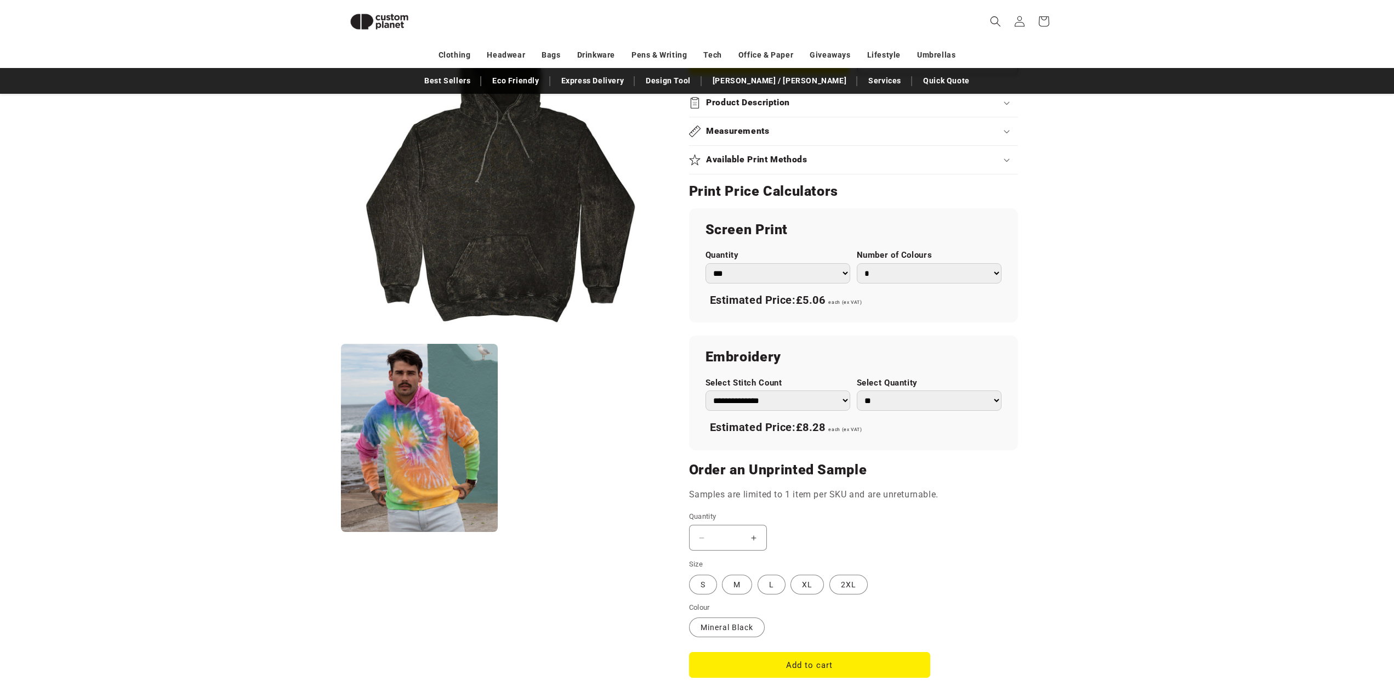
click at [762, 156] on div "Available Print Methods" at bounding box center [853, 160] width 329 height 29
click at [771, 148] on summary "Available Print Methods" at bounding box center [853, 160] width 329 height 28
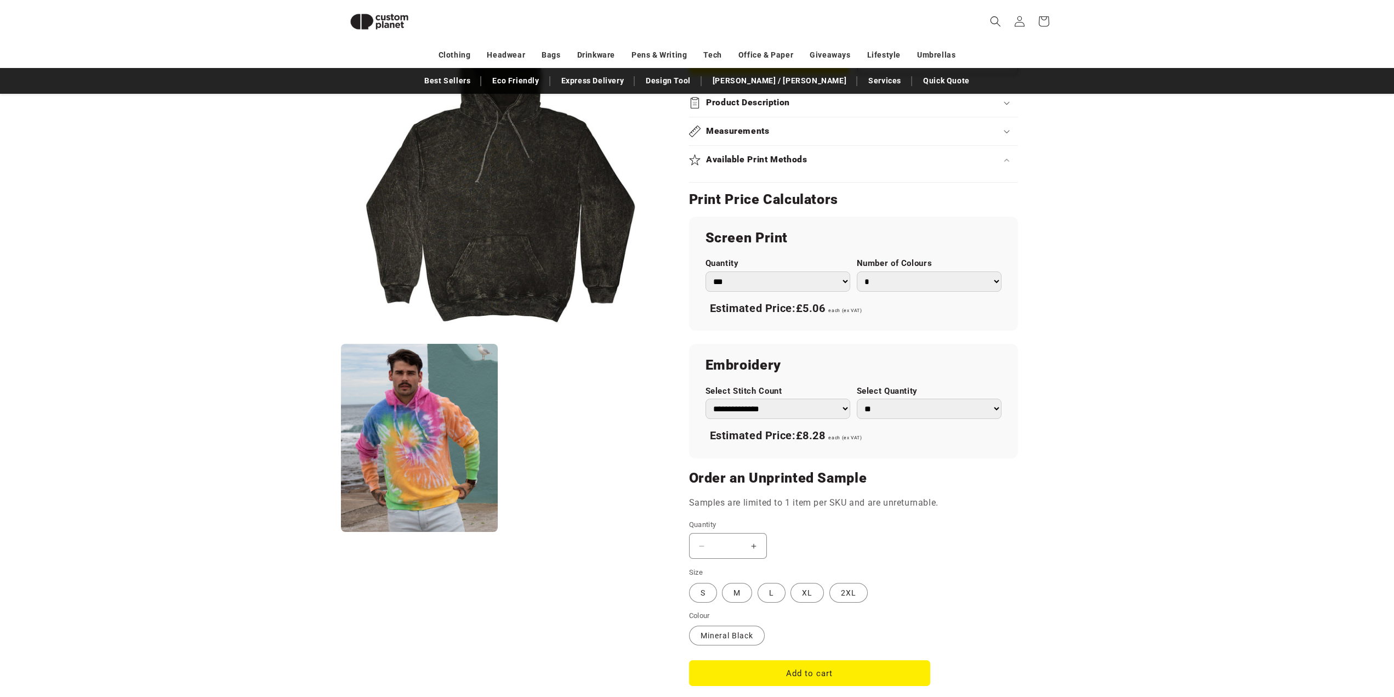
click at [780, 154] on h2 "Available Print Methods" at bounding box center [756, 160] width 101 height 12
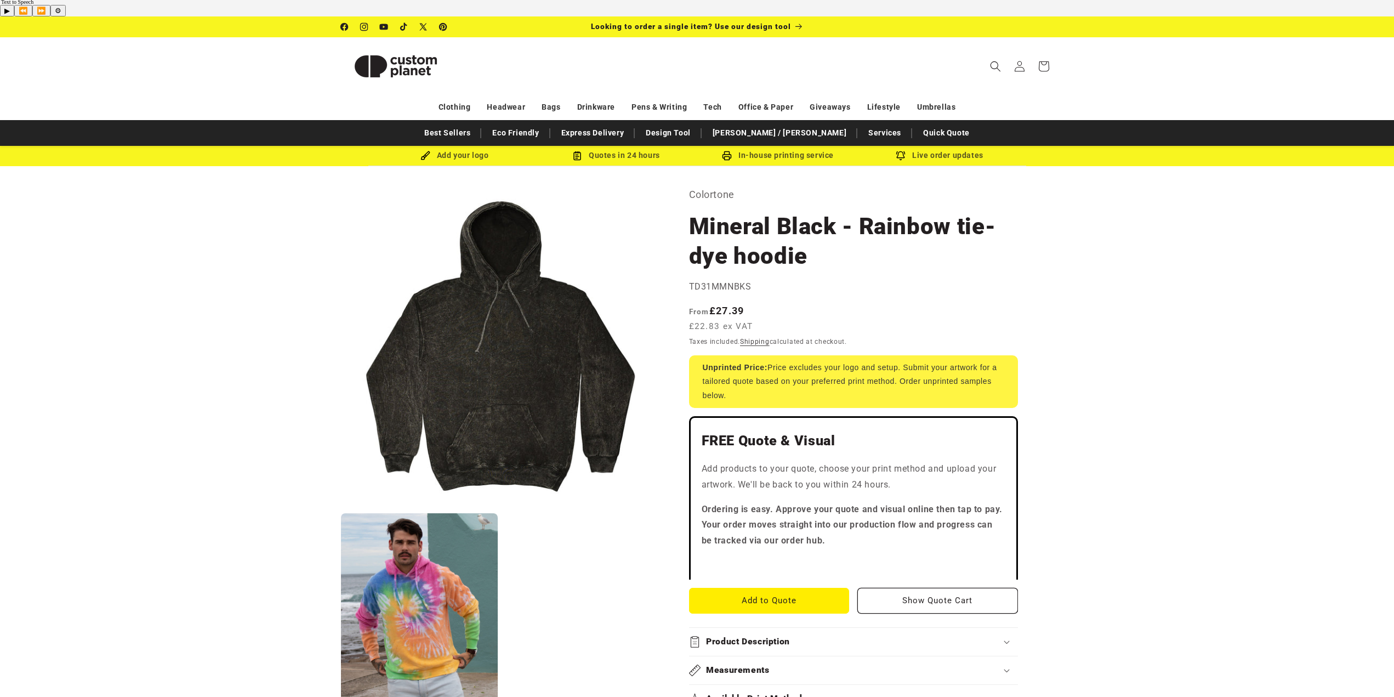
scroll to position [0, 0]
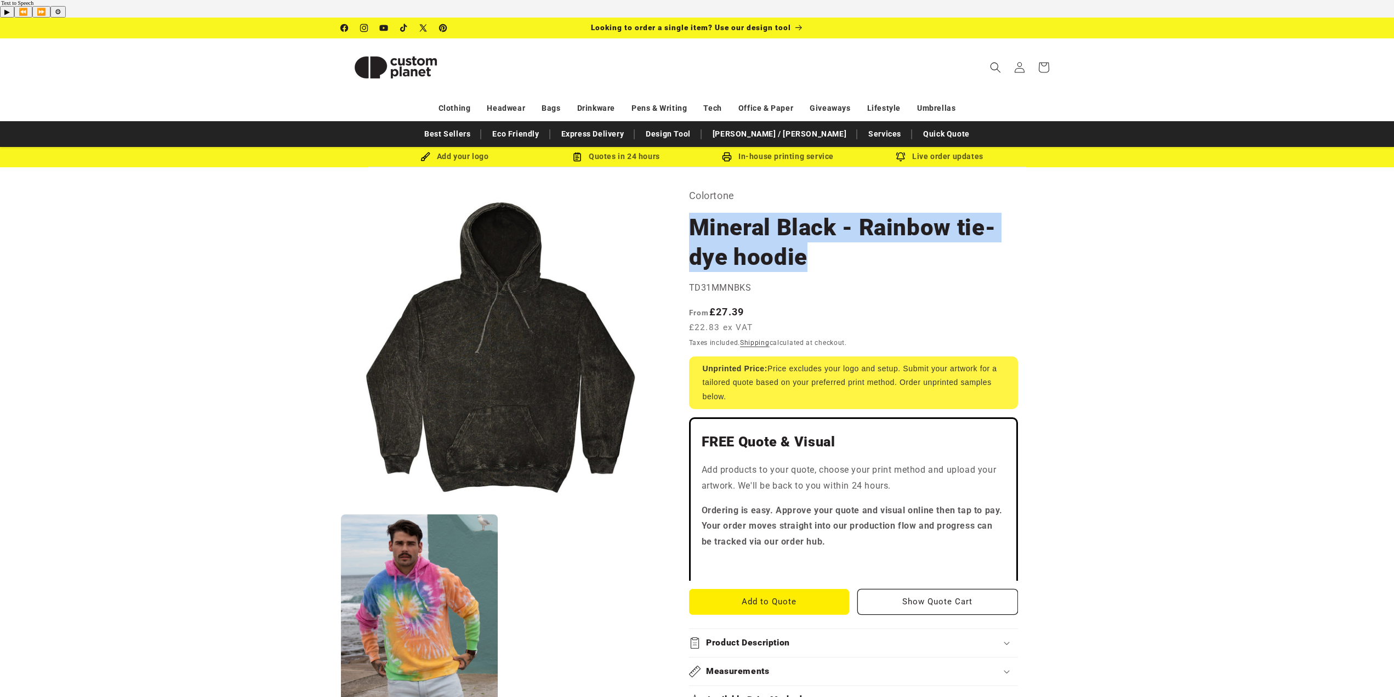
drag, startPoint x: 683, startPoint y: 212, endPoint x: 802, endPoint y: 240, distance: 122.1
copy h1 "Mineral Black - Rainbow tie-dye hoodie"
click at [341, 508] on button "Open media 1 in modal" at bounding box center [341, 508] width 0 height 0
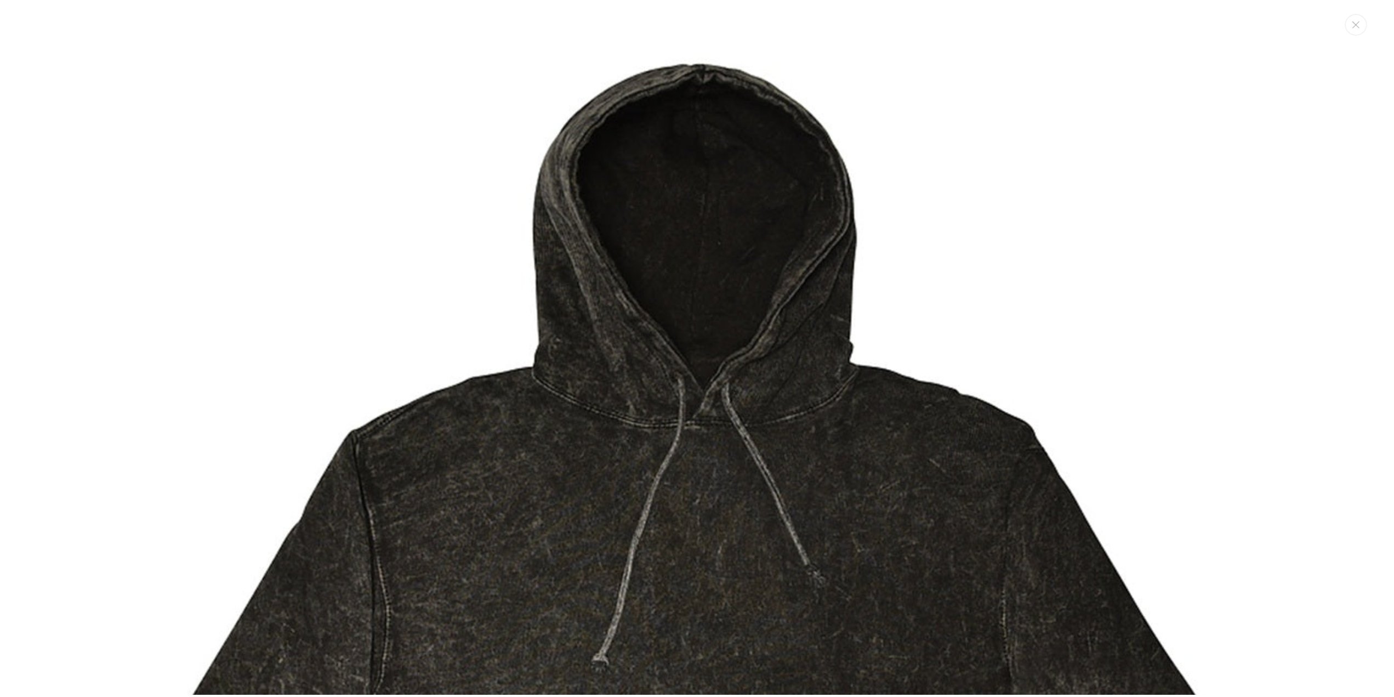
scroll to position [230, 0]
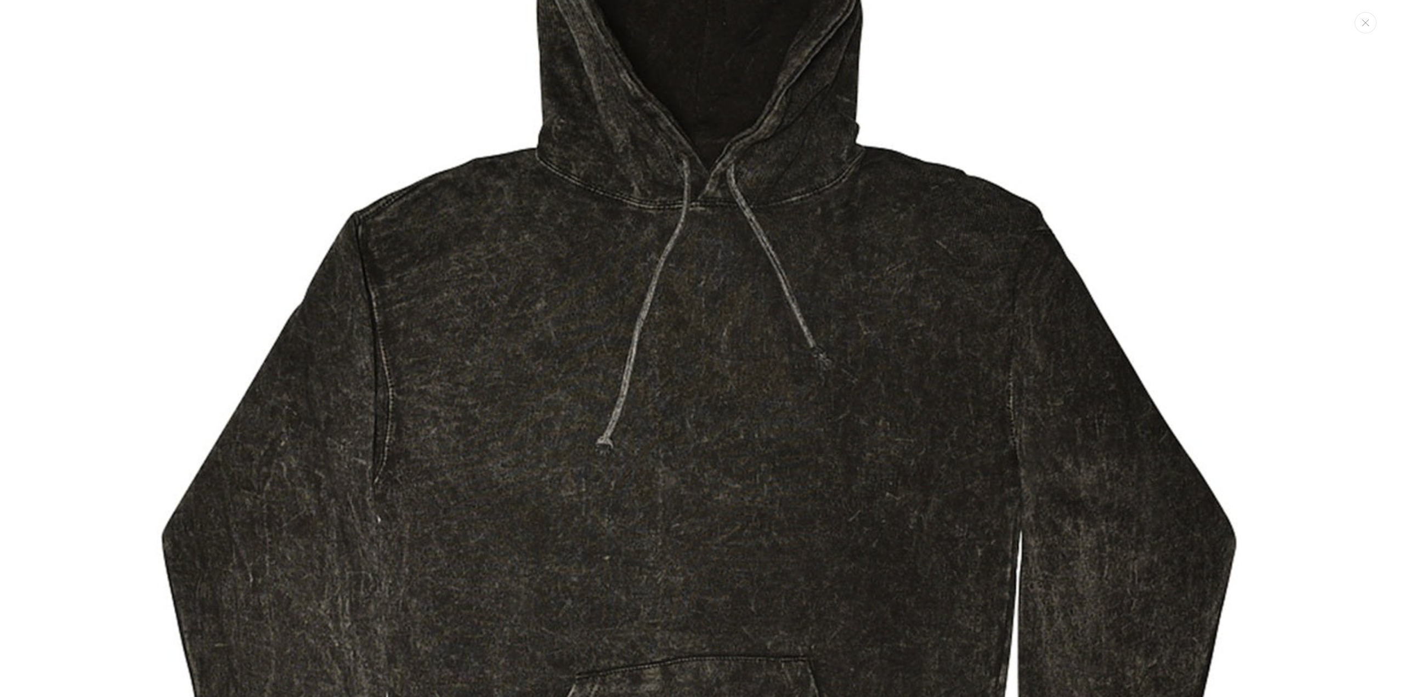
click at [1318, 361] on img "Media gallery" at bounding box center [701, 422] width 1283 height 1283
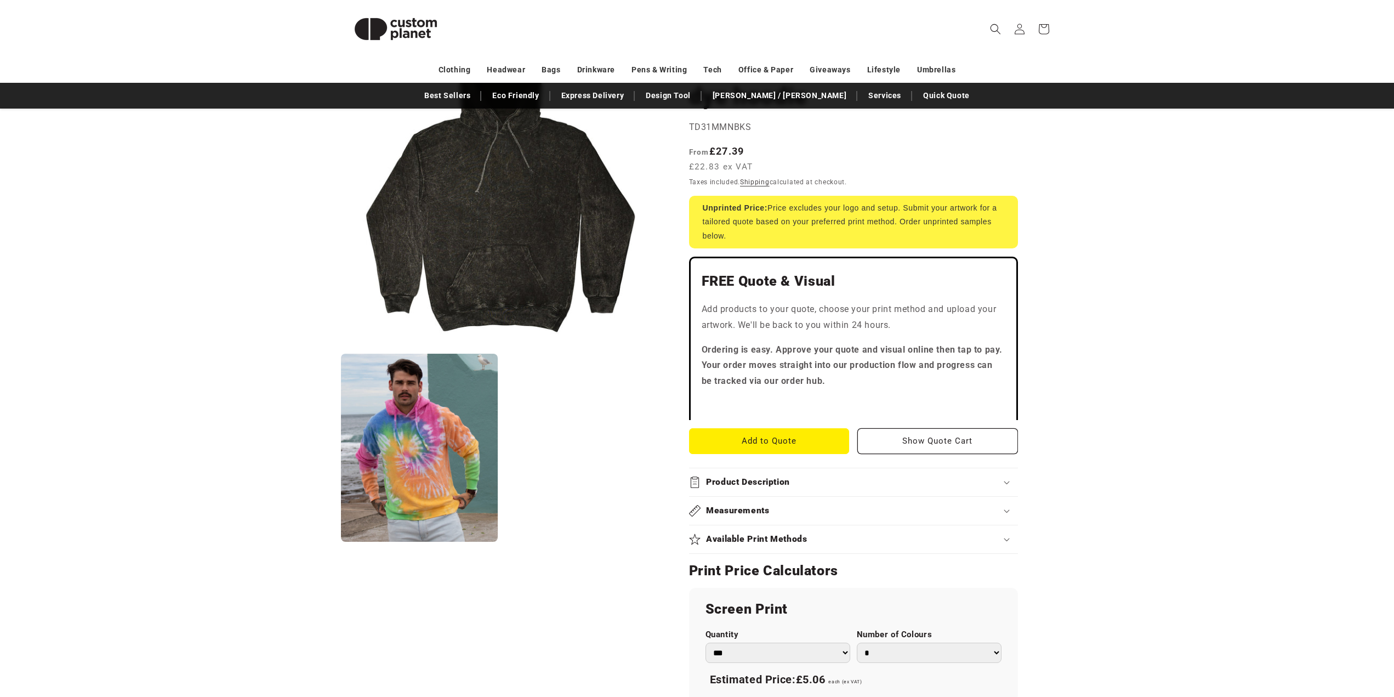
click at [1245, 348] on product-info "Skip to product information Open media 1 in modal Open media 2 in modal NaN / o…" at bounding box center [697, 565] width 1394 height 1117
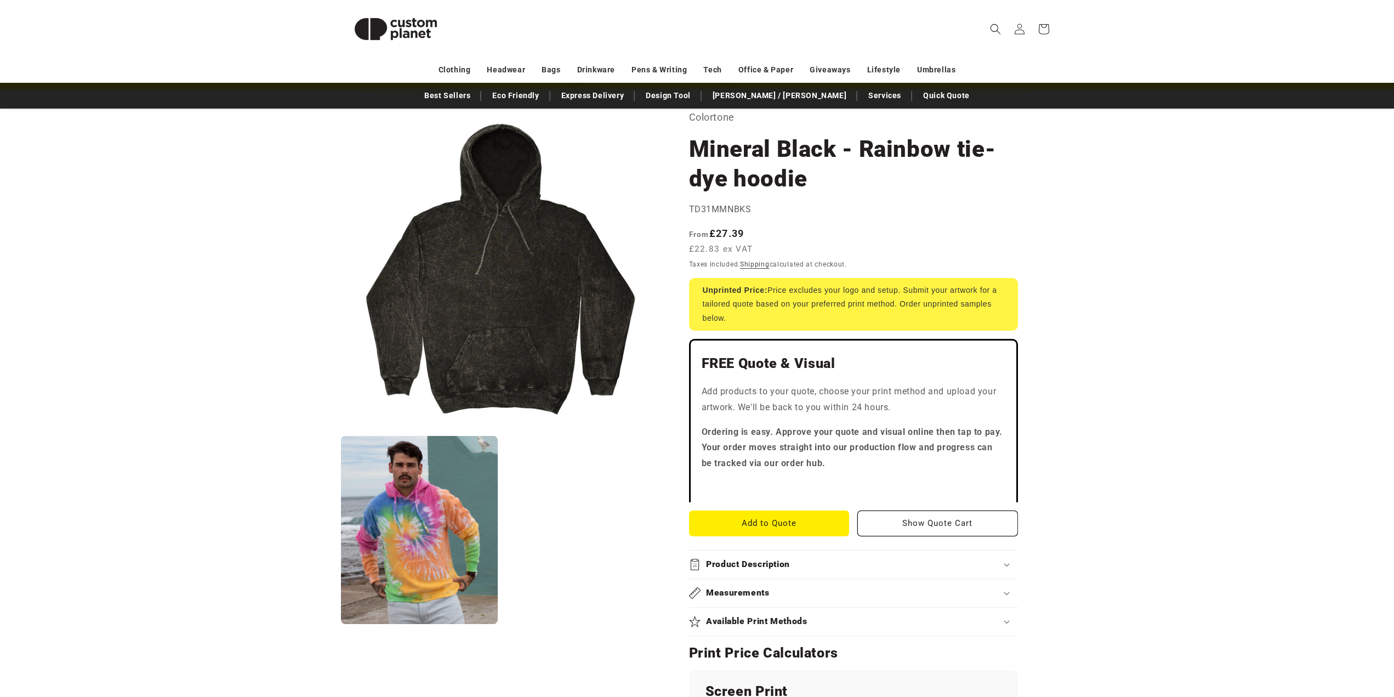
scroll to position [0, 0]
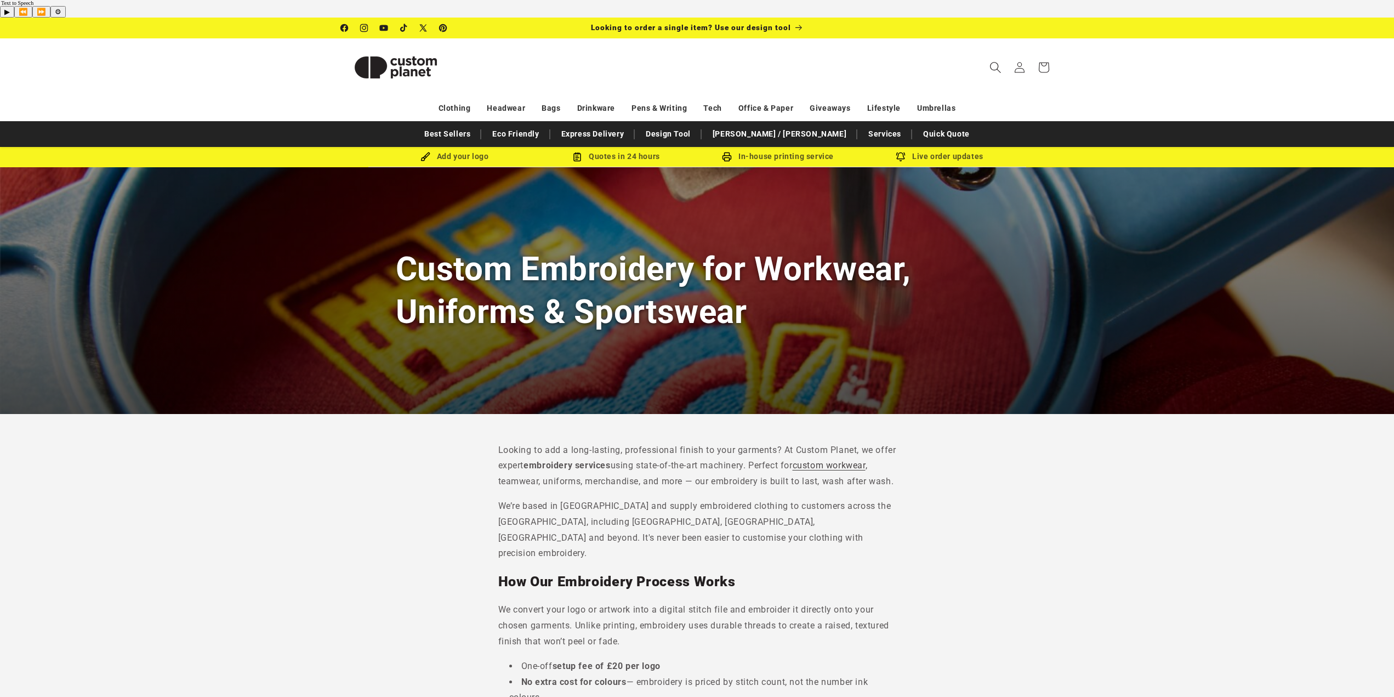
click at [993, 61] on icon "Search" at bounding box center [996, 67] width 12 height 12
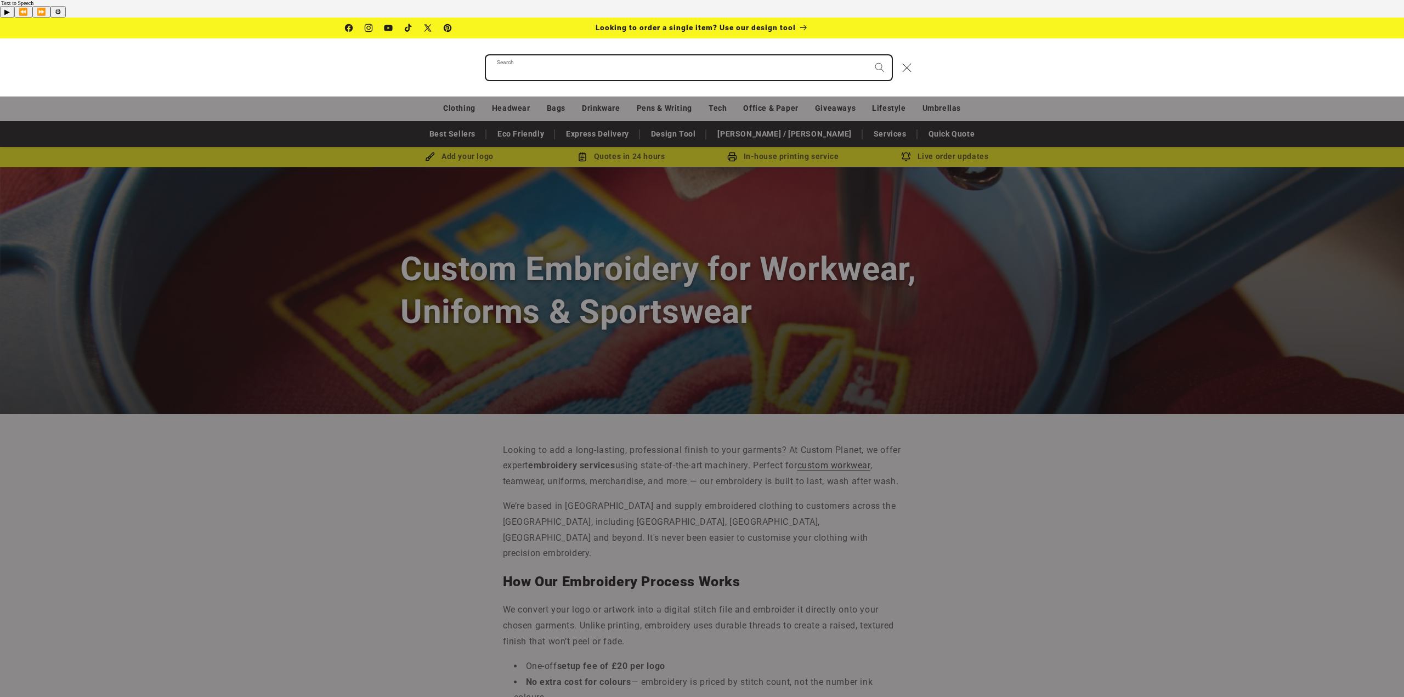
paste input "**********"
type input "**********"
click at [867, 55] on button "Search" at bounding box center [879, 67] width 24 height 24
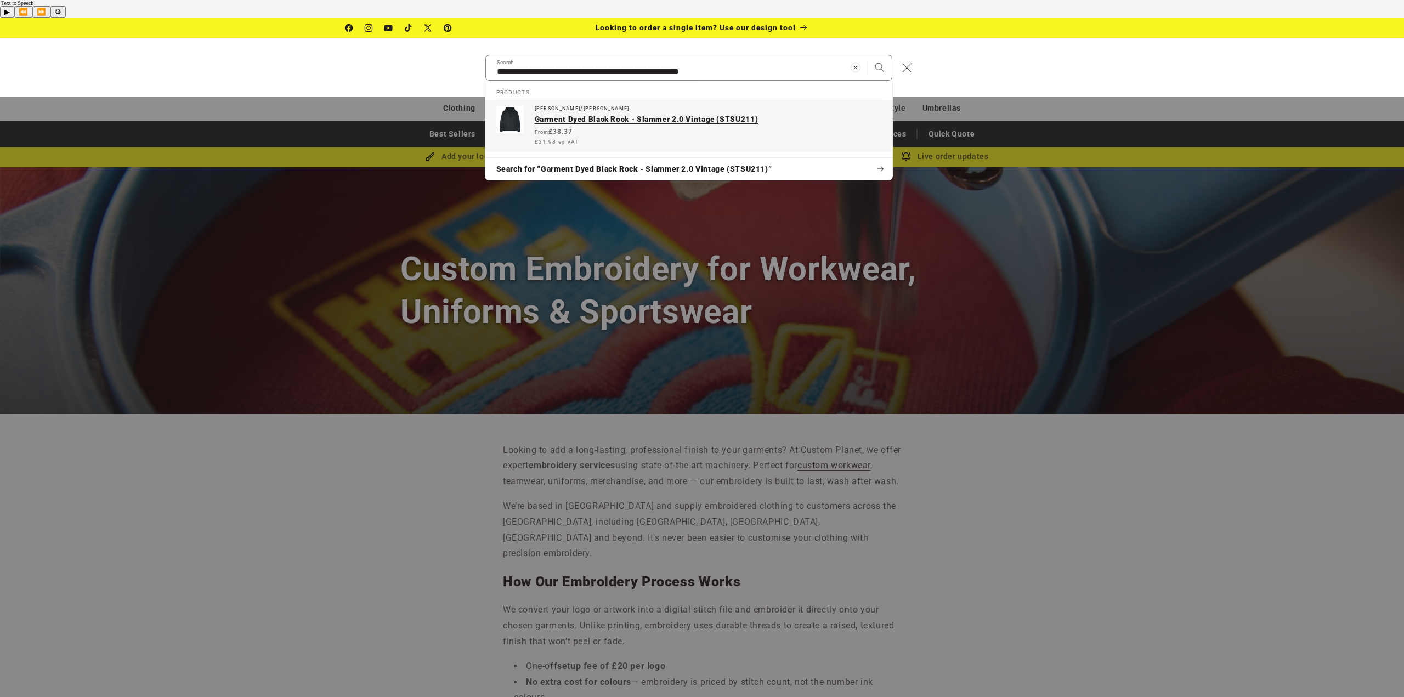
click at [612, 115] on p "Garment Dyed Black Rock - Slammer 2.0 Vintage (STSU211)" at bounding box center [708, 120] width 347 height 10
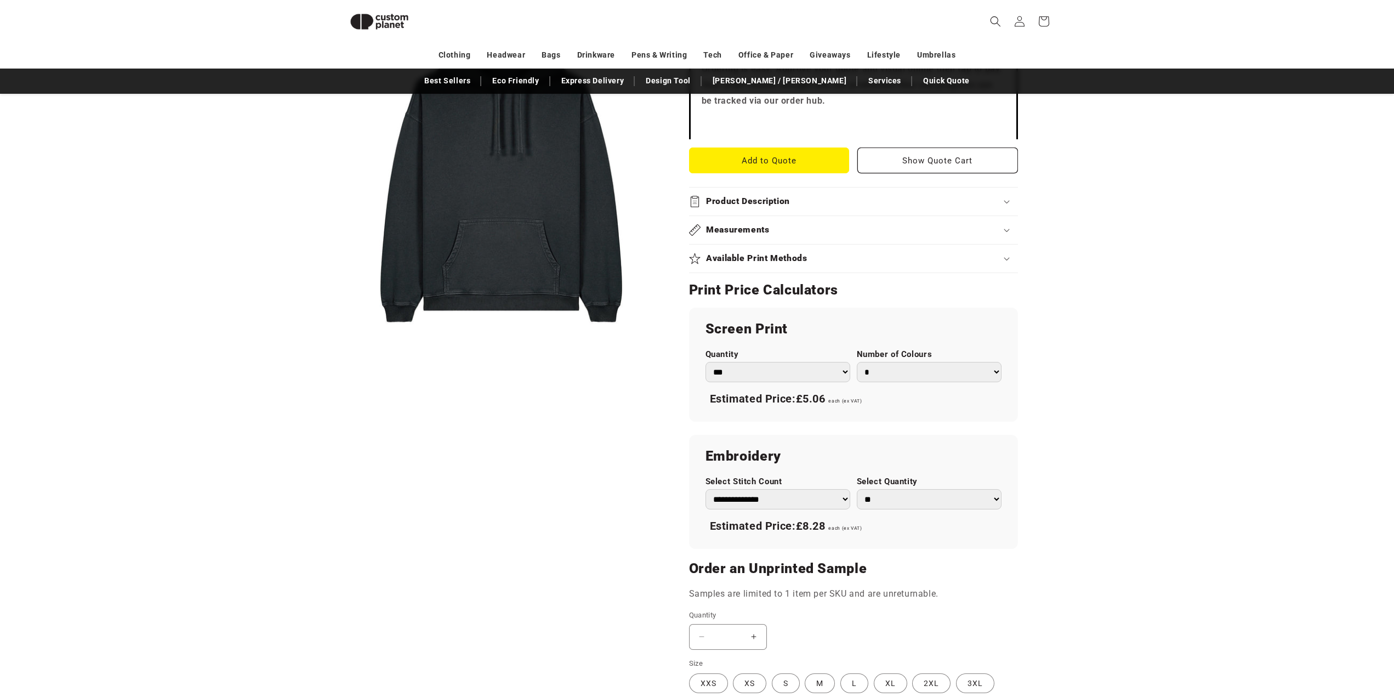
scroll to position [479, 0]
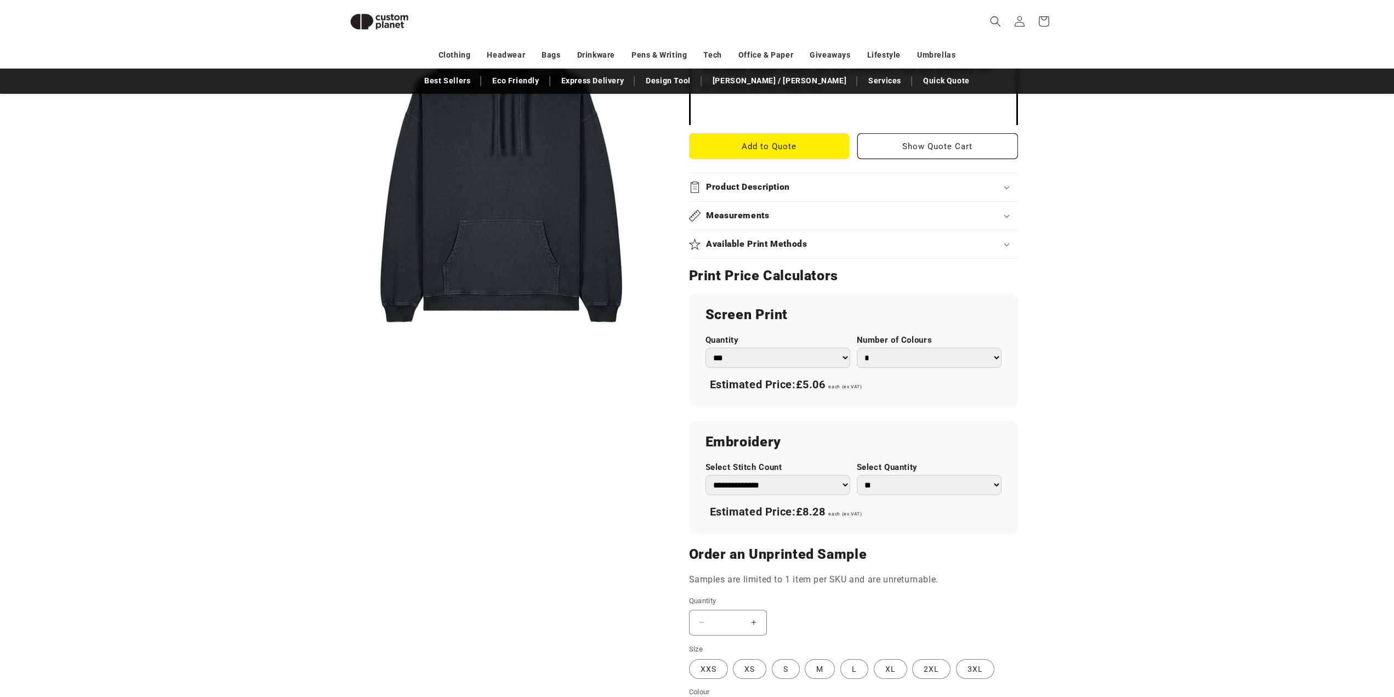
click at [914, 348] on select "* * * * * * *" at bounding box center [929, 358] width 145 height 20
click at [819, 378] on span "£5.06" at bounding box center [811, 384] width 30 height 13
click at [767, 475] on select "**********" at bounding box center [778, 485] width 145 height 20
drag, startPoint x: 767, startPoint y: 467, endPoint x: 744, endPoint y: 456, distance: 25.0
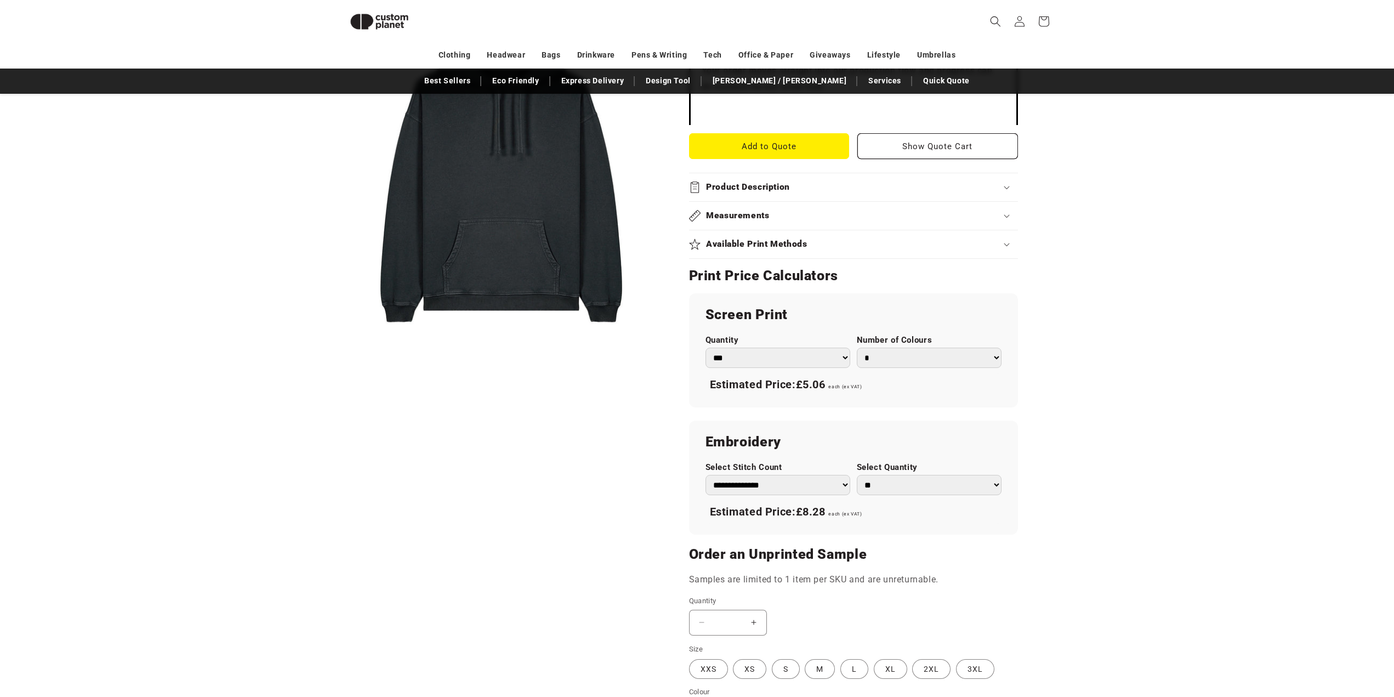
click at [767, 475] on select "**********" at bounding box center [778, 485] width 145 height 20
click at [562, 428] on div "Skip to product information Open media 1 in modal 1 / of 1" at bounding box center [501, 246] width 321 height 1107
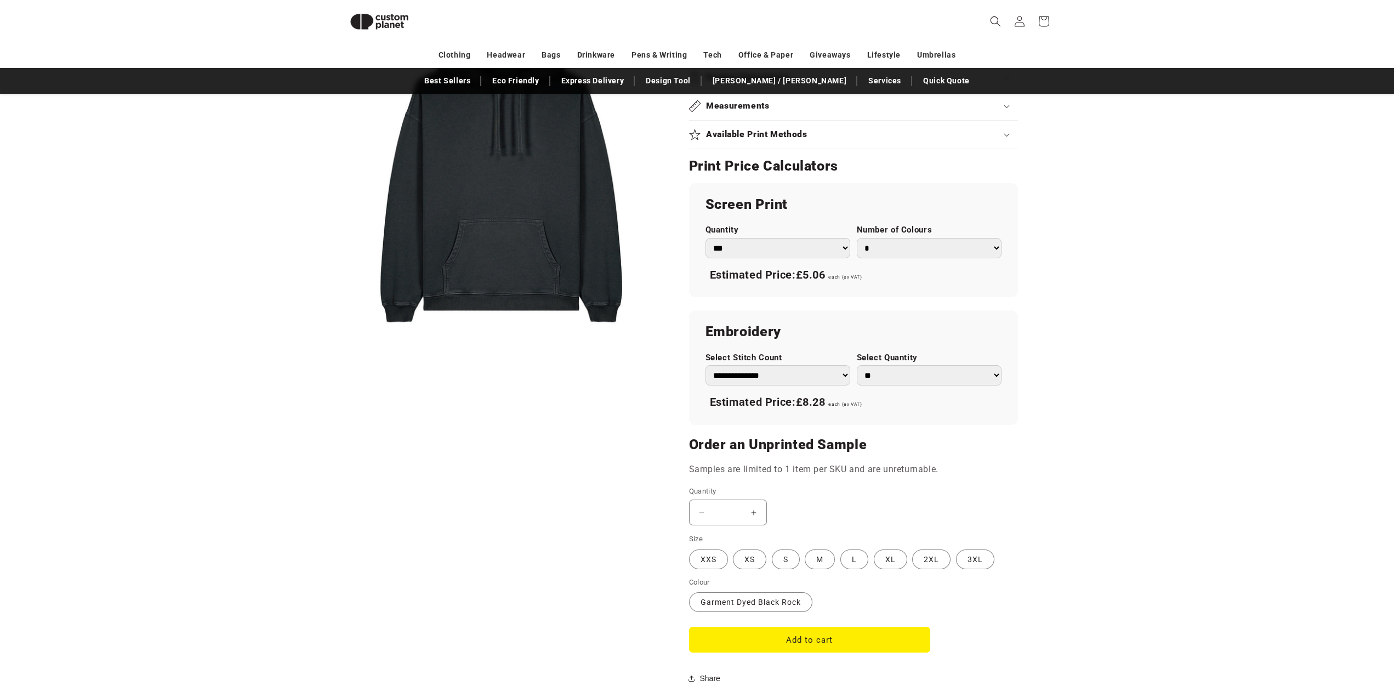
click at [757, 500] on button "Increase quantity for Garment Dyed Black Rock - Slammer 2.0 Vintage (STSU211)" at bounding box center [754, 513] width 25 height 26
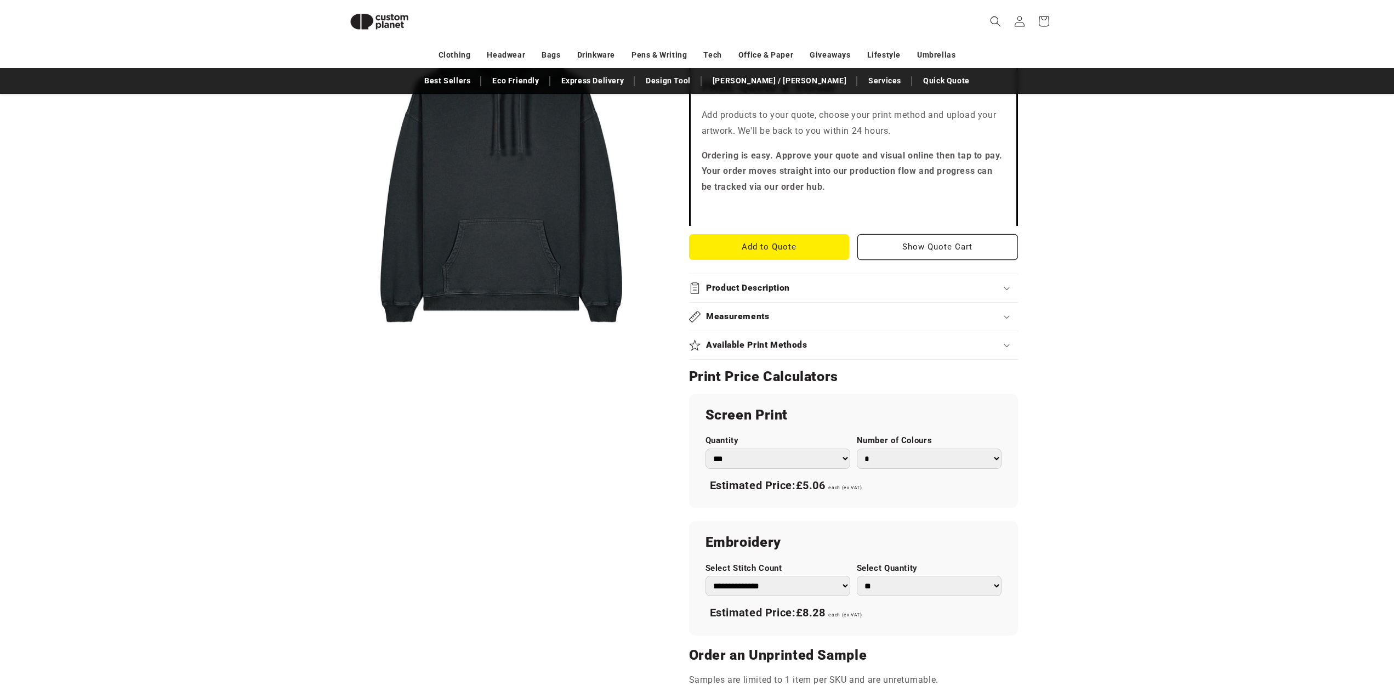
scroll to position [369, 0]
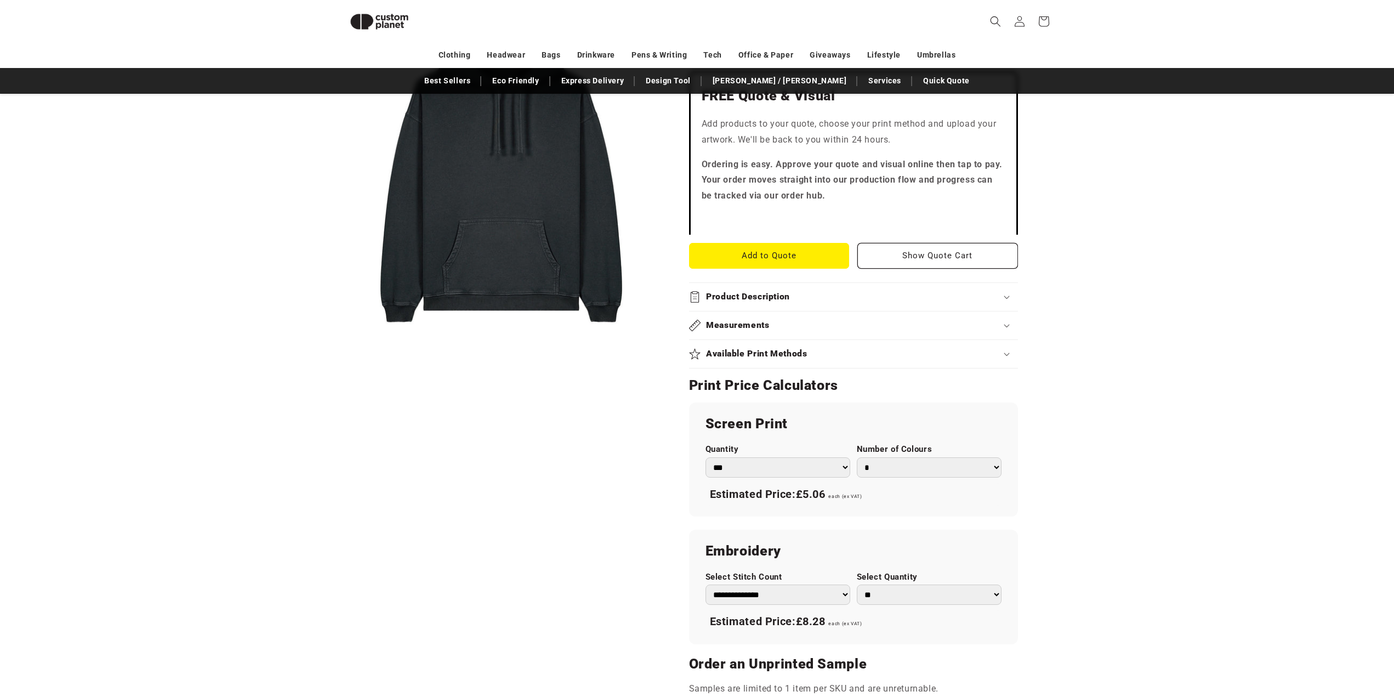
click at [610, 524] on div "Skip to product information Open media 1 in modal 1 / of 1" at bounding box center [501, 356] width 321 height 1107
click at [784, 243] on button "Add to Quote" at bounding box center [769, 256] width 161 height 26
click at [802, 457] on select "*** *** *** **** **** **** ***** *****" at bounding box center [778, 467] width 145 height 20
click at [924, 457] on select "* * * * * * *" at bounding box center [929, 467] width 145 height 20
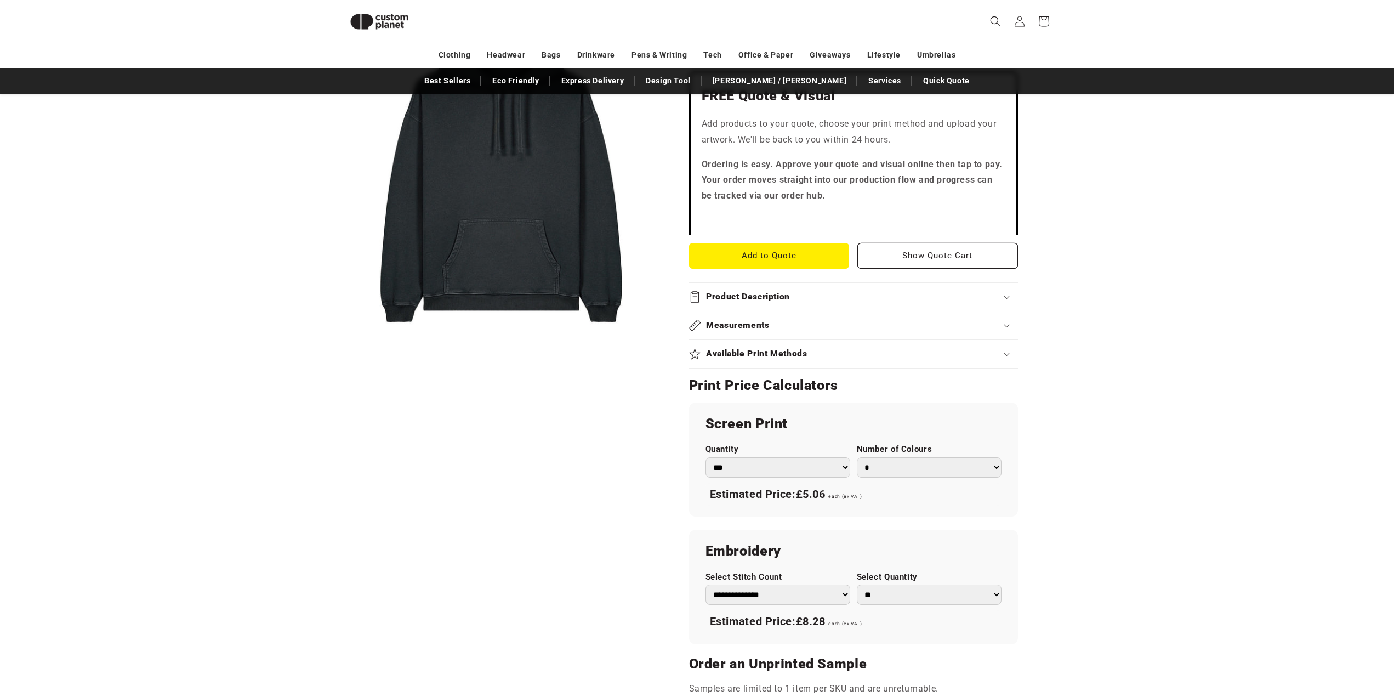
click at [924, 457] on select "* * * * * * *" at bounding box center [929, 467] width 145 height 20
click at [839, 490] on div "Screen Print Quantity *** *** *** **** **** **** ***** ***** Number of Colours …" at bounding box center [853, 459] width 329 height 114
click at [487, 485] on div "Skip to product information Open media 1 in modal 1 / of 1" at bounding box center [501, 356] width 321 height 1107
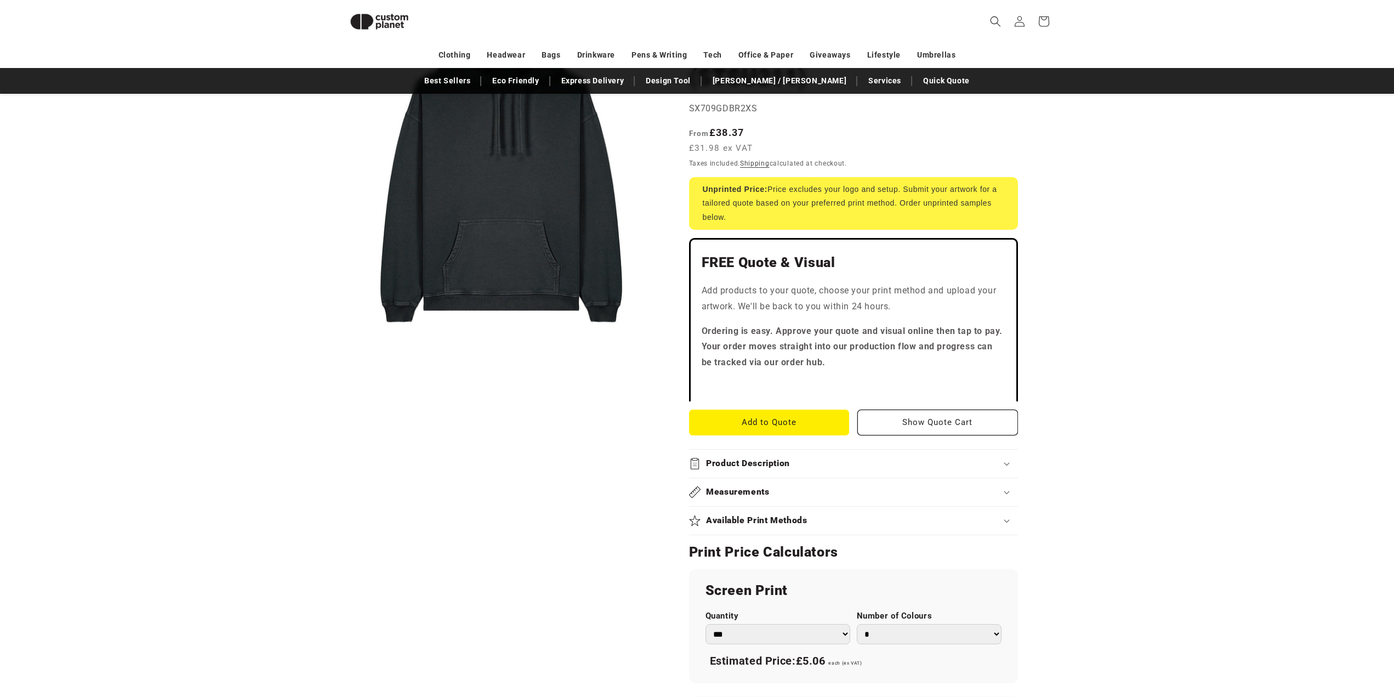
scroll to position [0, 0]
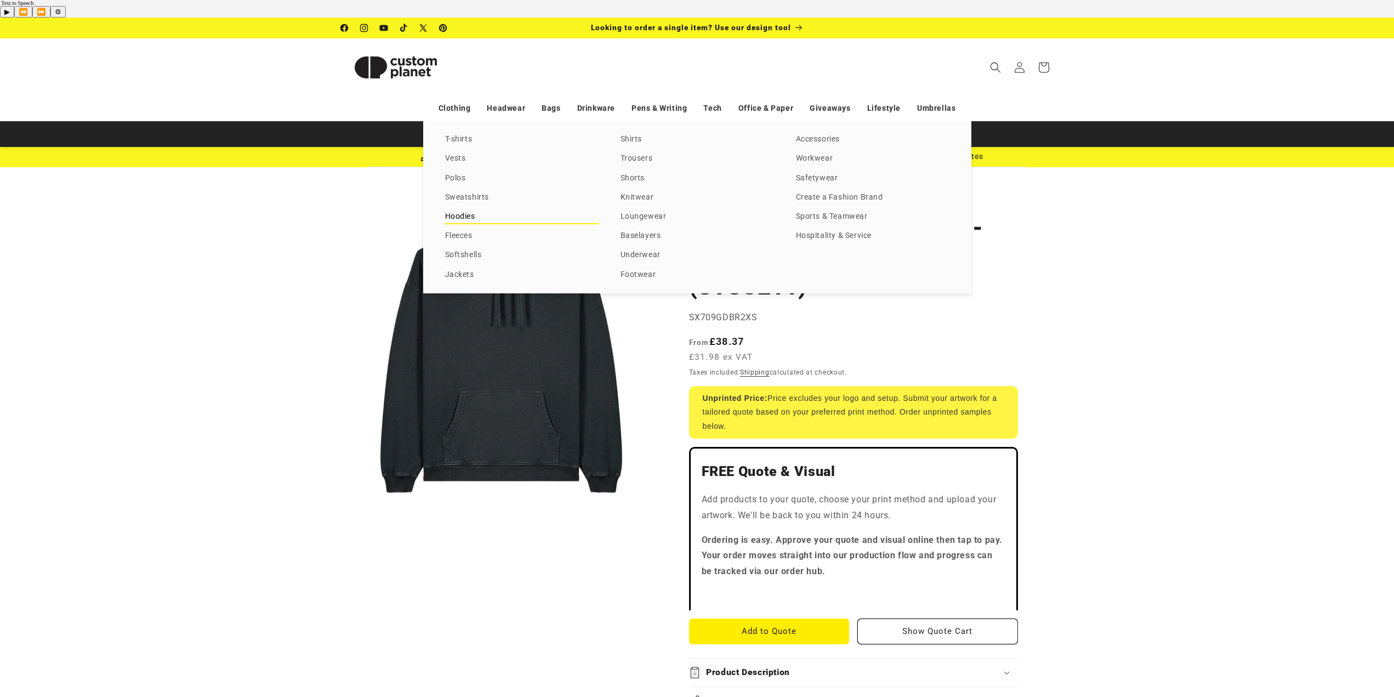
click at [469, 209] on link "Hoodies" at bounding box center [522, 216] width 154 height 15
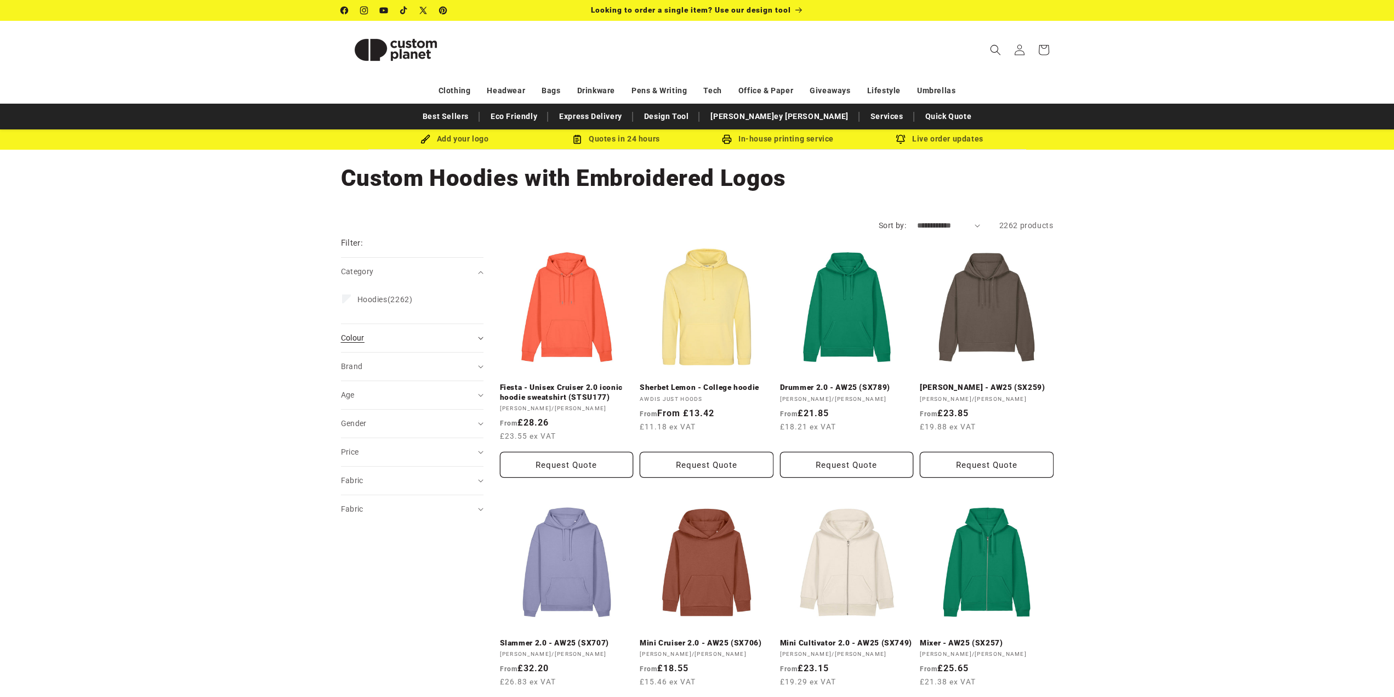
click at [382, 344] on summary "Colour (0)" at bounding box center [412, 338] width 143 height 28
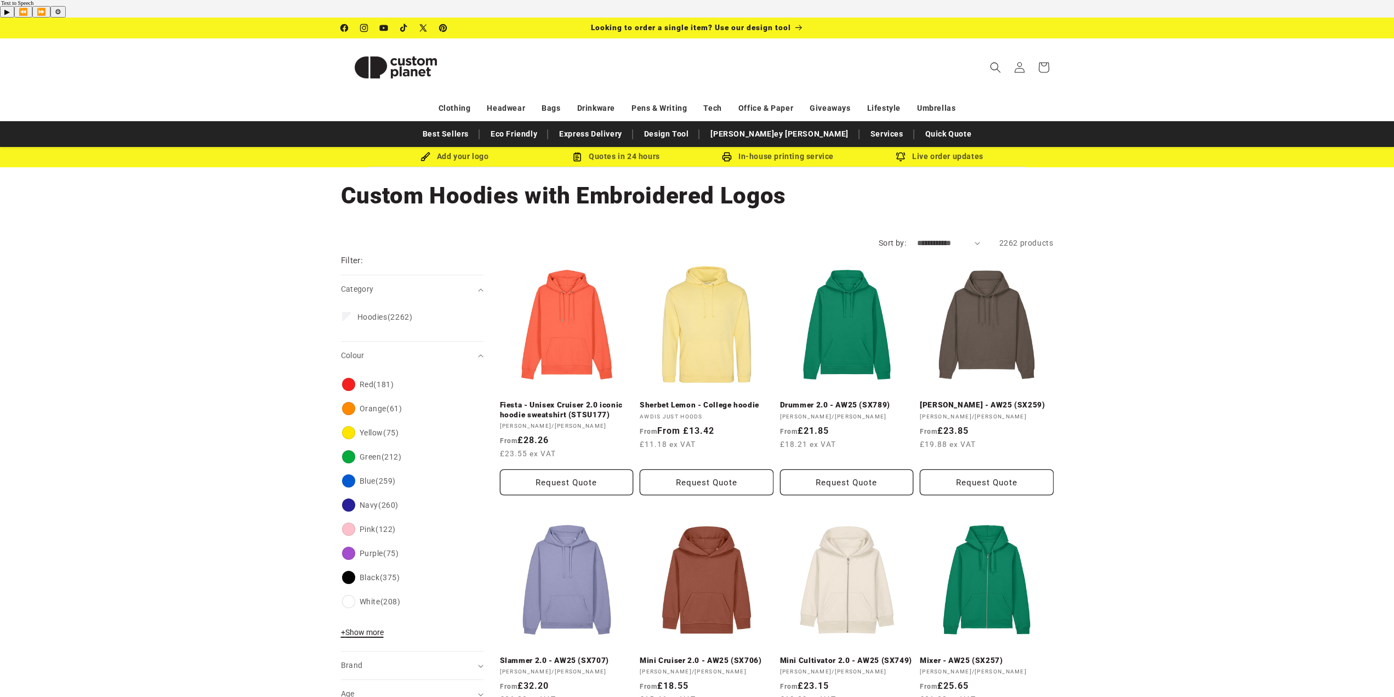
click at [364, 627] on button "+ Show more - Show less" at bounding box center [364, 634] width 46 height 15
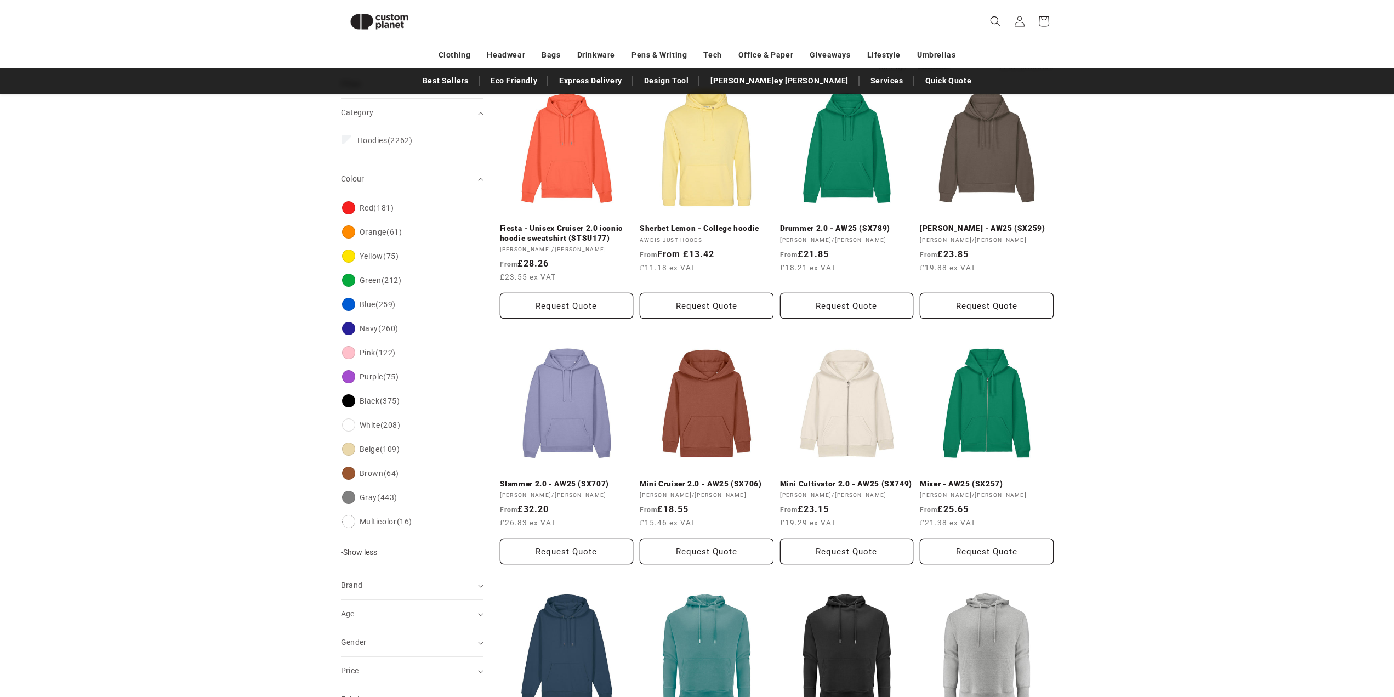
scroll to position [150, 0]
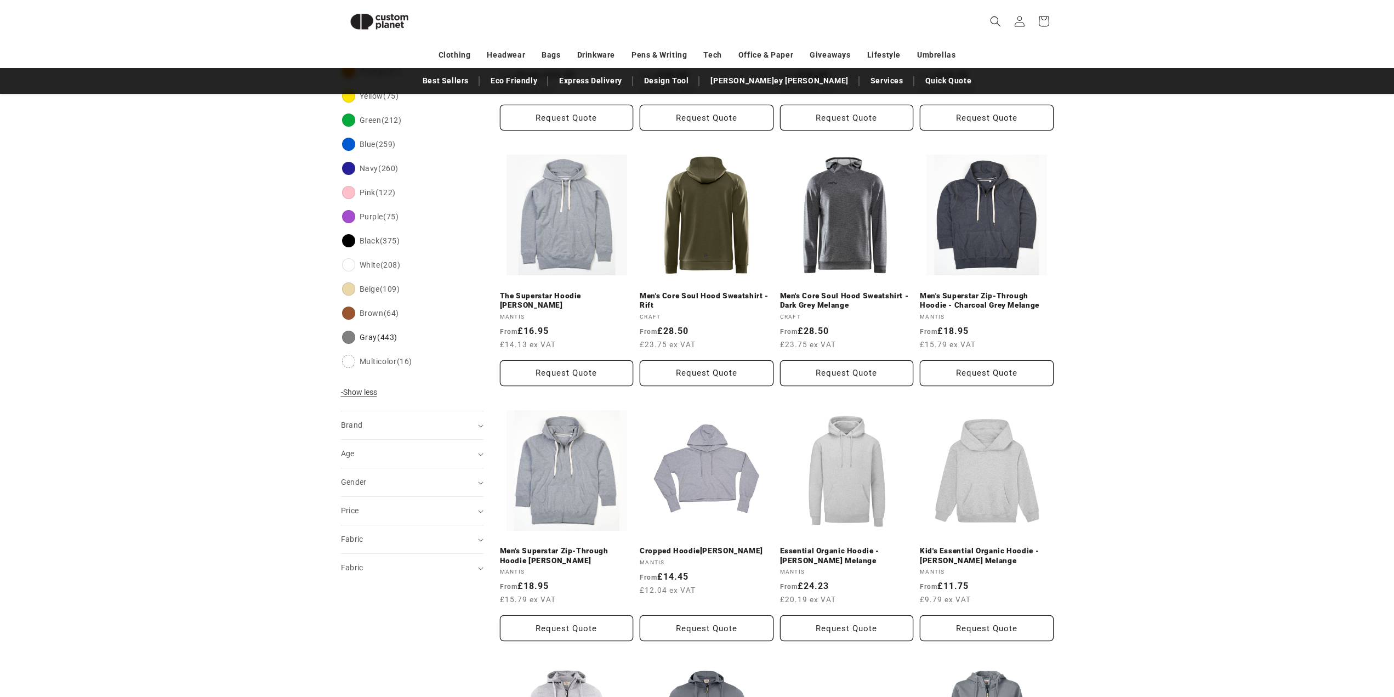
scroll to position [369, 0]
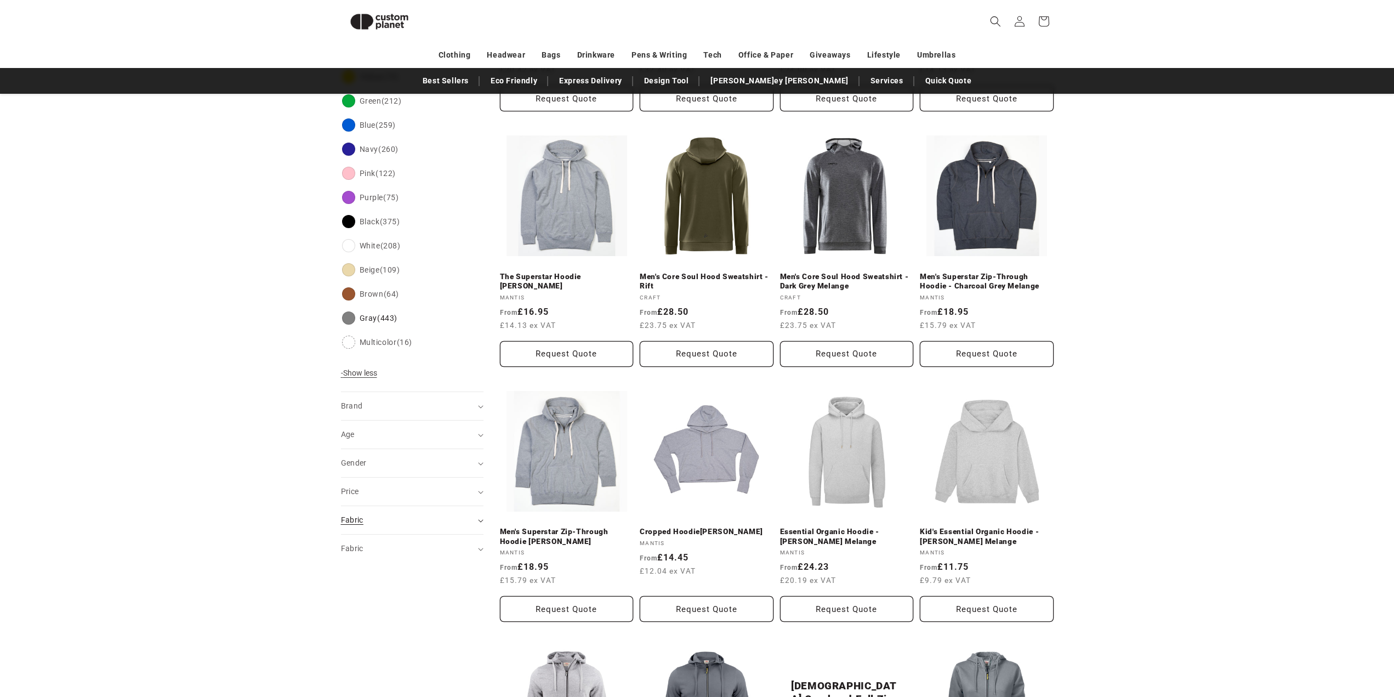
click at [398, 514] on div "Fabric (0)" at bounding box center [407, 520] width 133 height 12
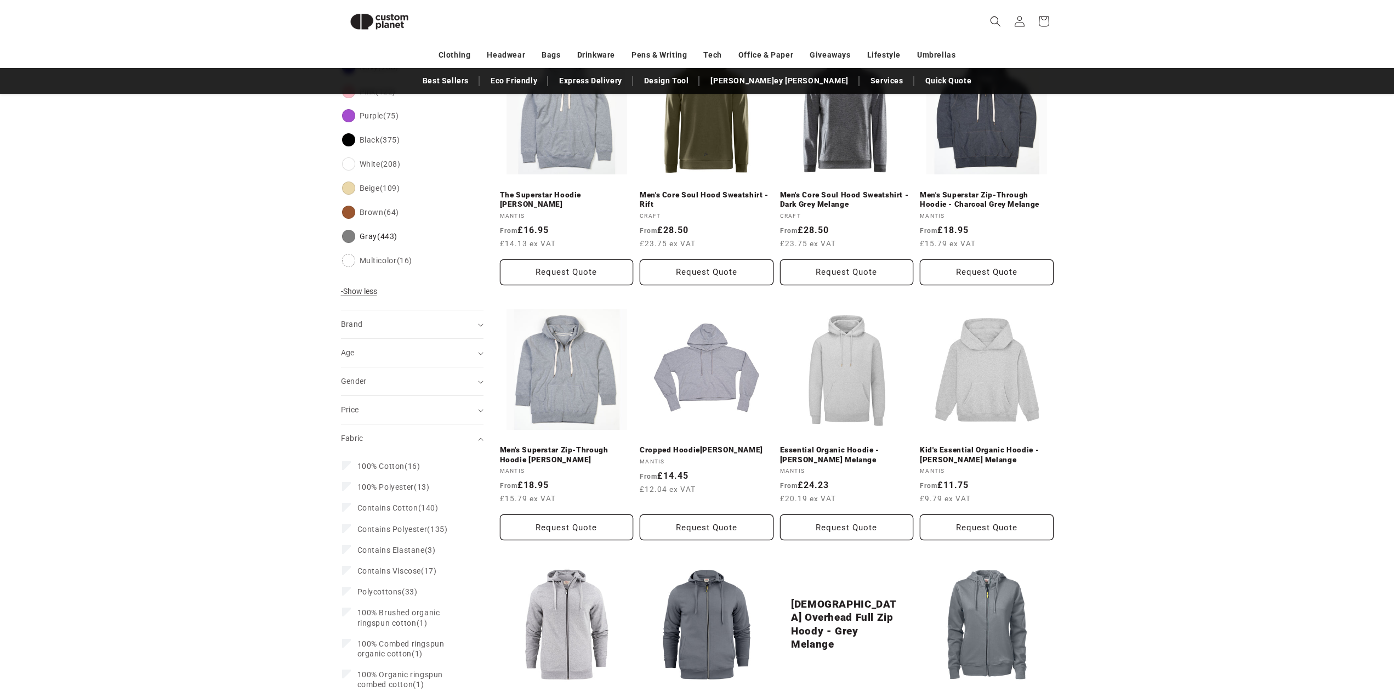
scroll to position [588, 0]
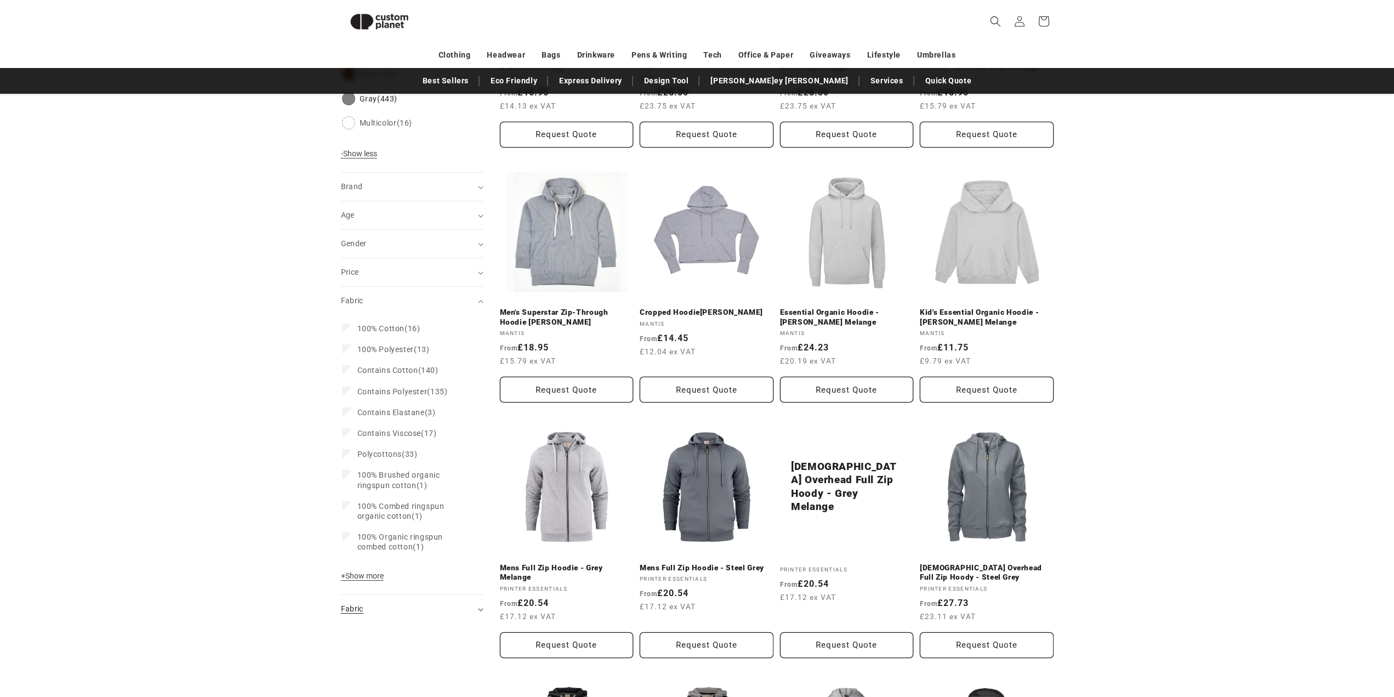
click at [407, 603] on div "Fabric (0)" at bounding box center [407, 609] width 133 height 12
click at [394, 266] on div "Price" at bounding box center [407, 272] width 133 height 12
click at [430, 320] on input "To" at bounding box center [449, 332] width 62 height 25
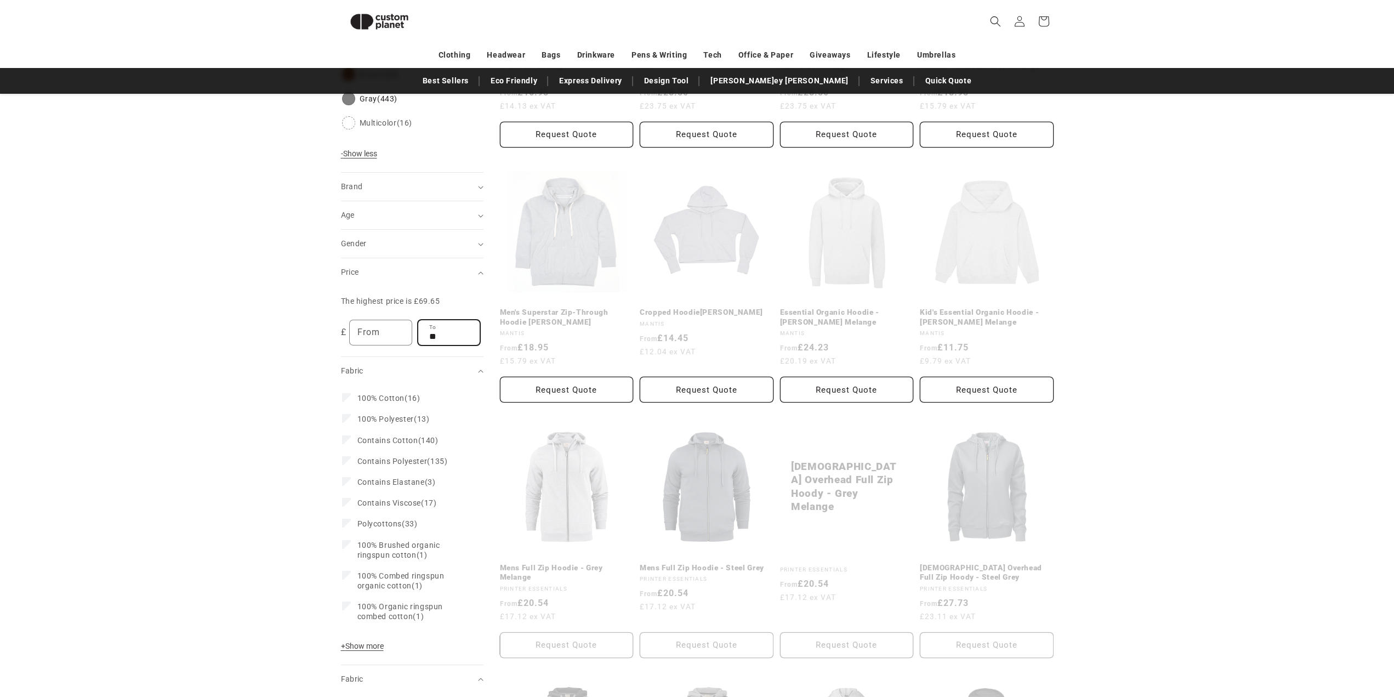
type input "**"
click at [330, 352] on div "Filter: Remove all Colour: Gray Remove filter Category (0) Category Hoodies (44…" at bounding box center [698, 311] width 768 height 1330
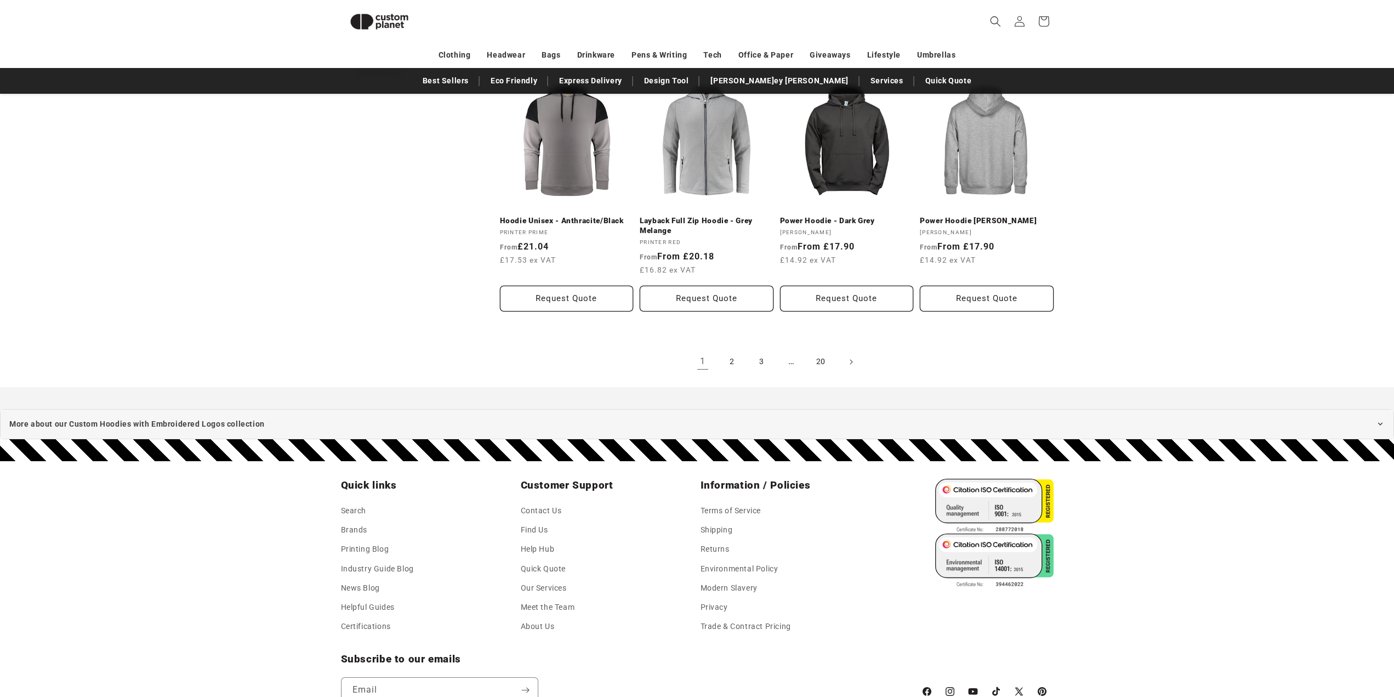
scroll to position [1026, 0]
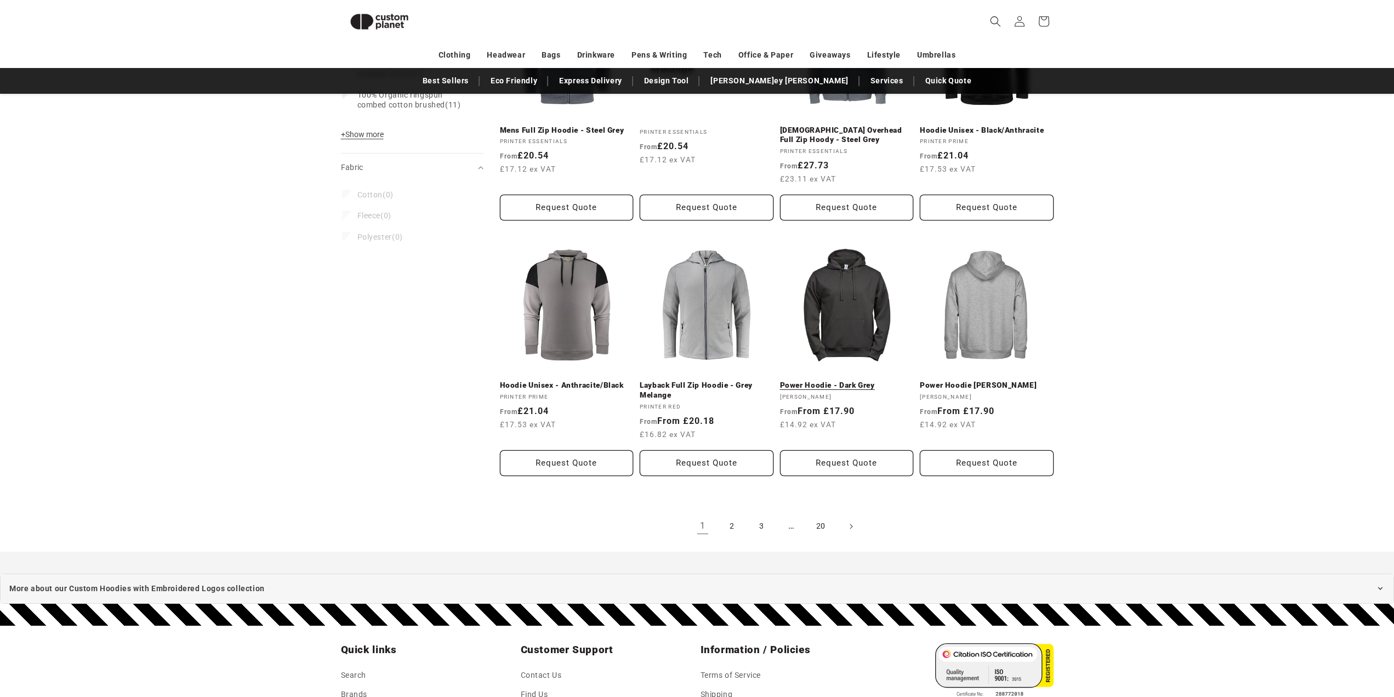
click at [867, 381] on link "Power Hoodie - Dark Grey" at bounding box center [847, 386] width 134 height 10
click at [733, 514] on link "2" at bounding box center [732, 526] width 24 height 24
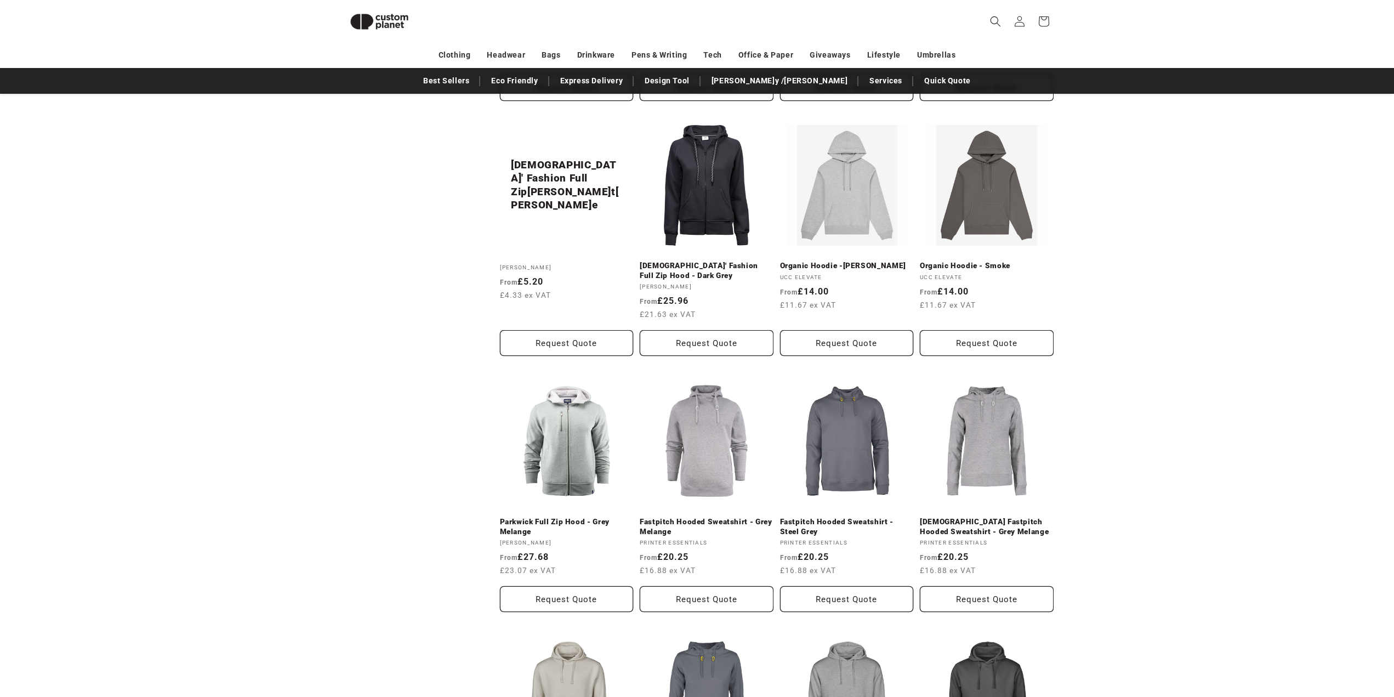
scroll to position [643, 0]
click at [1002, 263] on link "Organic Hoodie - Smoke" at bounding box center [987, 268] width 134 height 10
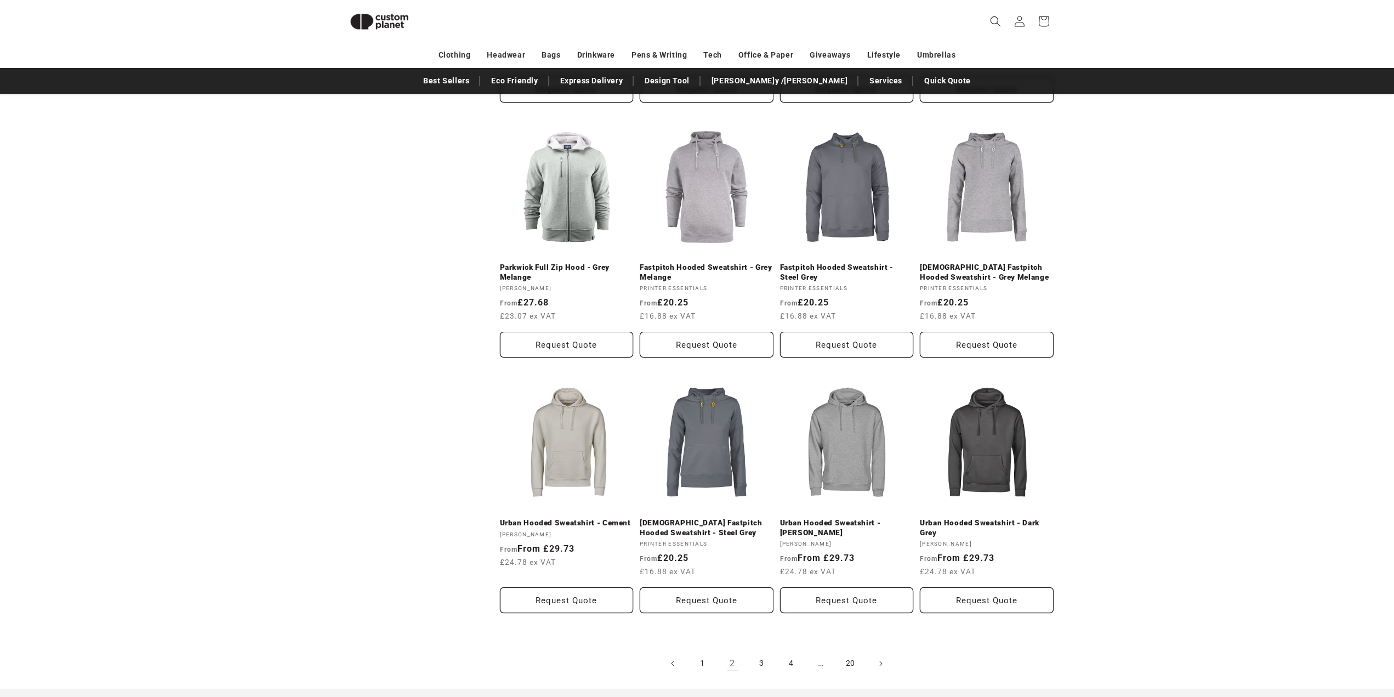
scroll to position [917, 0]
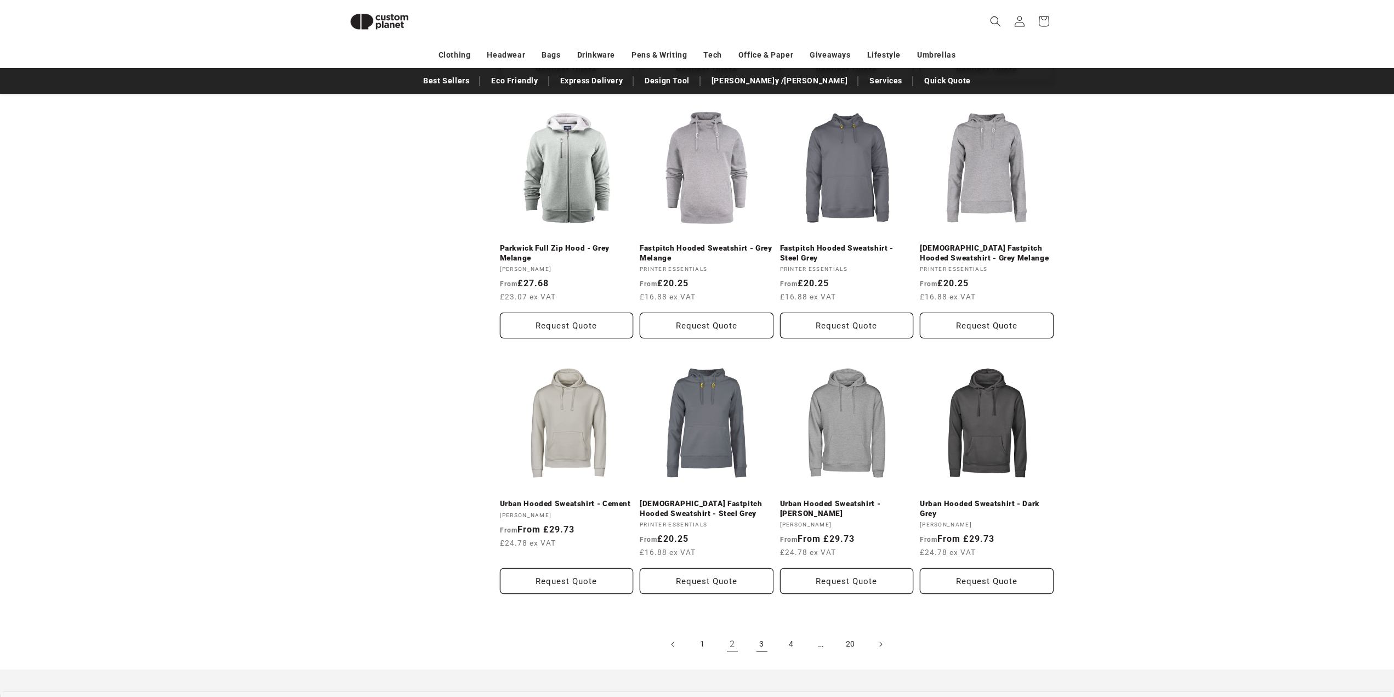
click at [769, 632] on link "3" at bounding box center [762, 644] width 24 height 24
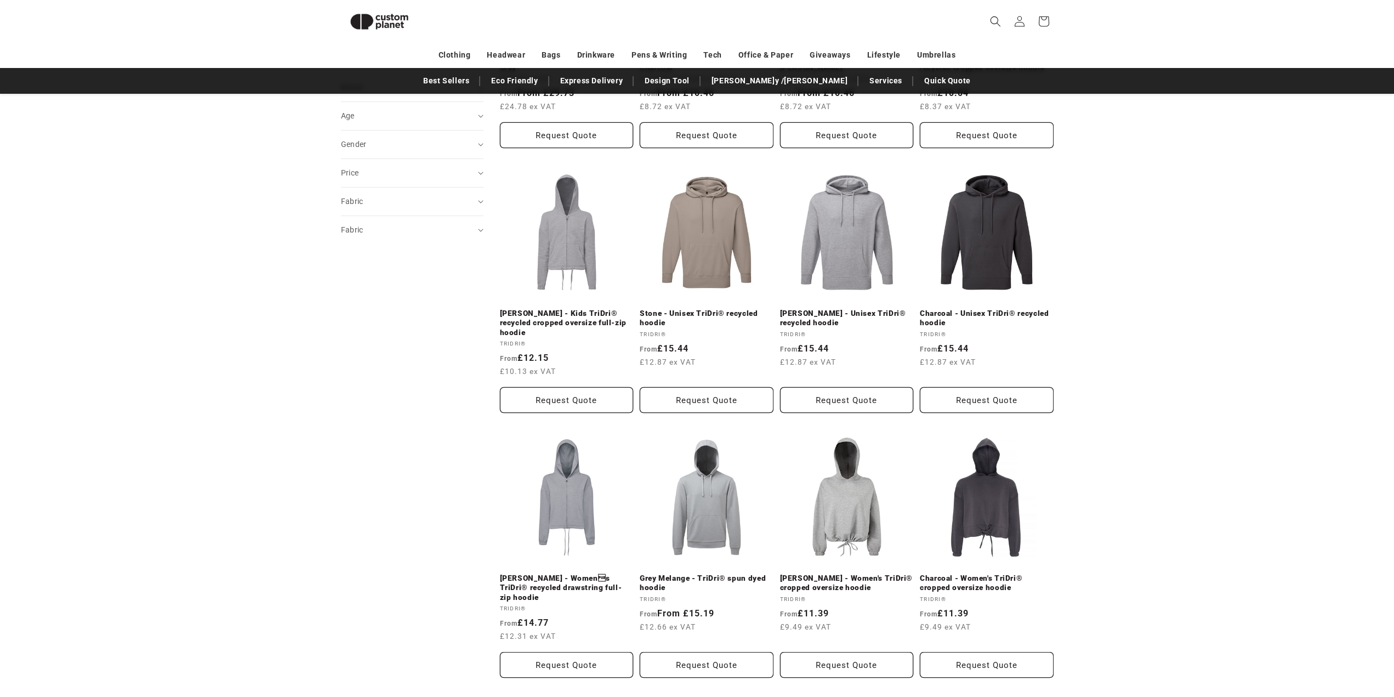
scroll to position [368, 0]
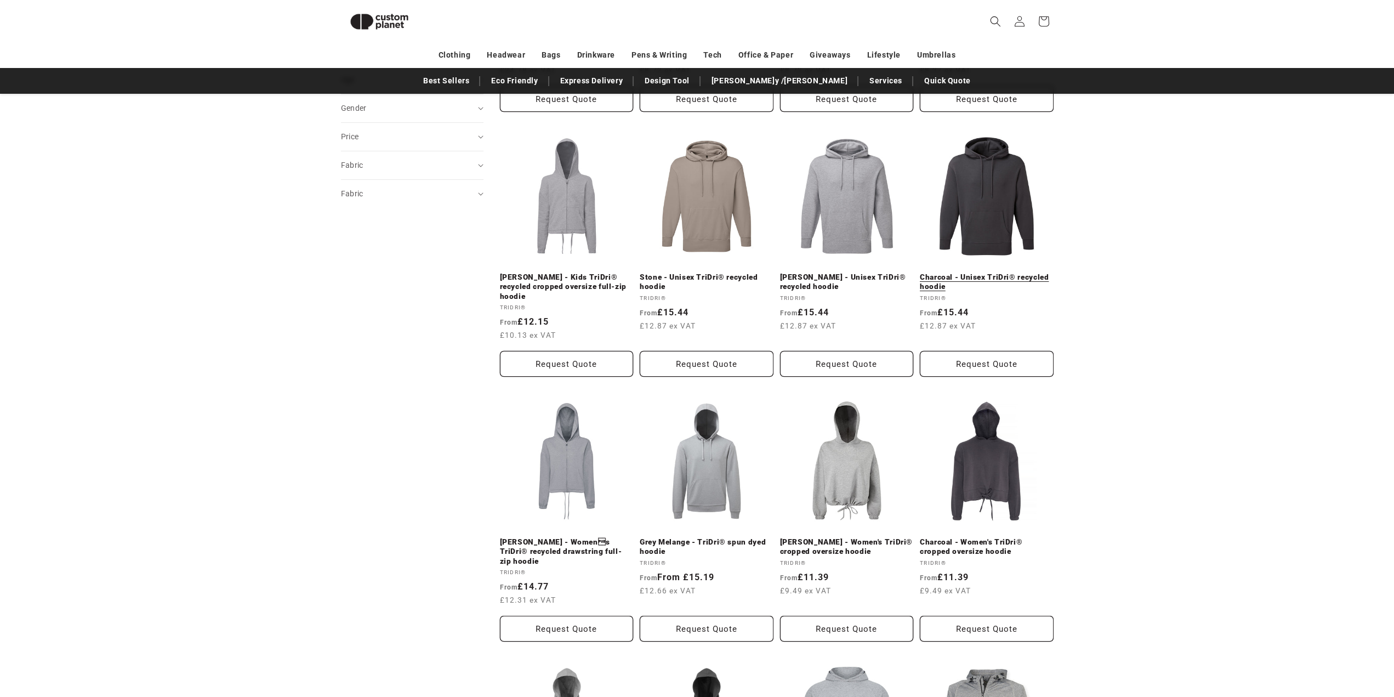
click at [1003, 273] on link "Charcoal - Unisex TriDri® recycled hoodie" at bounding box center [987, 282] width 134 height 19
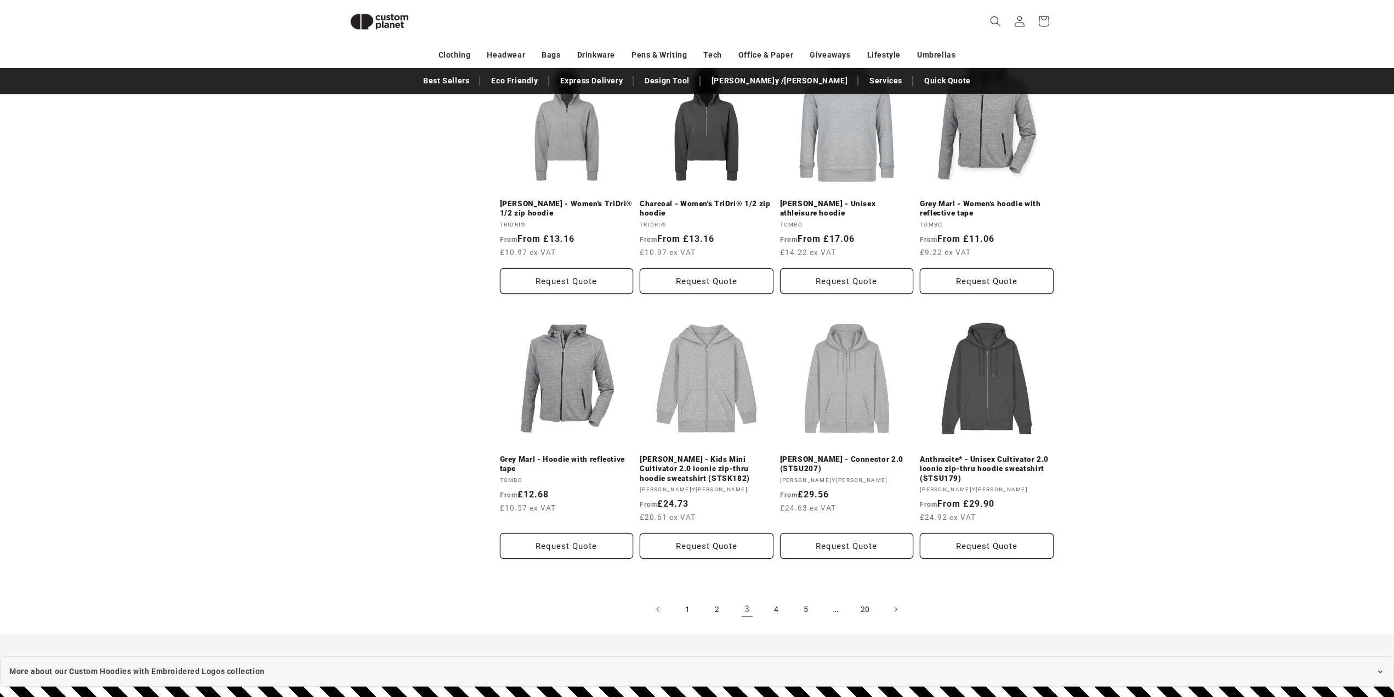
scroll to position [1136, 0]
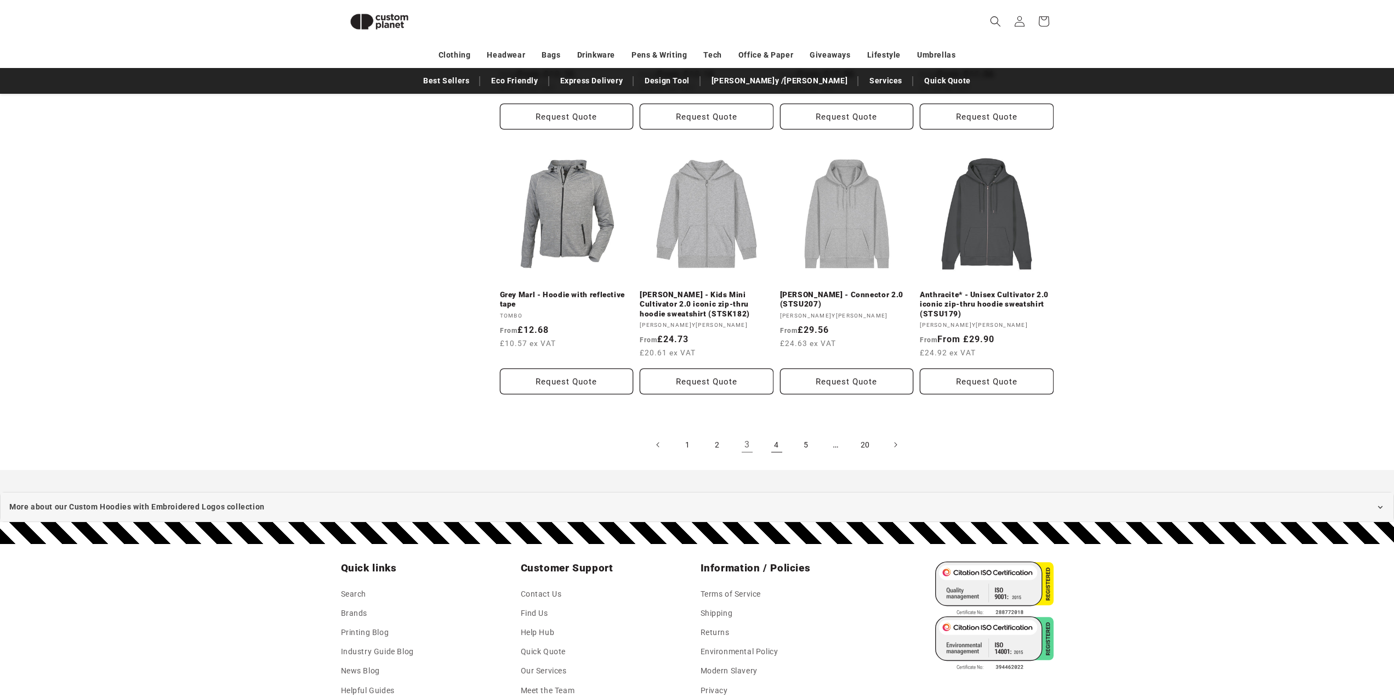
click at [782, 433] on link "4" at bounding box center [777, 445] width 24 height 24
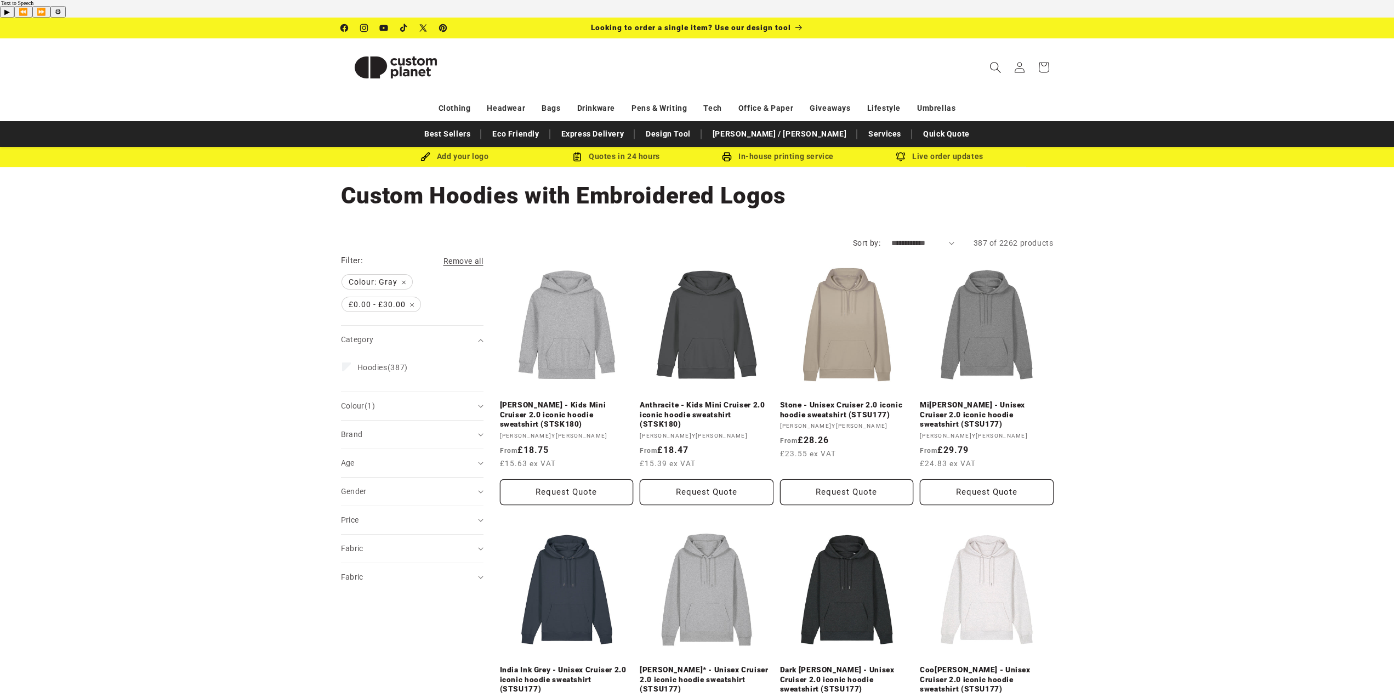
click at [989, 55] on span "Search" at bounding box center [996, 67] width 24 height 24
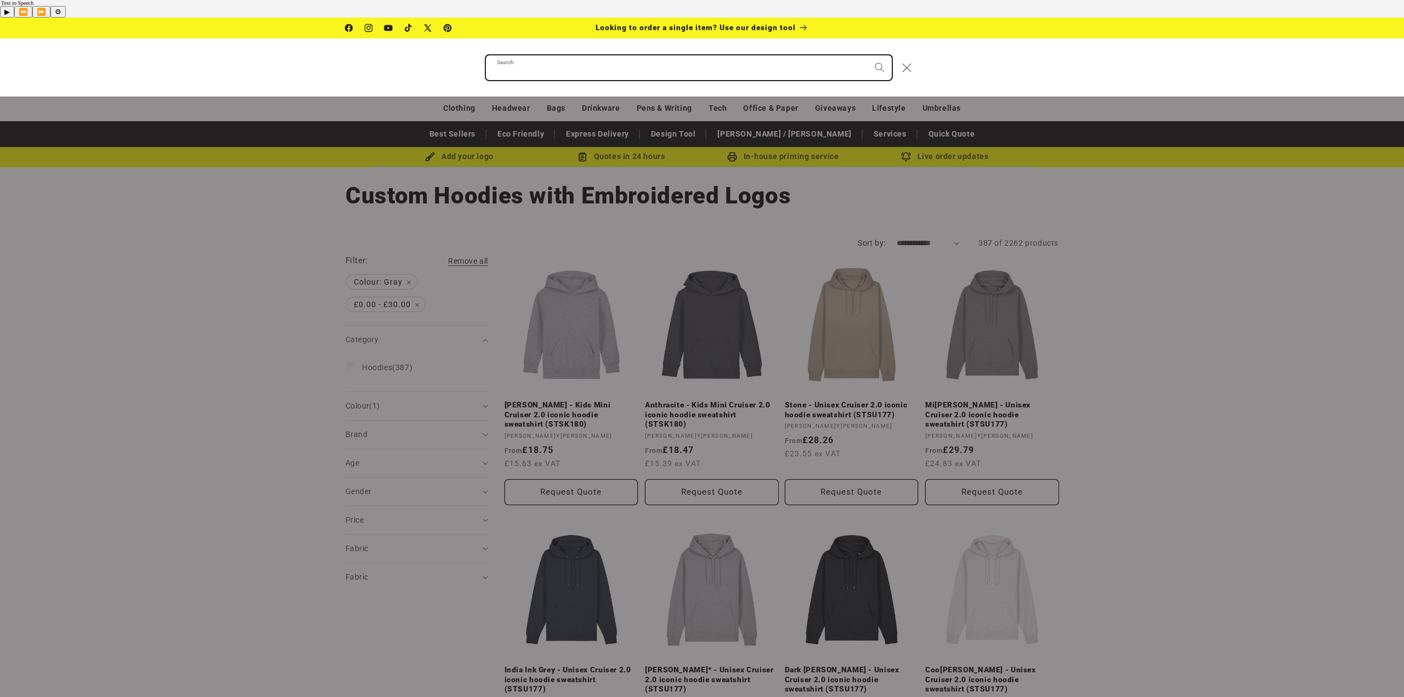
paste input "**********"
type input "**********"
click at [867, 55] on button "Search" at bounding box center [879, 67] width 24 height 24
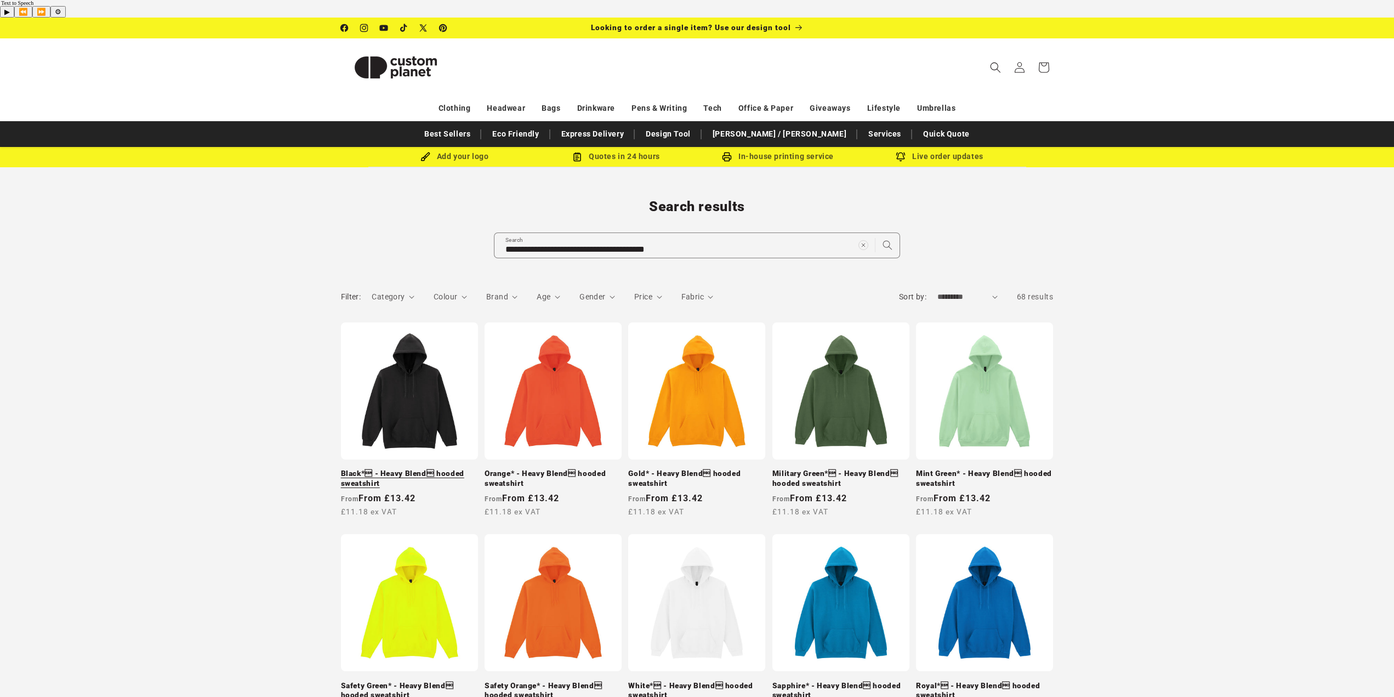
click at [407, 469] on link "Black* - Heavy Blend hooded sweatshirt" at bounding box center [409, 478] width 137 height 19
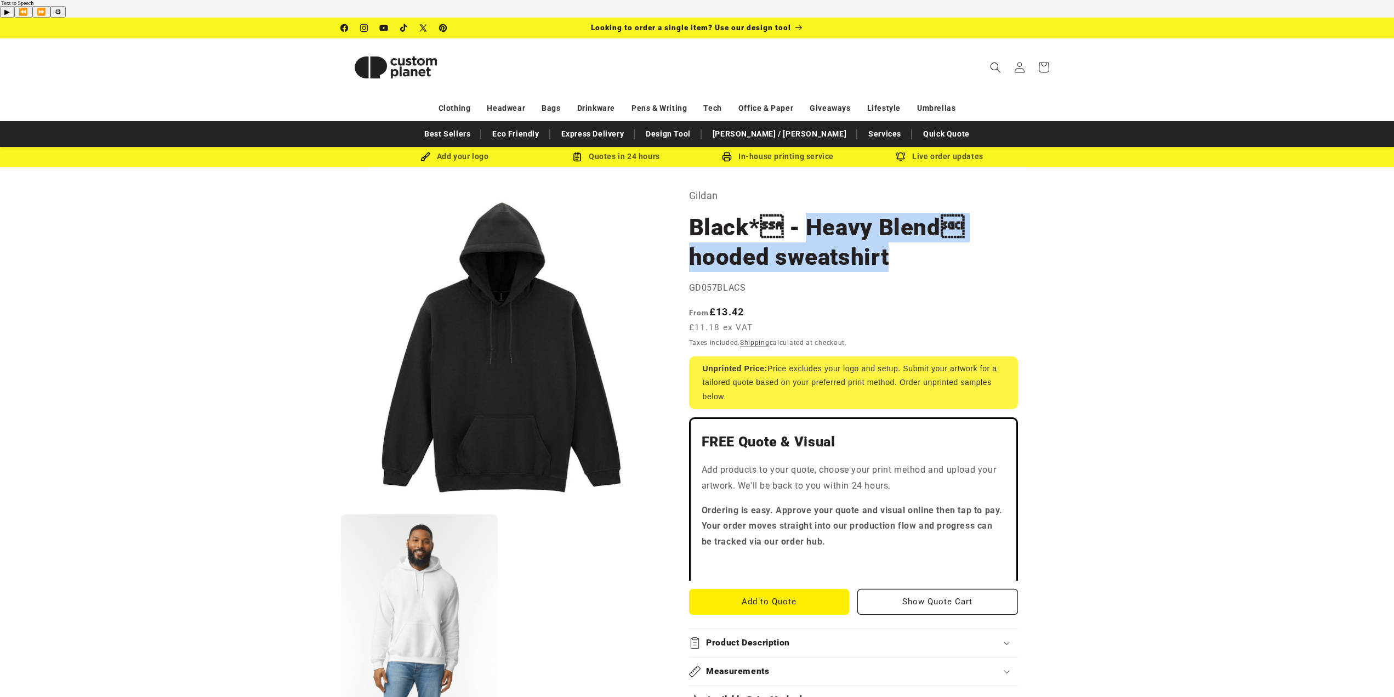
drag, startPoint x: 797, startPoint y: 208, endPoint x: 894, endPoint y: 239, distance: 102.3
click at [894, 239] on h1 "Black* - Heavy Blend hooded sweatshirt" at bounding box center [853, 242] width 329 height 59
copy h1 "Heavy Blend hooded sweatshirt"
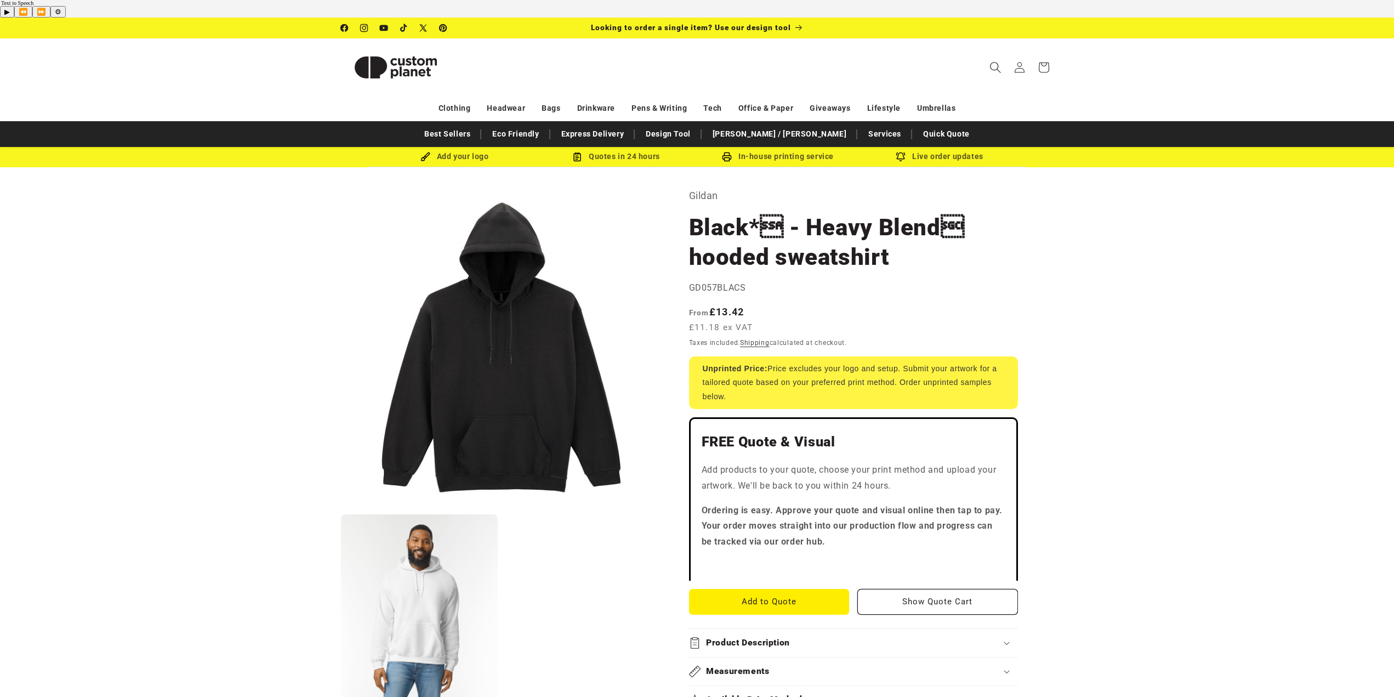
click at [987, 55] on span "Search" at bounding box center [996, 67] width 24 height 24
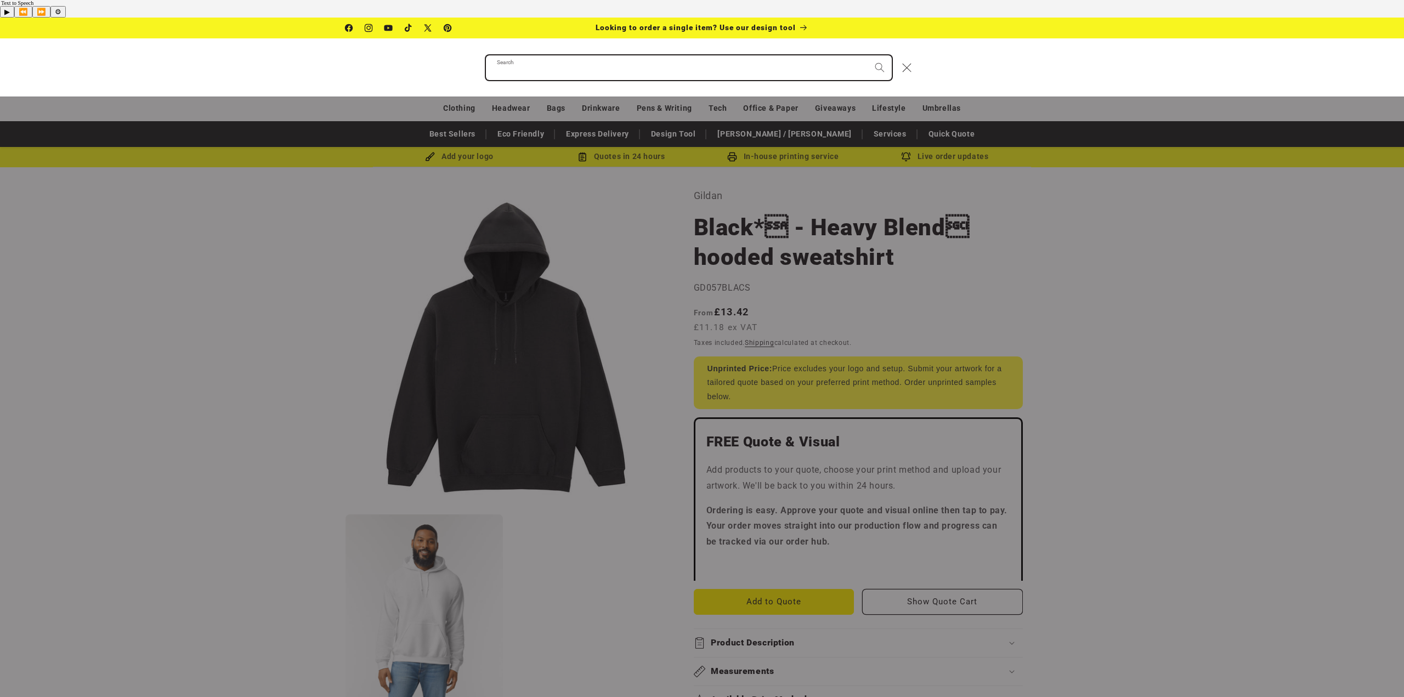
paste input "**********"
type input "**********"
click at [867, 55] on button "Search" at bounding box center [879, 67] width 24 height 24
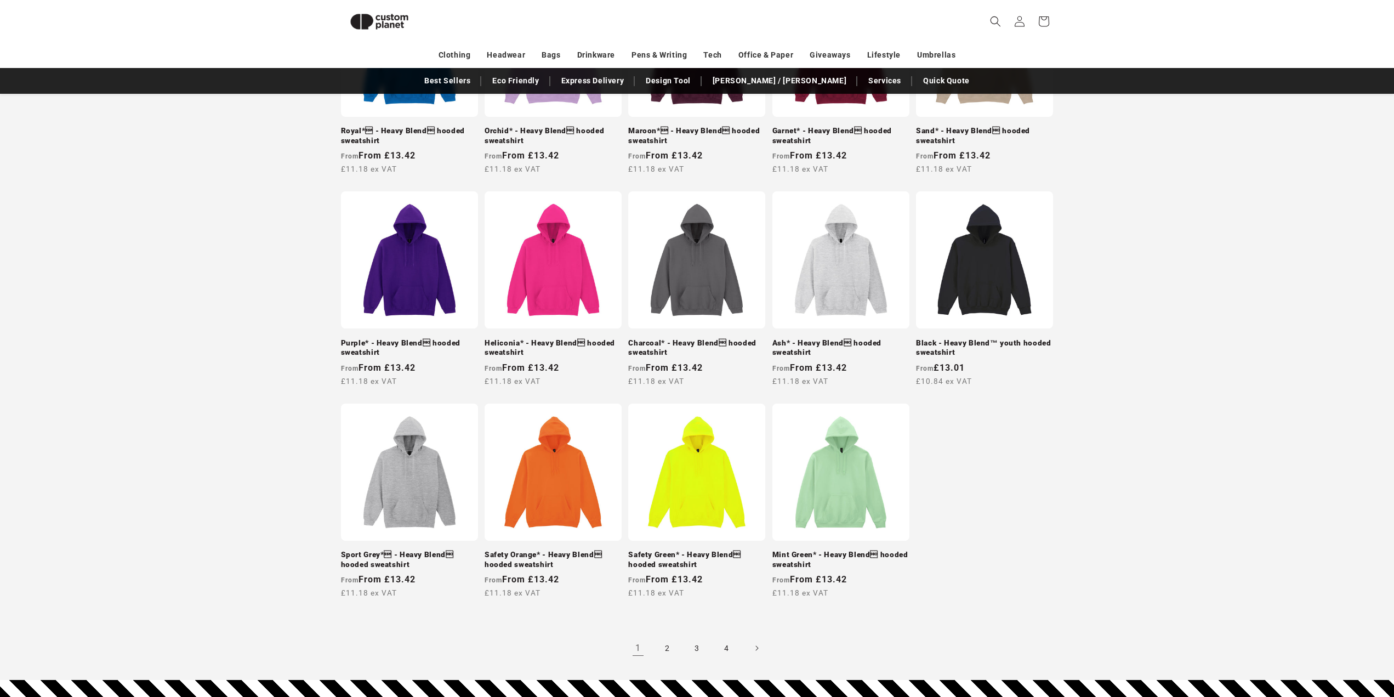
scroll to position [764, 0]
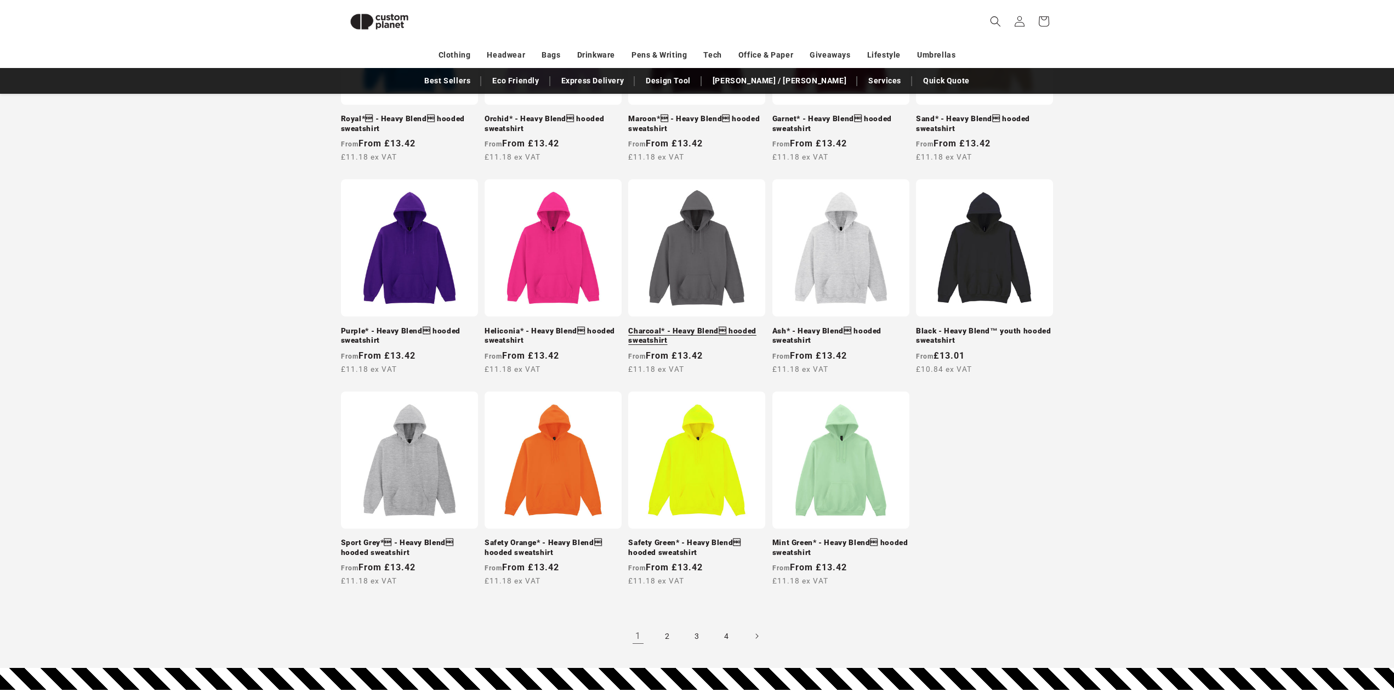
click at [695, 326] on link "Charcoal* - Heavy Blend hooded sweatshirt" at bounding box center [696, 335] width 137 height 19
click at [1073, 451] on div "Black* - Heavy Blend hooded sweatshirt Black* - Heavy Blend hooded sweatshi…" at bounding box center [698, 96] width 768 height 1104
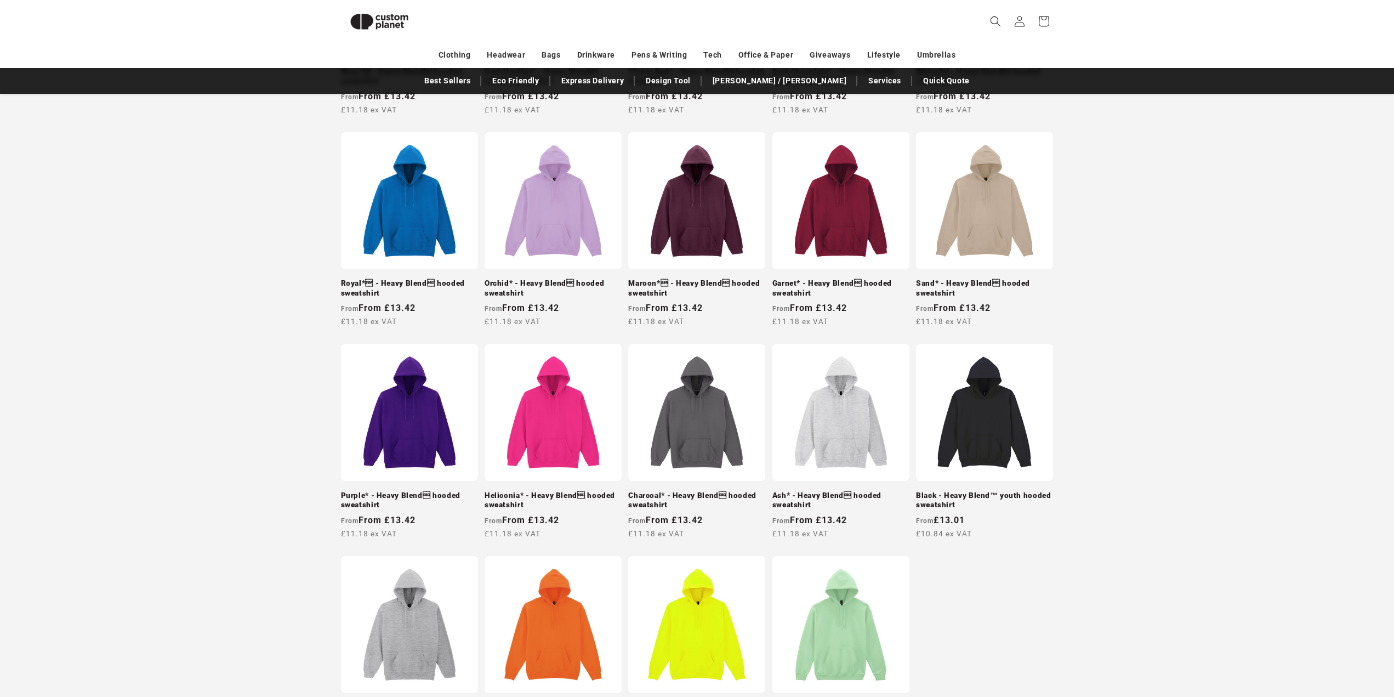
scroll to position [1038, 0]
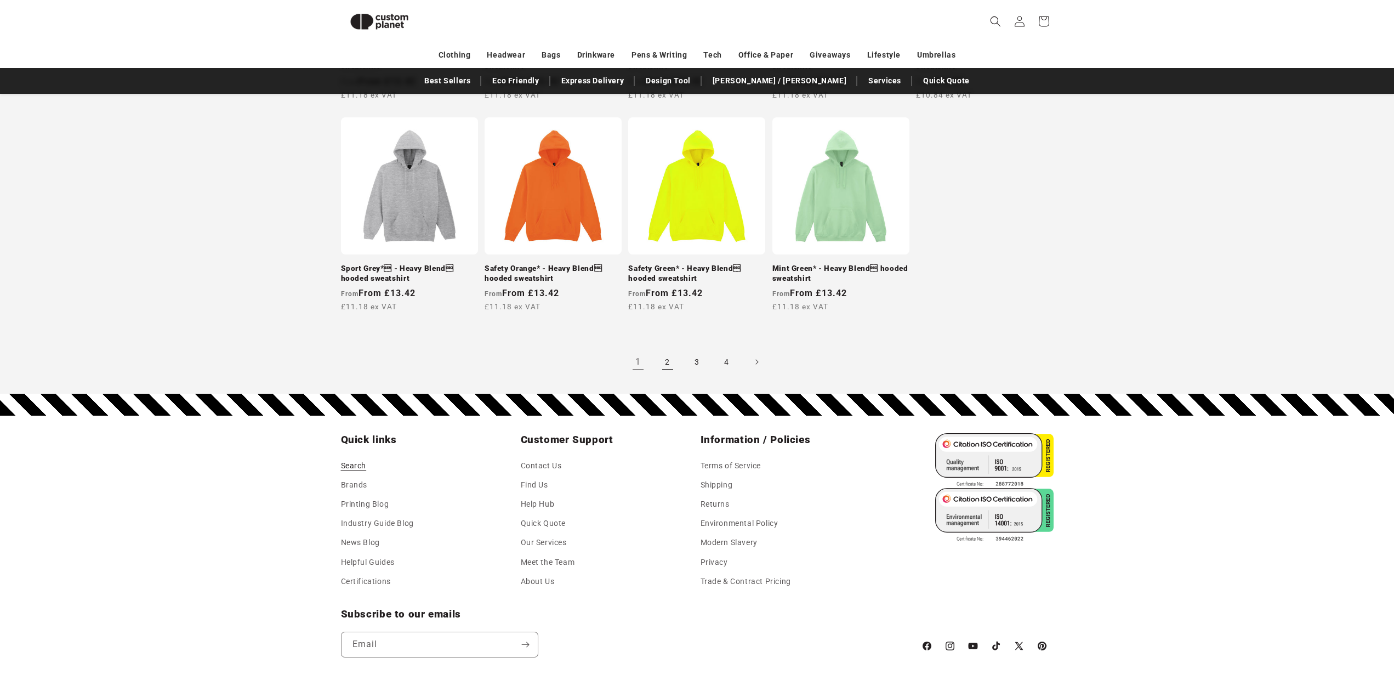
click at [666, 350] on link "2" at bounding box center [668, 362] width 24 height 24
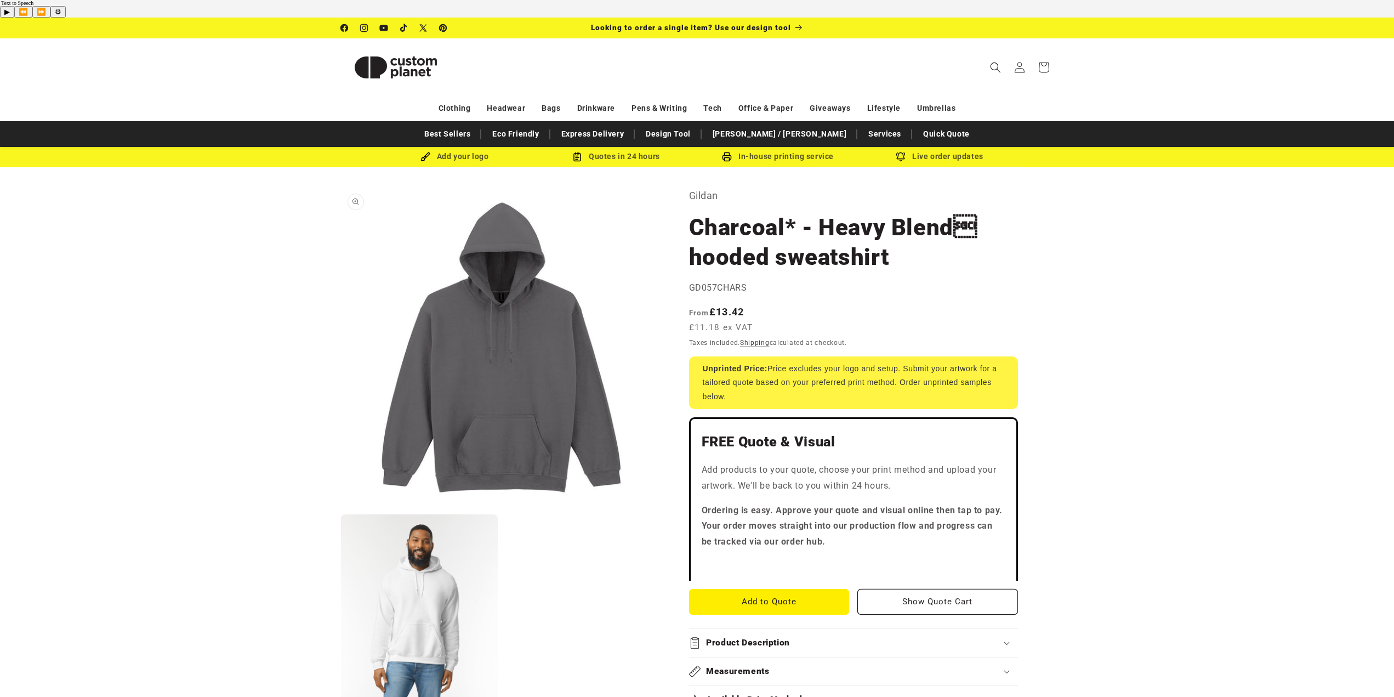
click at [341, 508] on button "Open media 1 in modal" at bounding box center [341, 508] width 0 height 0
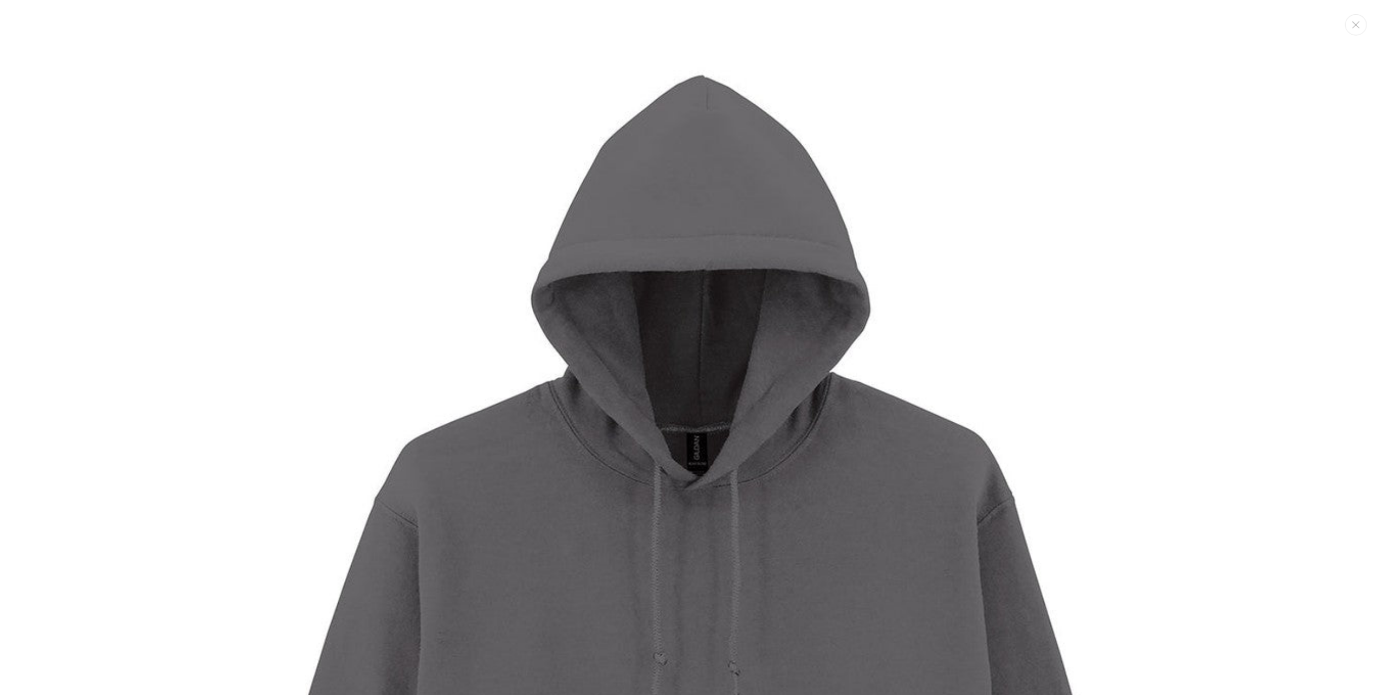
scroll to position [11, 0]
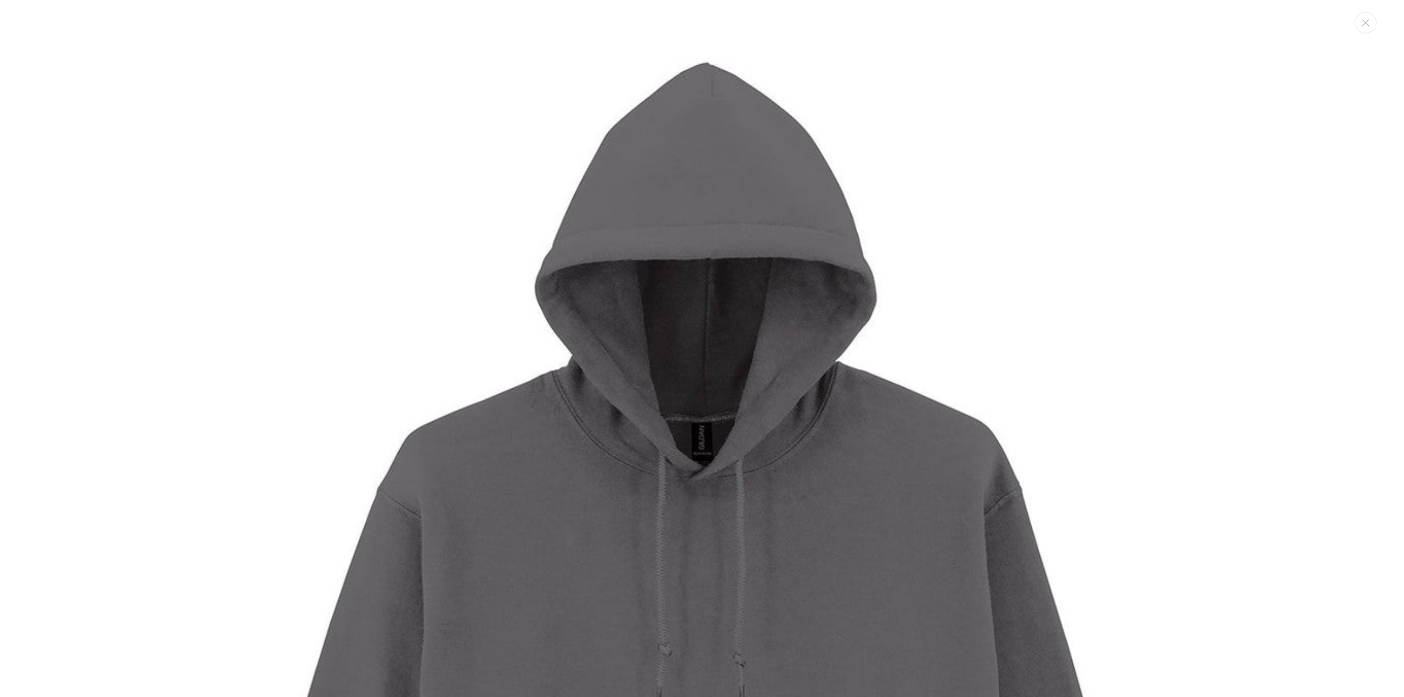
click at [285, 347] on img "Media gallery" at bounding box center [701, 641] width 1283 height 1283
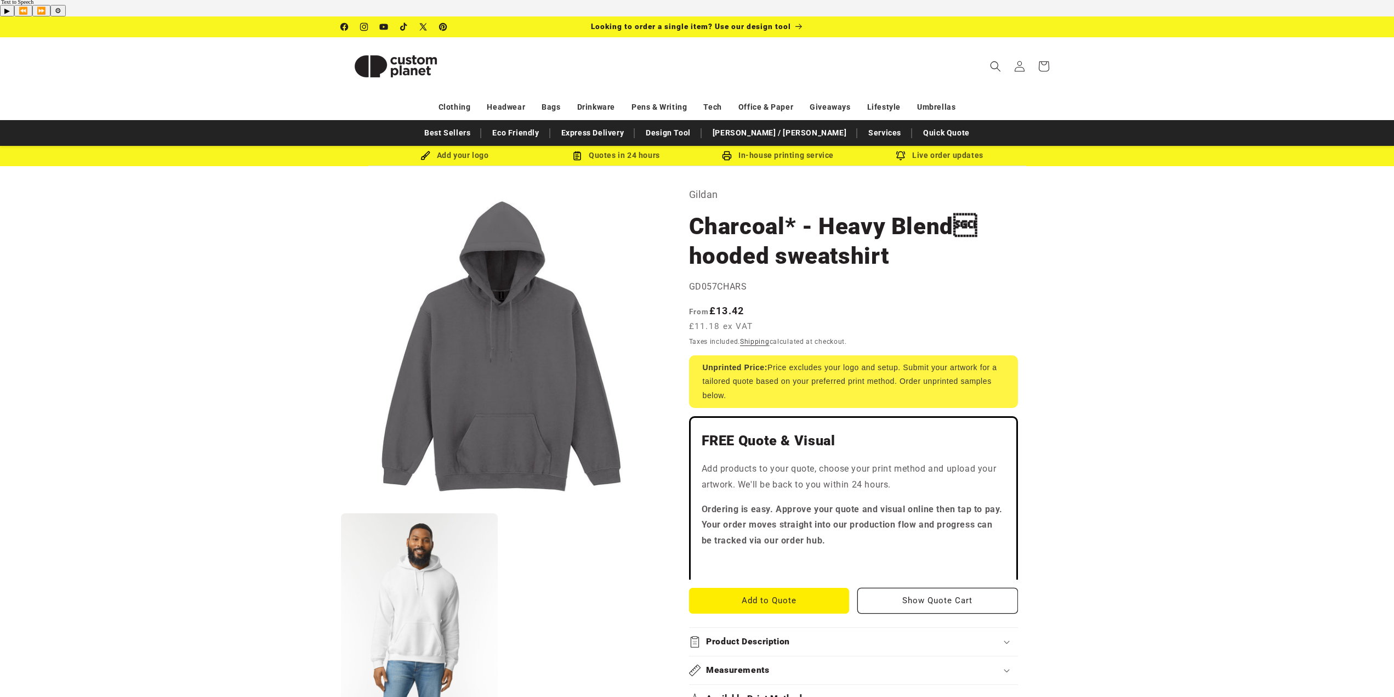
scroll to position [0, 0]
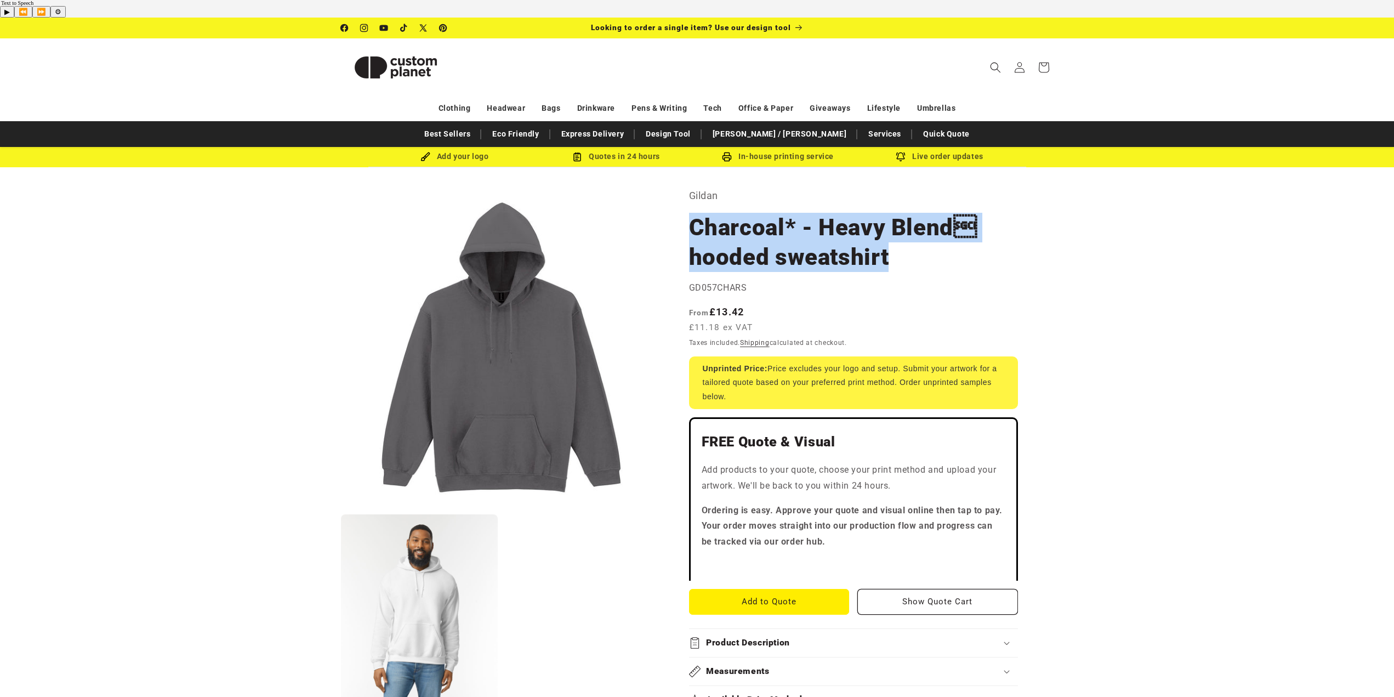
drag, startPoint x: 690, startPoint y: 209, endPoint x: 915, endPoint y: 232, distance: 226.5
click at [915, 232] on h1 "Charcoal* - Heavy Blend hooded sweatshirt" at bounding box center [853, 242] width 329 height 59
copy h1 "Charcoal* - Heavy Blend hooded sweatshirt"
click at [915, 232] on h1 "Charcoal* - Heavy Blend hooded sweatshirt" at bounding box center [853, 242] width 329 height 59
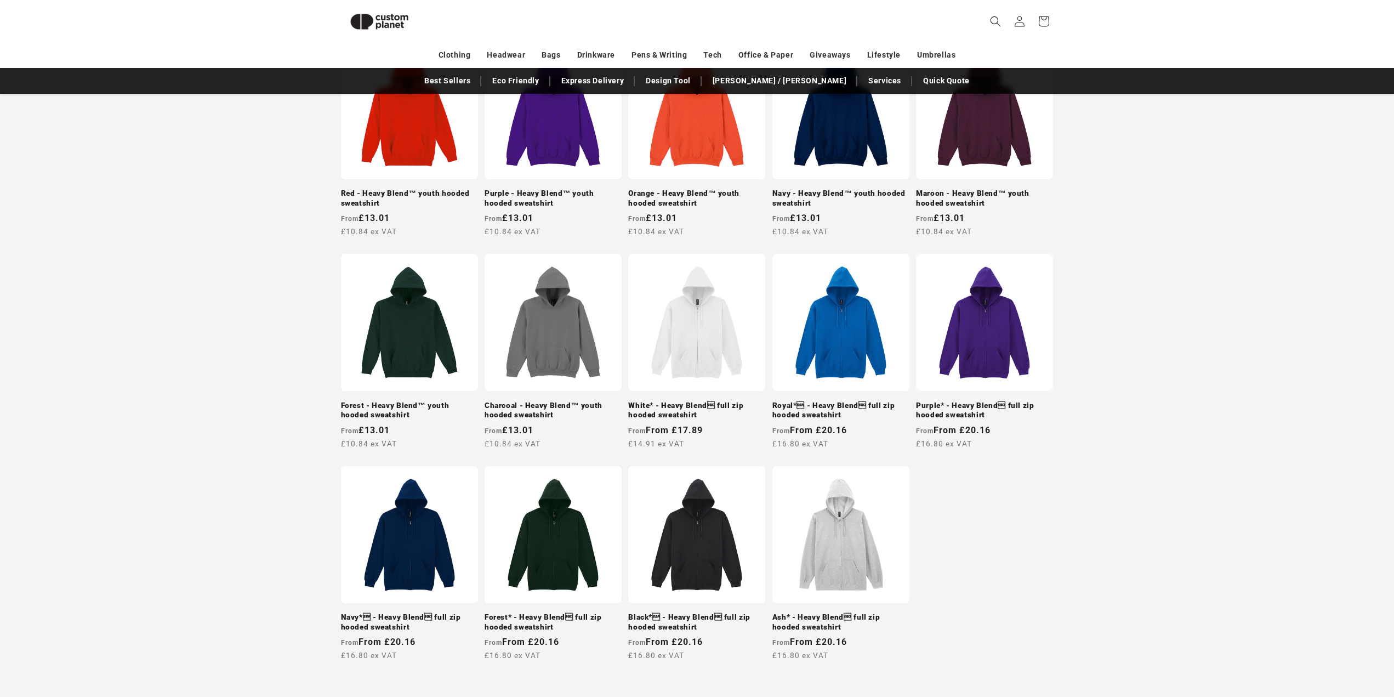
scroll to position [768, 0]
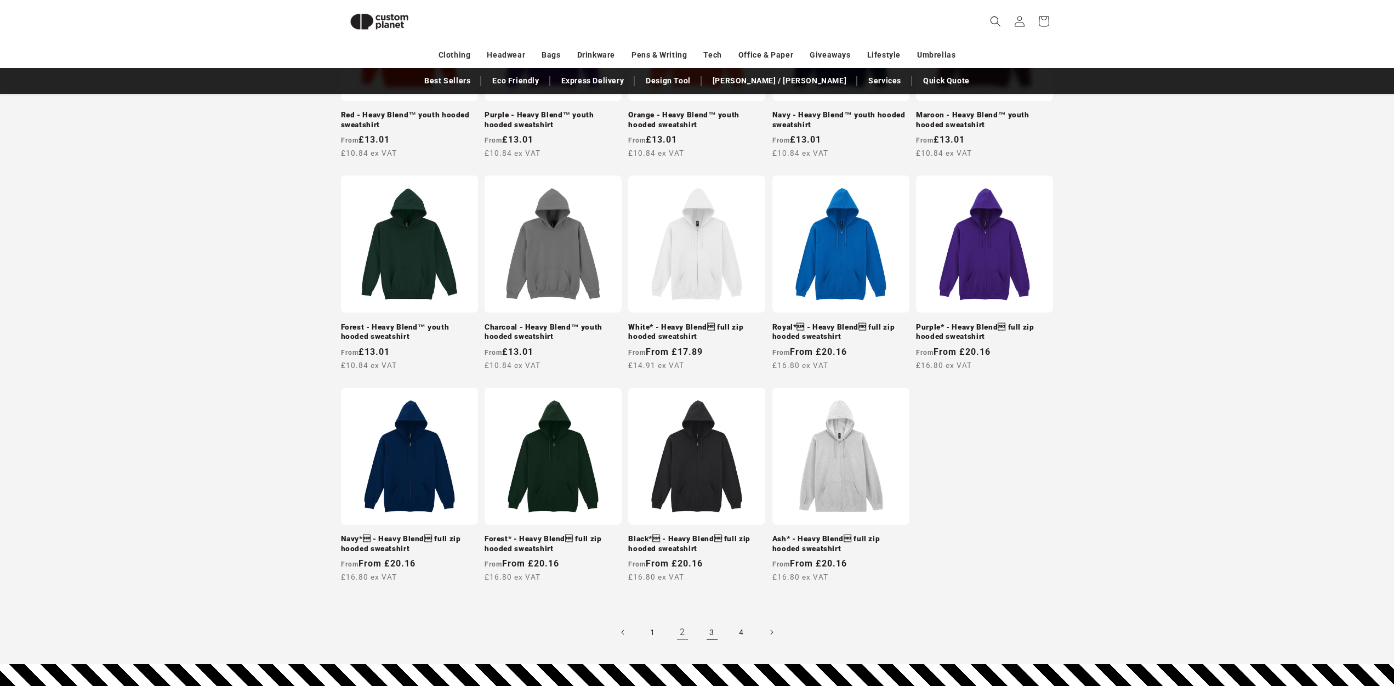
click at [714, 620] on link "3" at bounding box center [712, 632] width 24 height 24
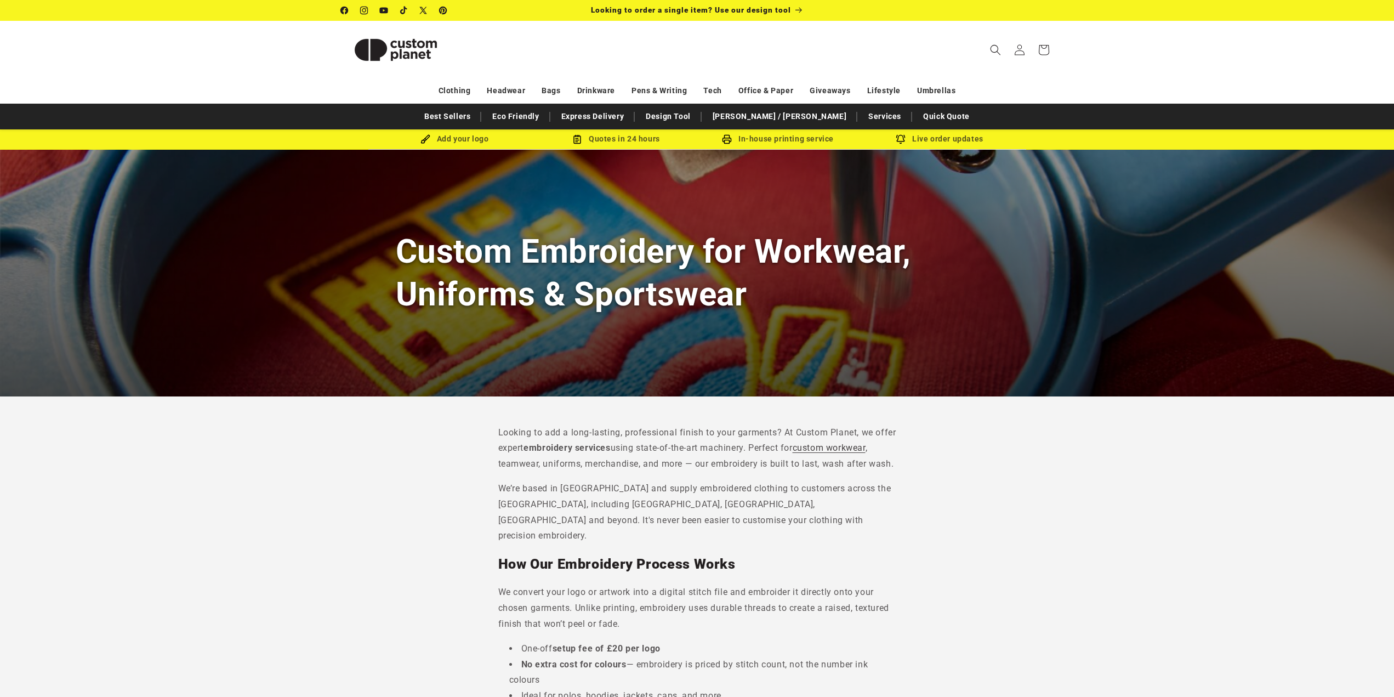
click at [990, 48] on icon "Search" at bounding box center [995, 49] width 11 height 11
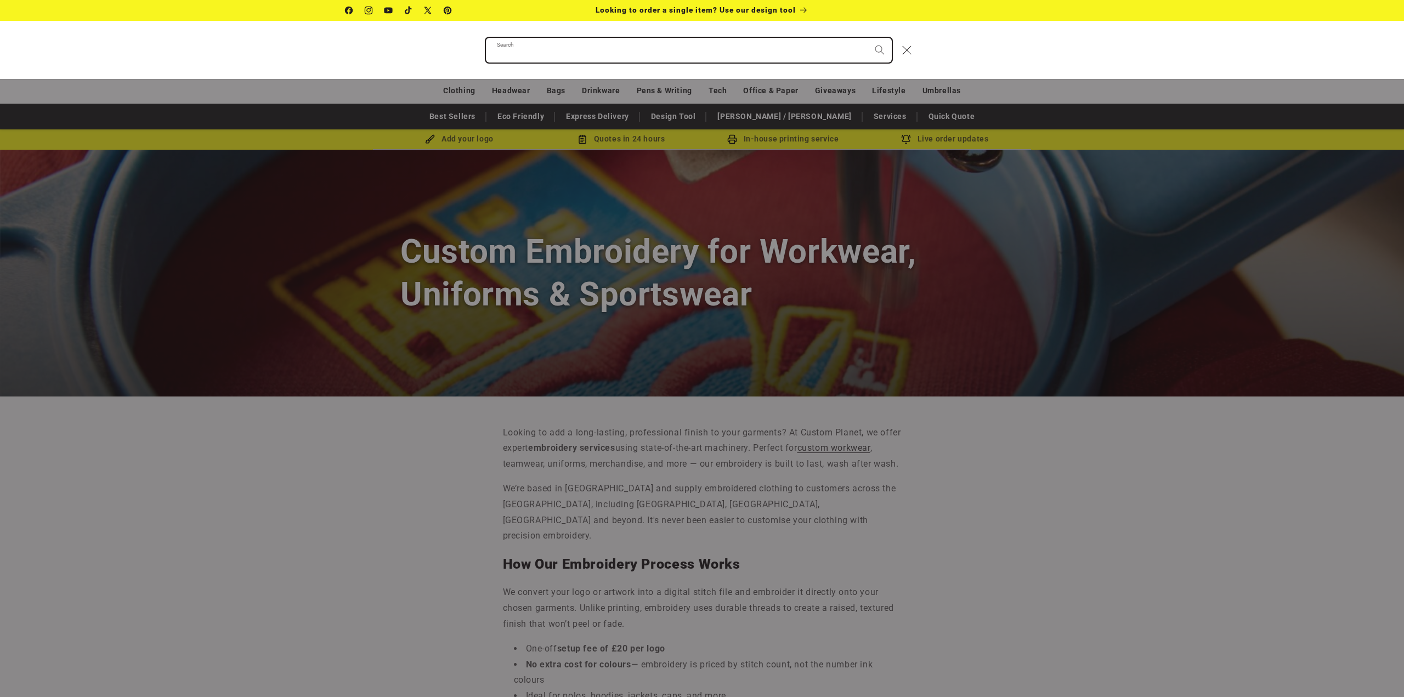
click at [833, 53] on input "Search" at bounding box center [689, 50] width 406 height 25
paste input "**********"
type input "**********"
click at [867, 38] on button "Search" at bounding box center [879, 50] width 24 height 24
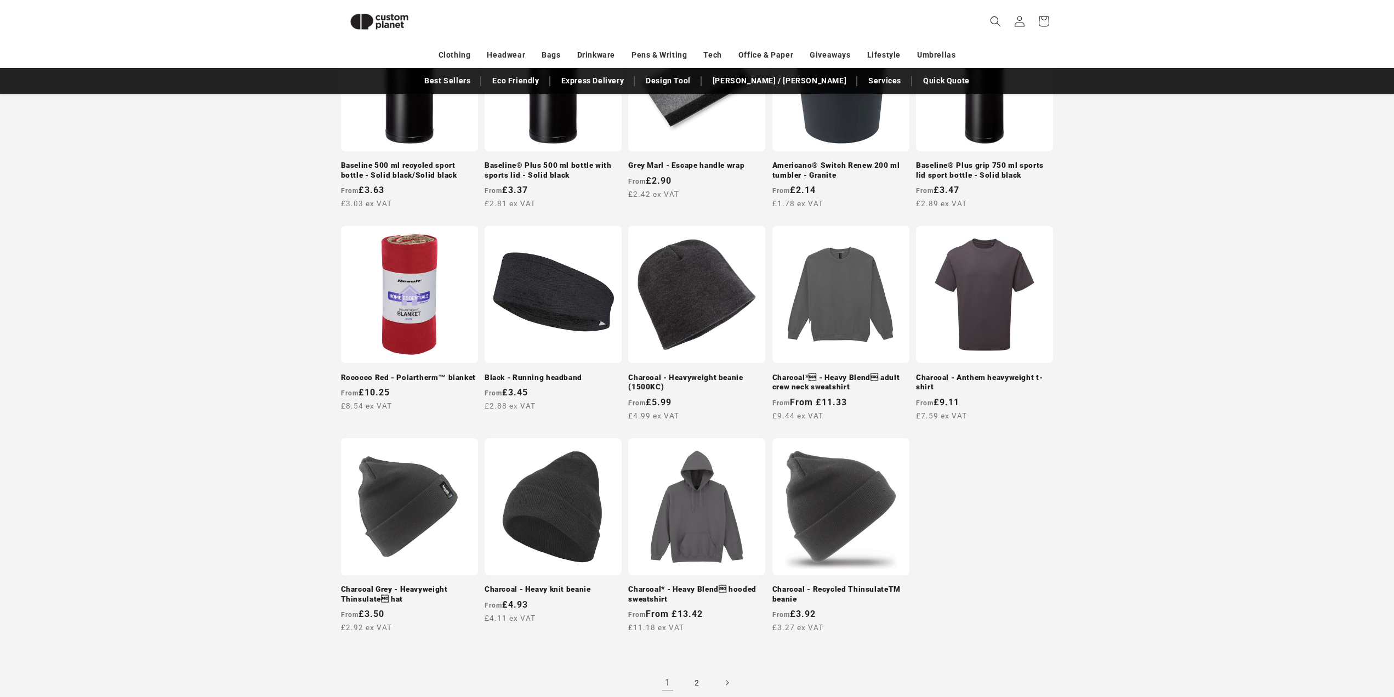
scroll to position [822, 0]
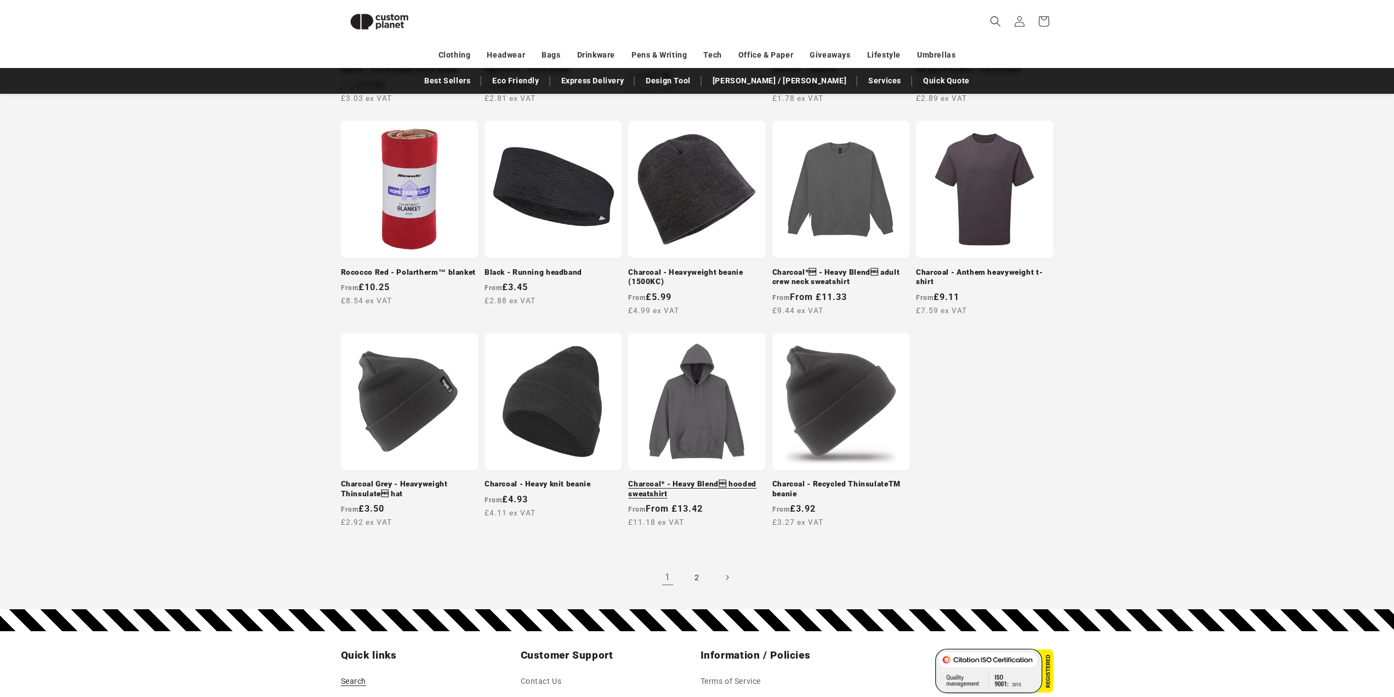
click at [648, 479] on link "Charcoal* - Heavy Blend hooded sweatshirt" at bounding box center [696, 488] width 137 height 19
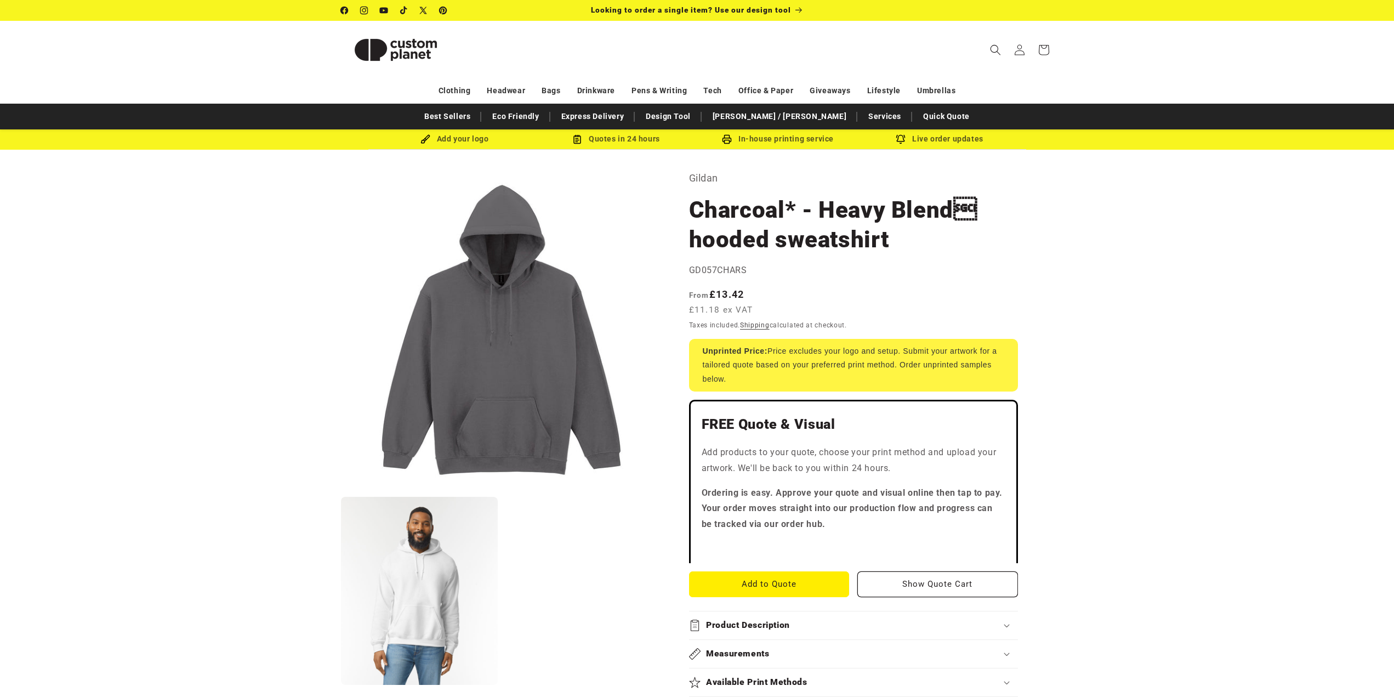
click at [815, 258] on section "[PERSON_NAME]* - Heavy Blend hooded sweatshirt Charcoal* - Heavy Blend hooded…" at bounding box center [853, 703] width 329 height 1069
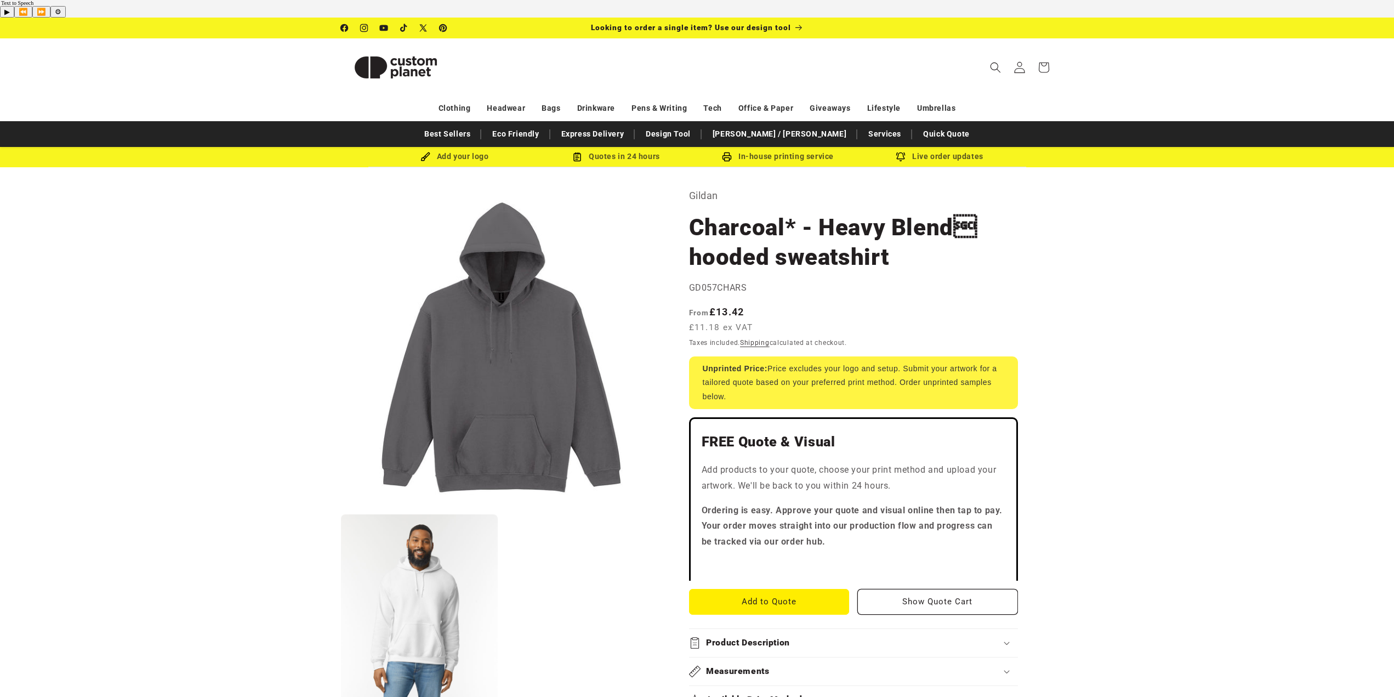
click at [1008, 55] on span at bounding box center [1020, 67] width 24 height 24
click at [1000, 61] on icon "Search" at bounding box center [996, 67] width 12 height 12
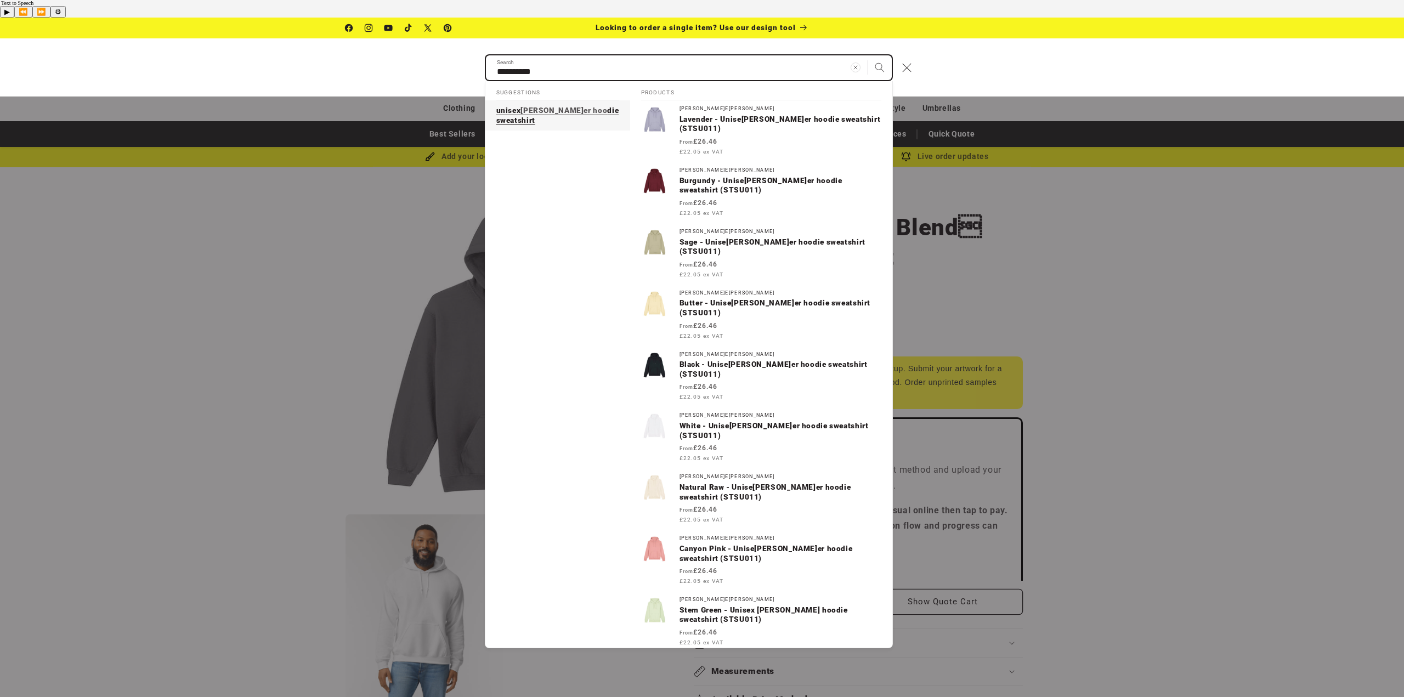
type input "**********"
click at [589, 102] on link "unisex [PERSON_NAME] hoo die sweatshirt" at bounding box center [557, 115] width 145 height 30
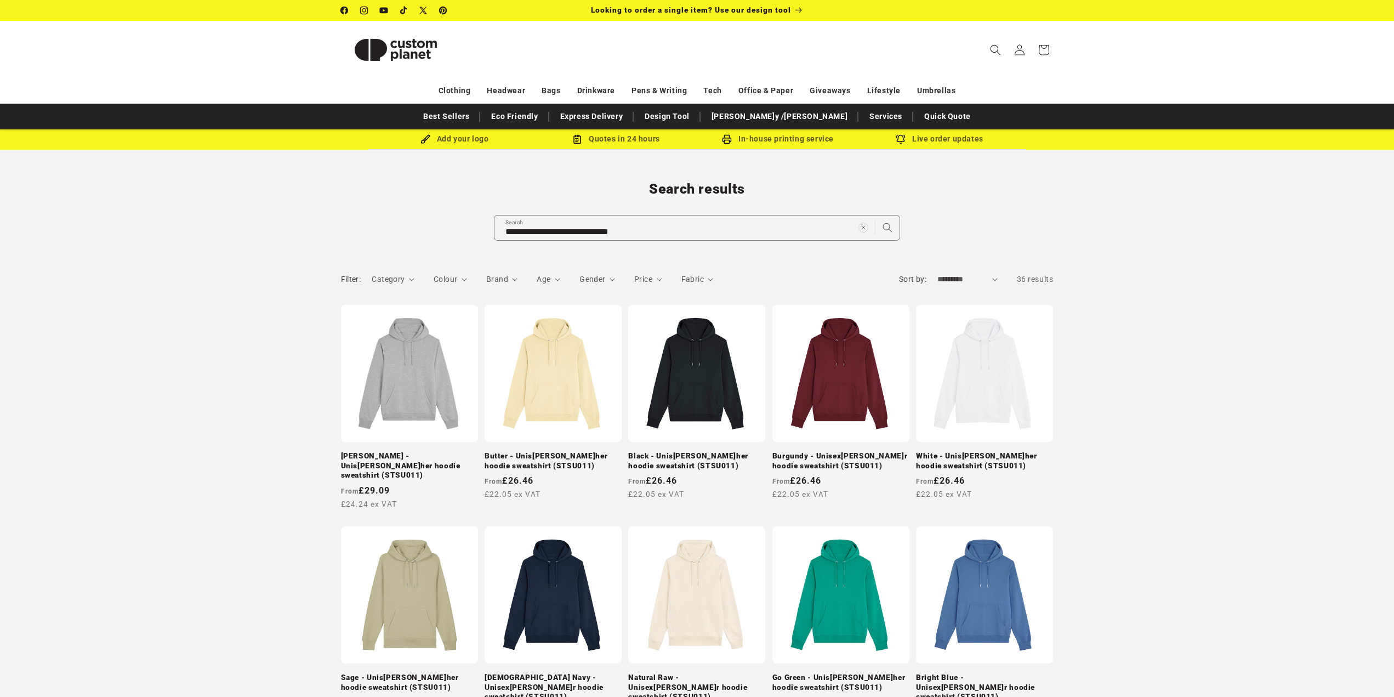
click at [422, 451] on link "Heather Grey - Unisex Archer hoodie sweatshirt (STSU011)" at bounding box center [409, 465] width 137 height 29
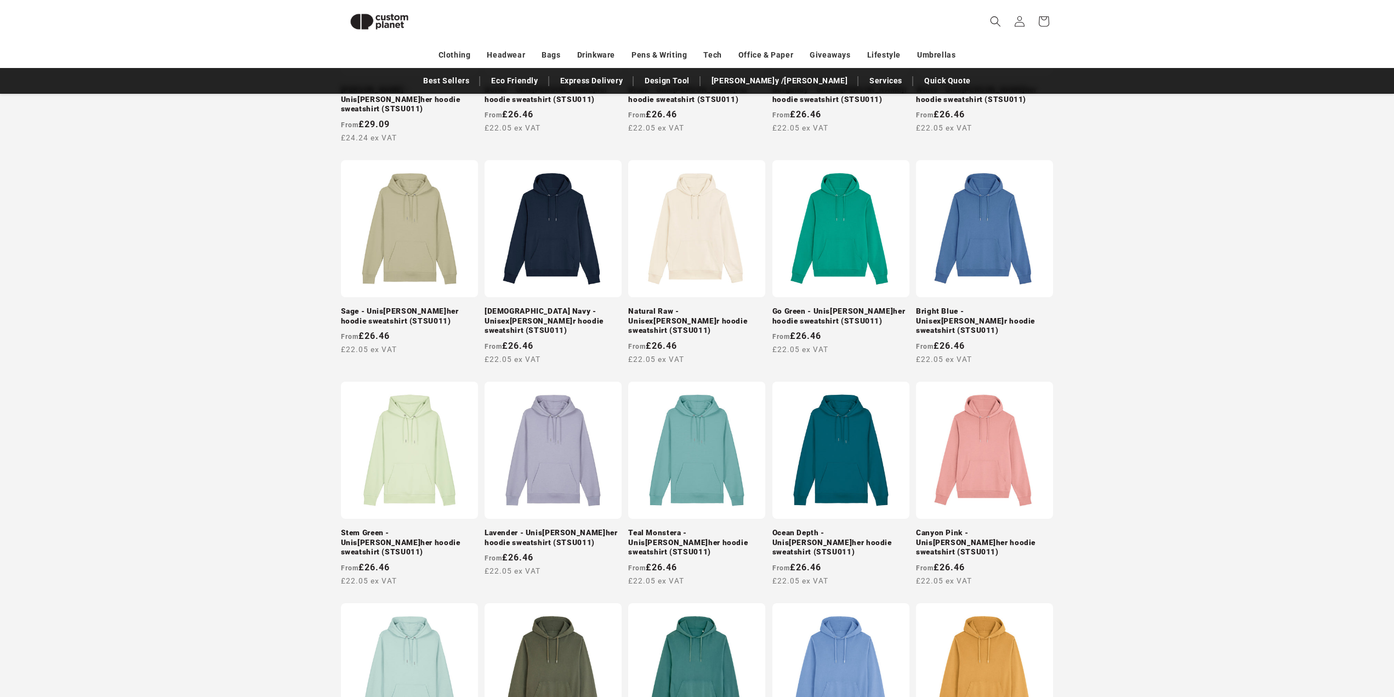
scroll to position [753, 0]
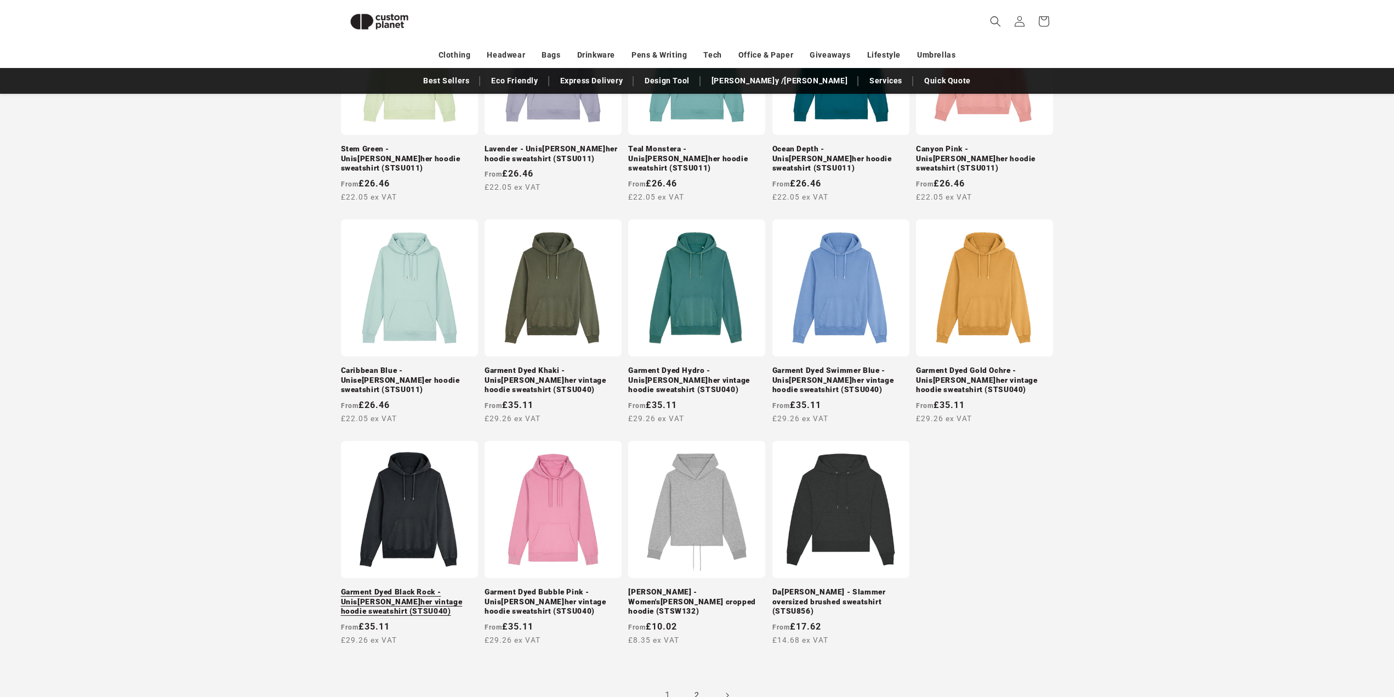
click at [396, 587] on link "Garment Dyed Black Rock - Unisex Archer vintage hoodie sweatshirt (STSU040)" at bounding box center [409, 601] width 137 height 29
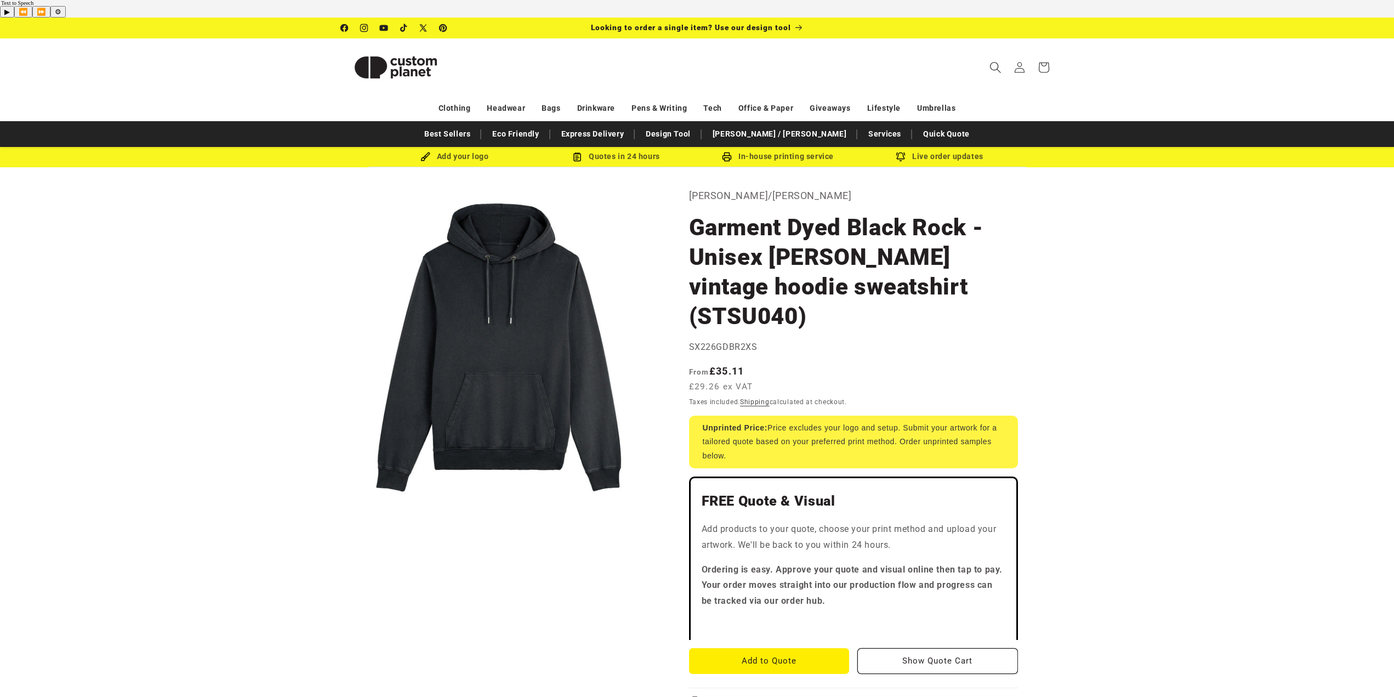
click at [1001, 61] on icon "Search" at bounding box center [996, 67] width 12 height 12
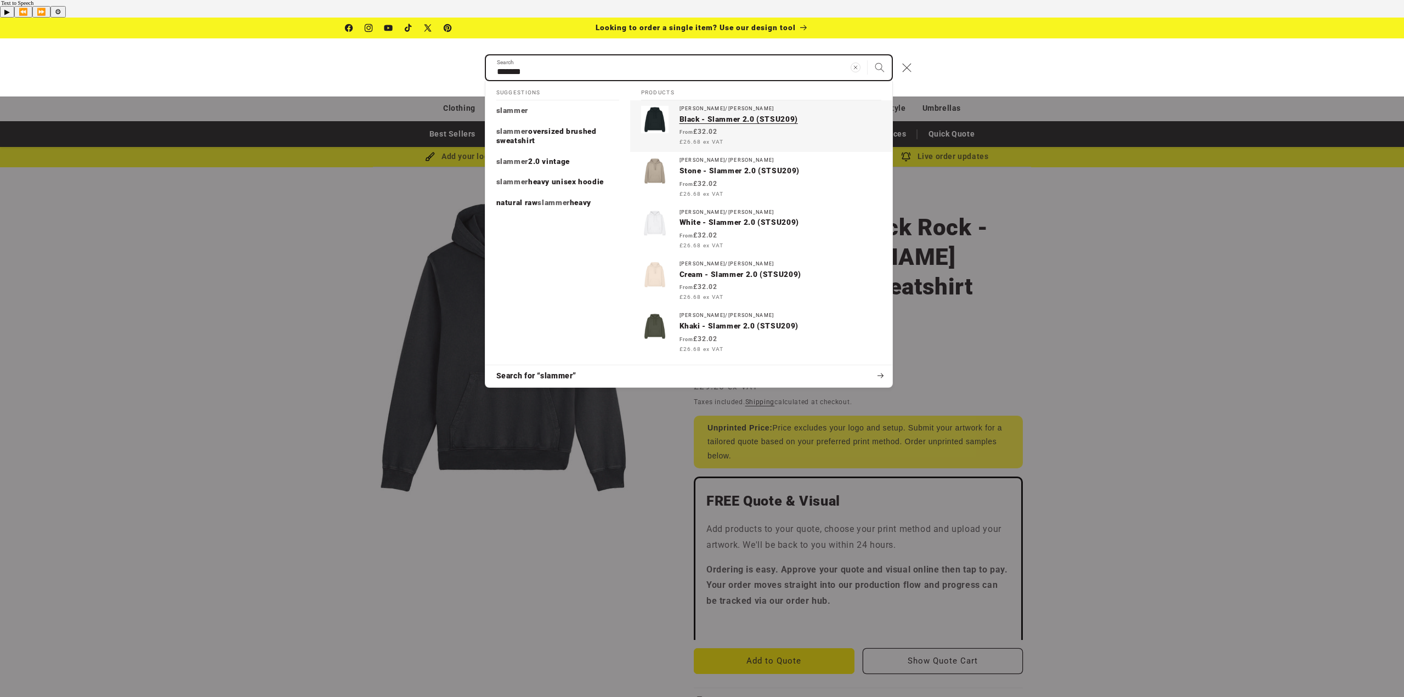
type input "*******"
click at [867, 55] on button "Search" at bounding box center [879, 67] width 24 height 24
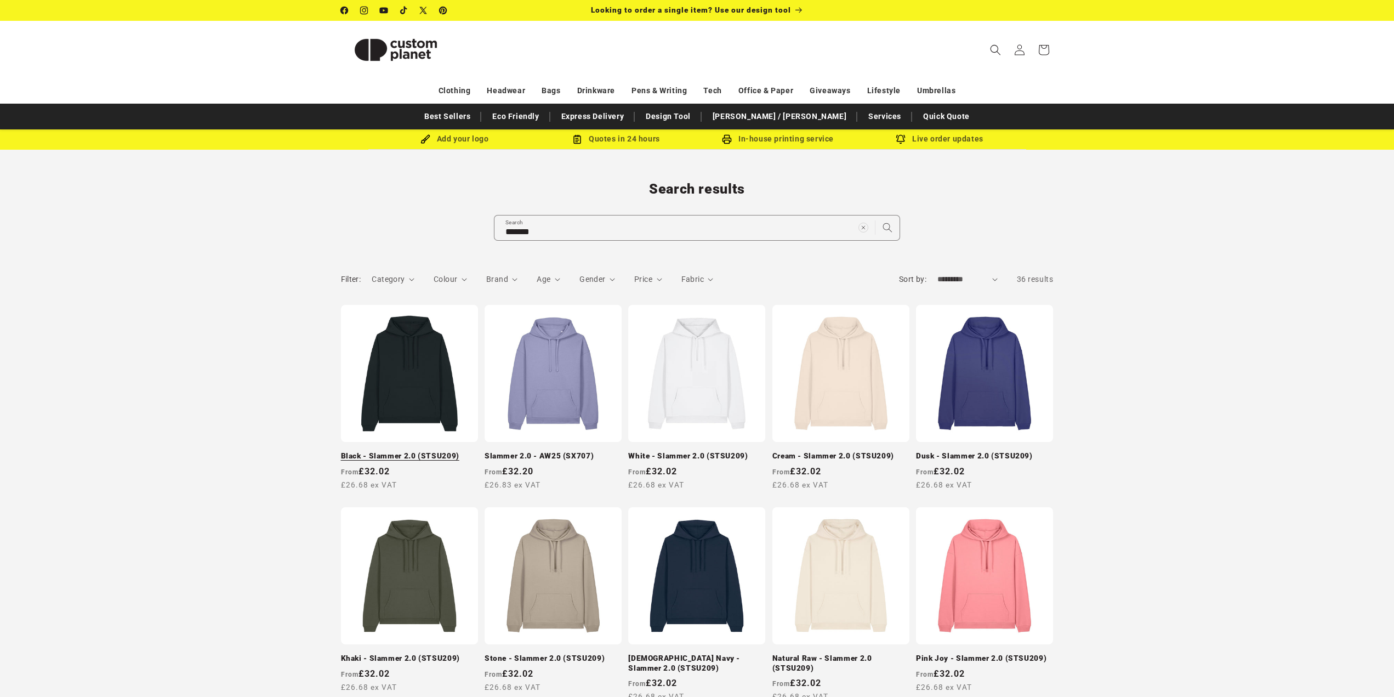
click at [394, 451] on link "Black - Slammer 2.0 (STSU209)" at bounding box center [409, 456] width 137 height 10
